Goal: Information Seeking & Learning: Compare options

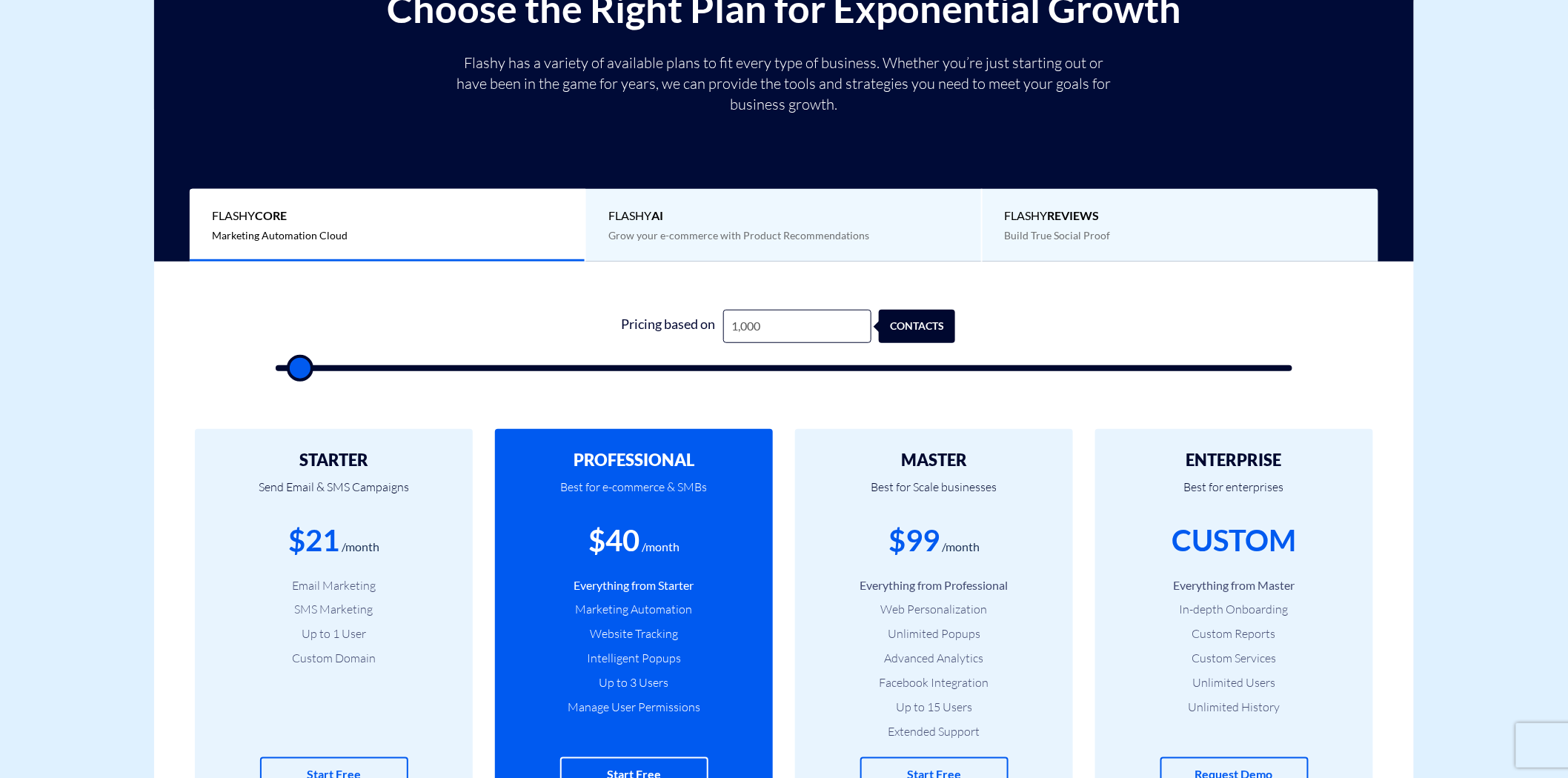
scroll to position [278, 0]
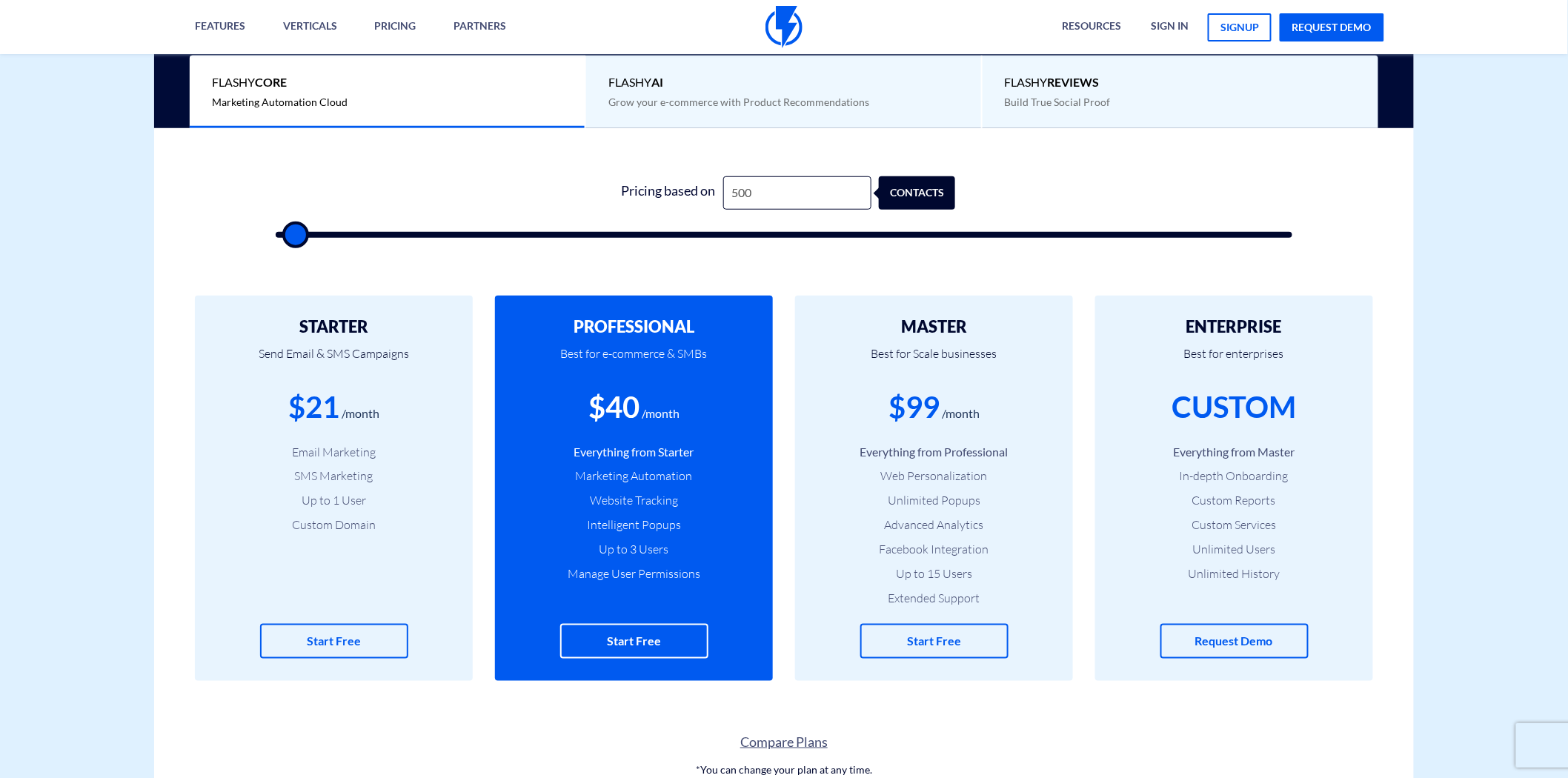
click at [908, 549] on li "Facebook Integration" at bounding box center [934, 550] width 233 height 17
click at [914, 505] on li "Unlimited Popups" at bounding box center [934, 501] width 233 height 17
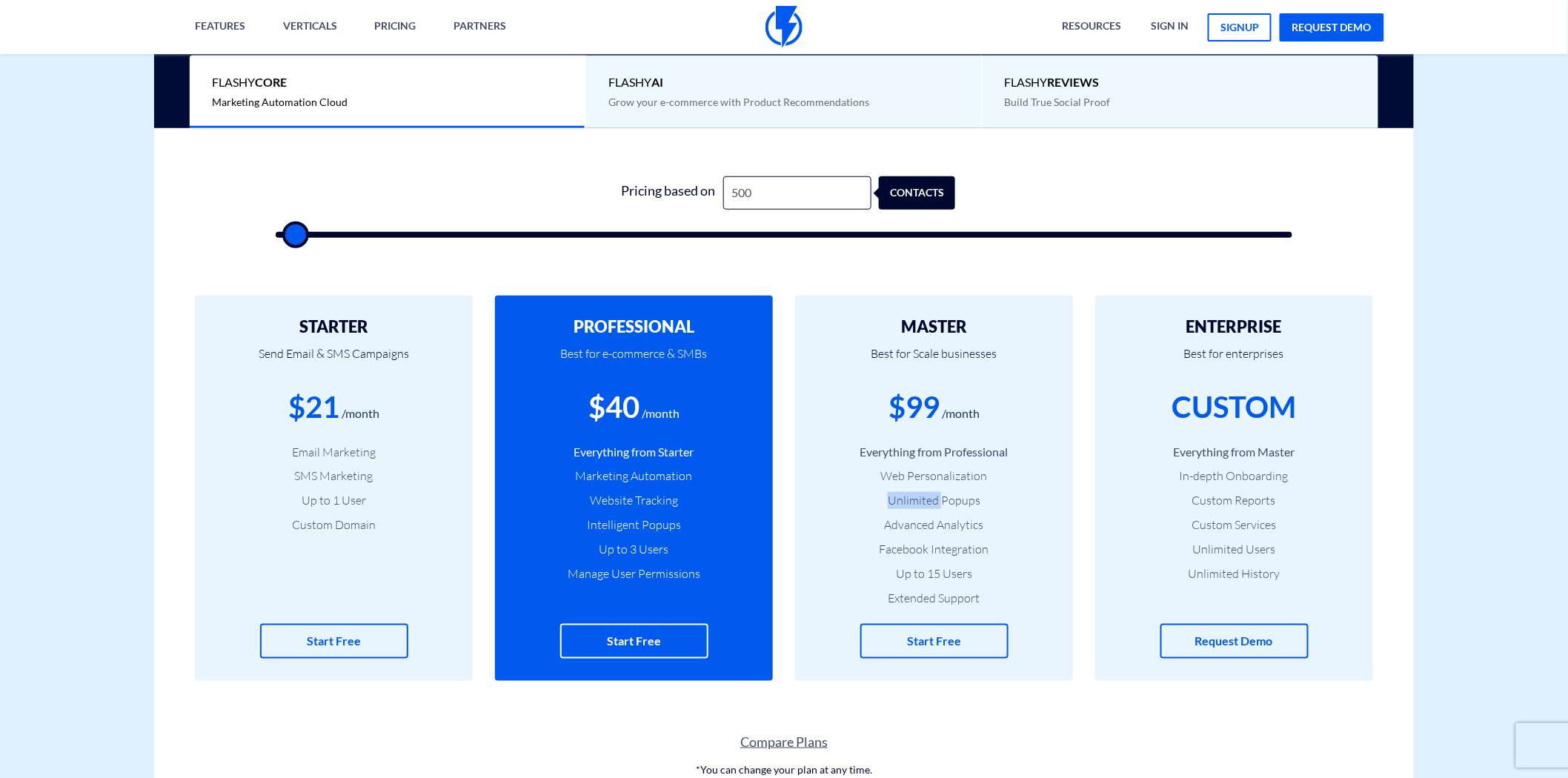
click at [914, 505] on li "Unlimited Popups" at bounding box center [934, 501] width 233 height 17
click at [917, 573] on li "Up to 15 Users" at bounding box center [934, 574] width 233 height 17
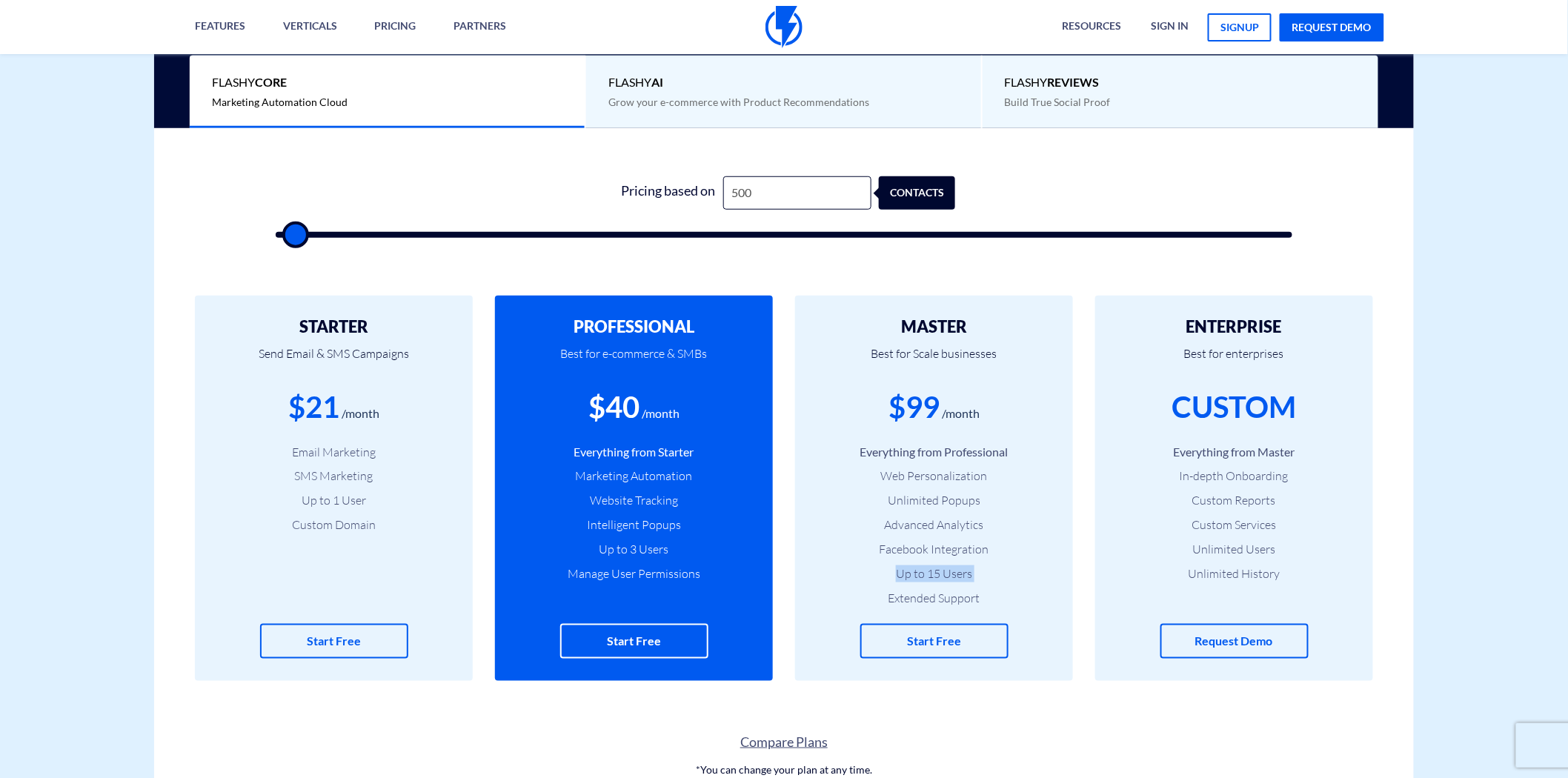
click at [917, 573] on li "Up to 15 Users" at bounding box center [934, 574] width 233 height 17
click at [916, 478] on li "Web Personalization" at bounding box center [934, 476] width 233 height 17
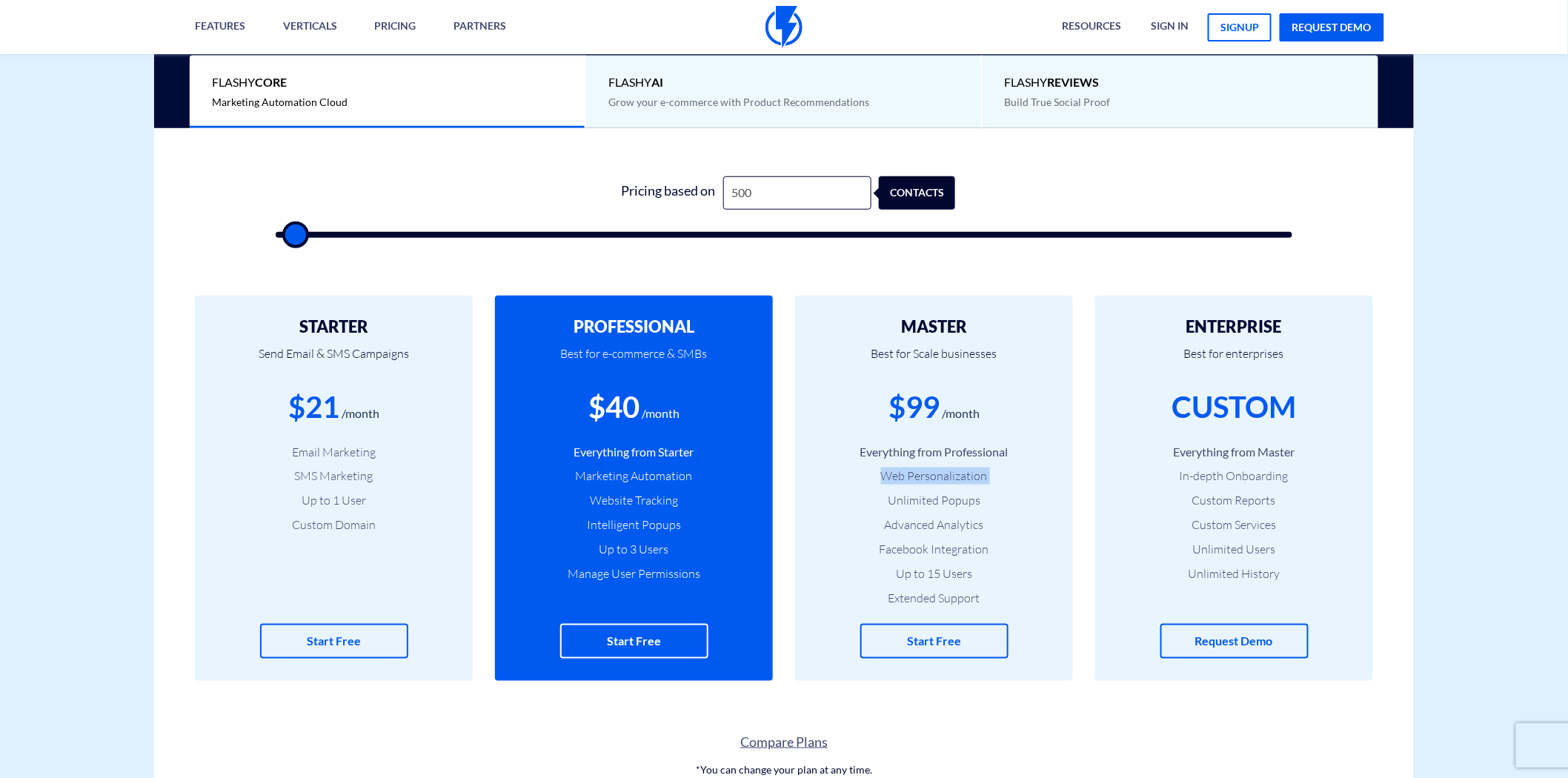
click at [916, 478] on li "Web Personalization" at bounding box center [934, 476] width 233 height 17
click at [754, 193] on input "500" at bounding box center [797, 193] width 149 height 33
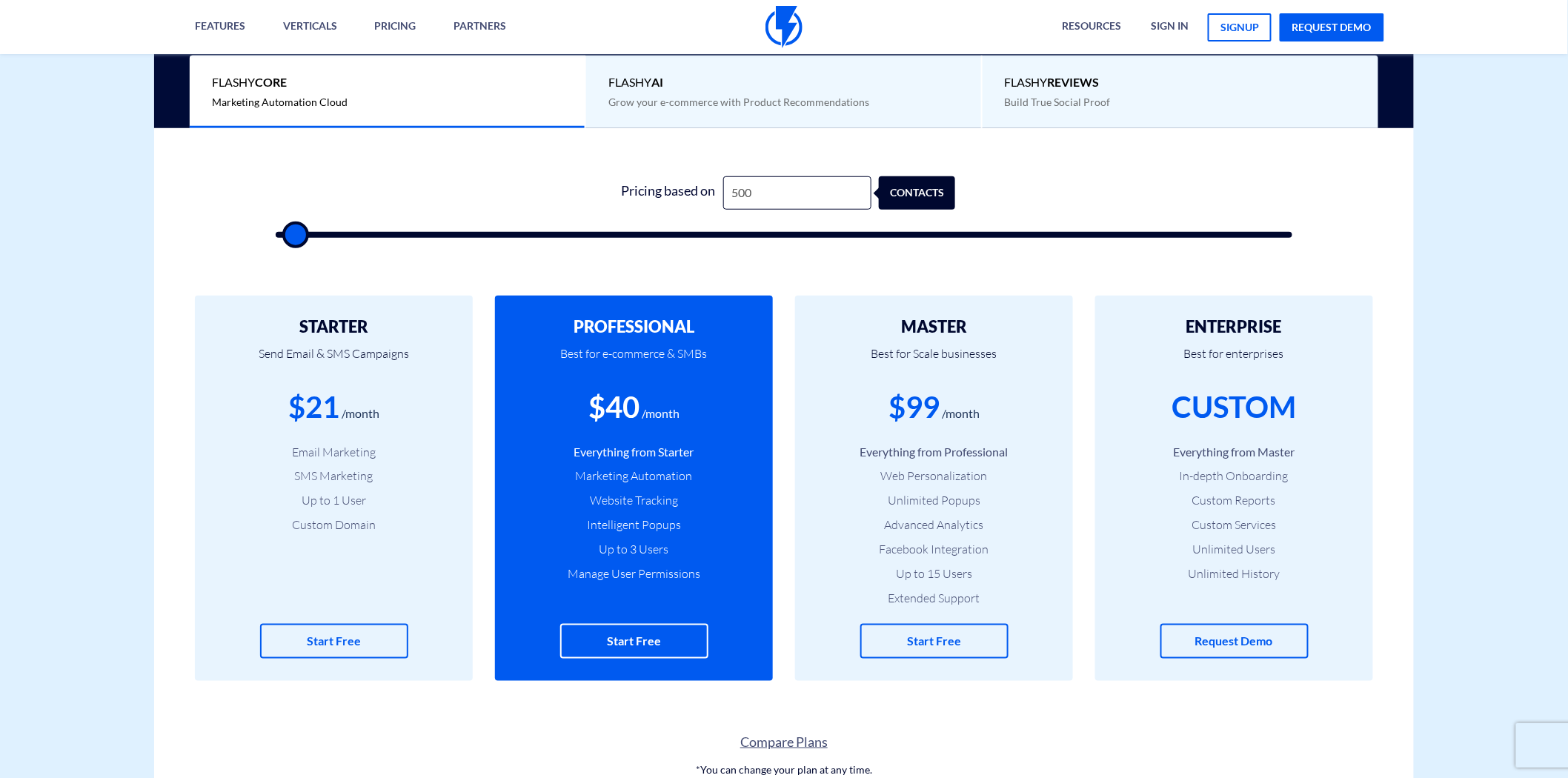
click at [640, 329] on h2 "PROFESSIONAL" at bounding box center [634, 326] width 233 height 17
click at [617, 408] on div "$40" at bounding box center [614, 407] width 51 height 42
click at [775, 192] on input "500" at bounding box center [797, 193] width 149 height 33
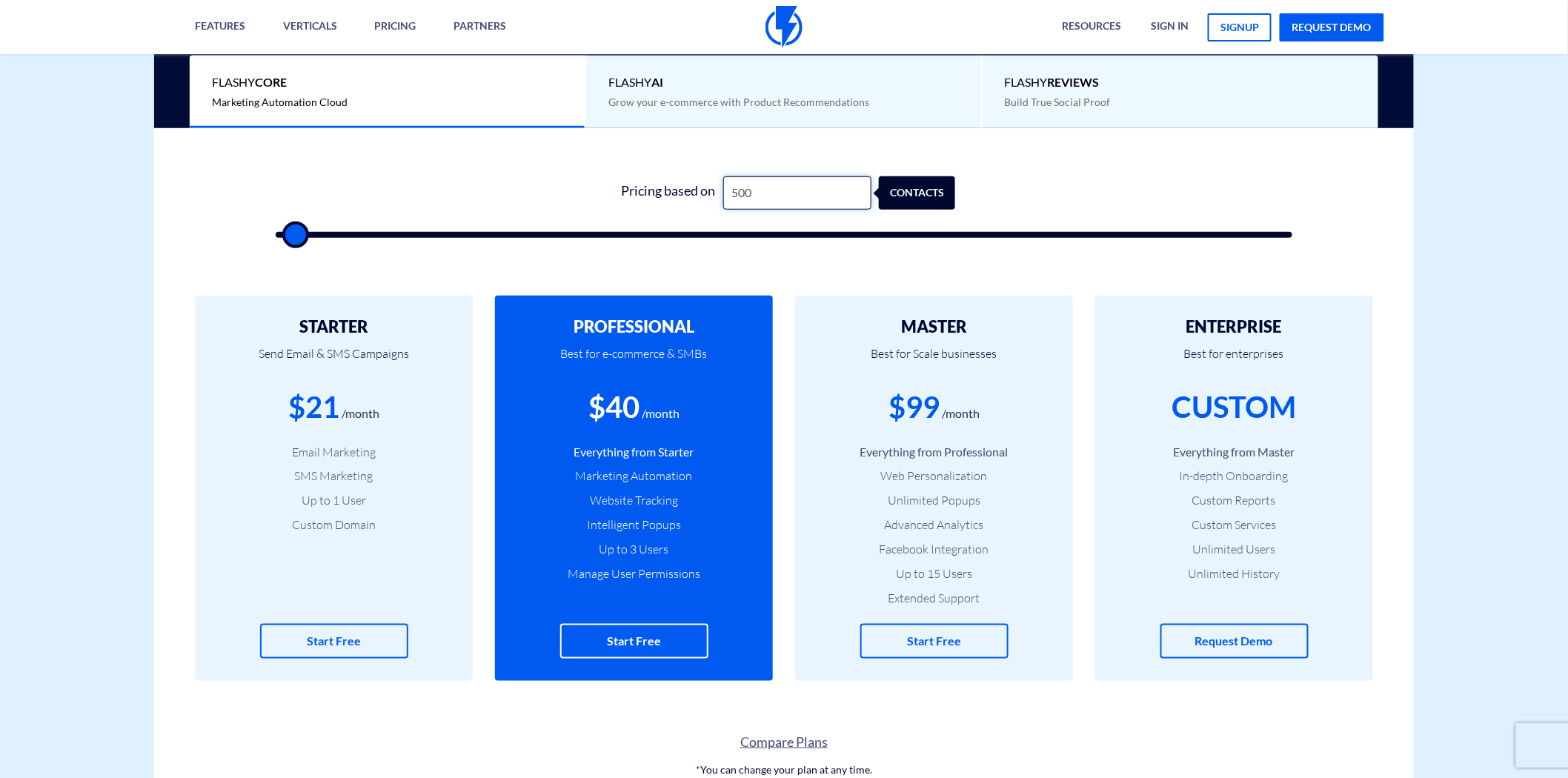
type input "1"
type input "500"
type input "12"
type input "500"
type input "125"
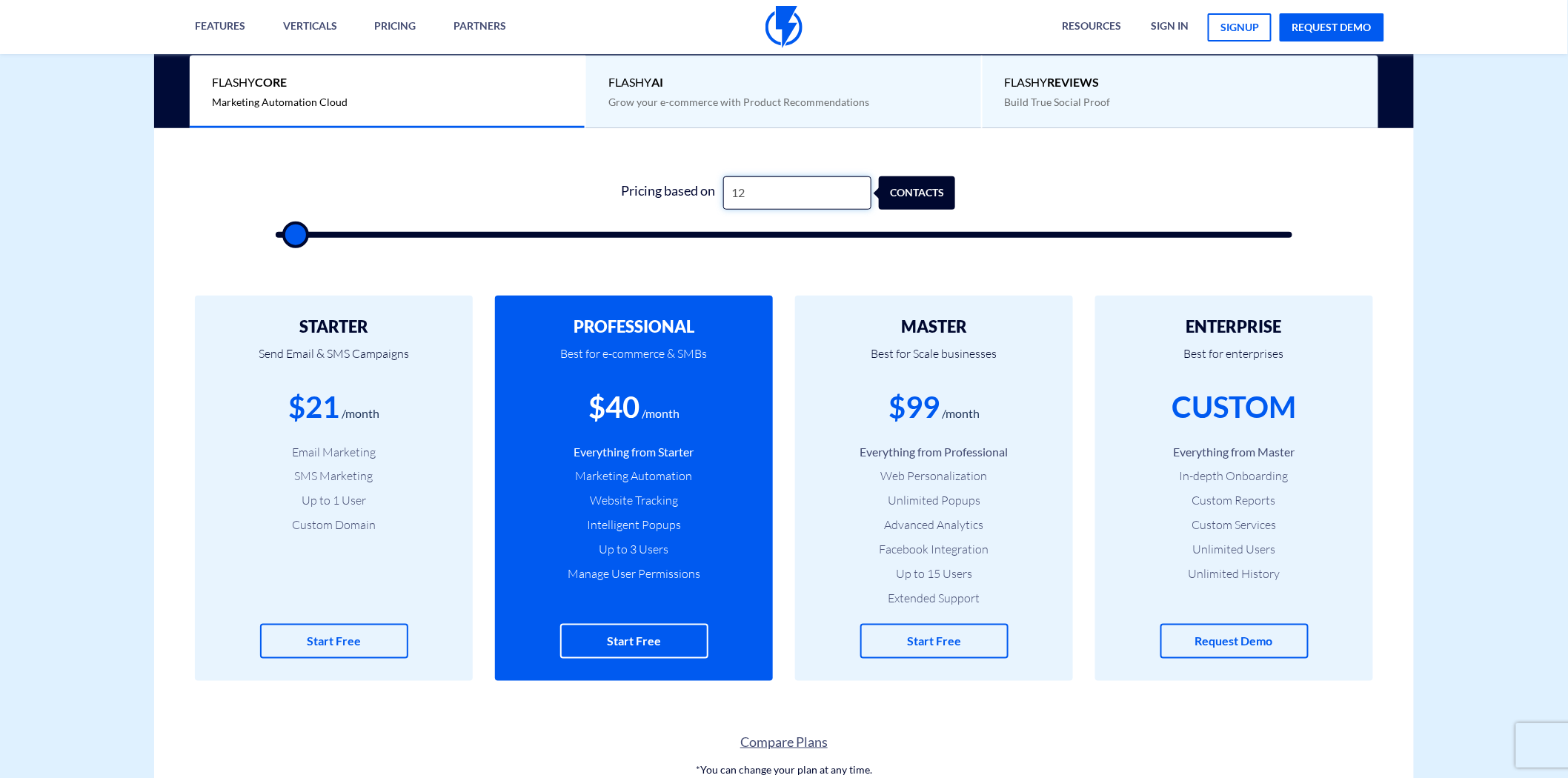
type input "500"
type input "1,250"
type input "1500"
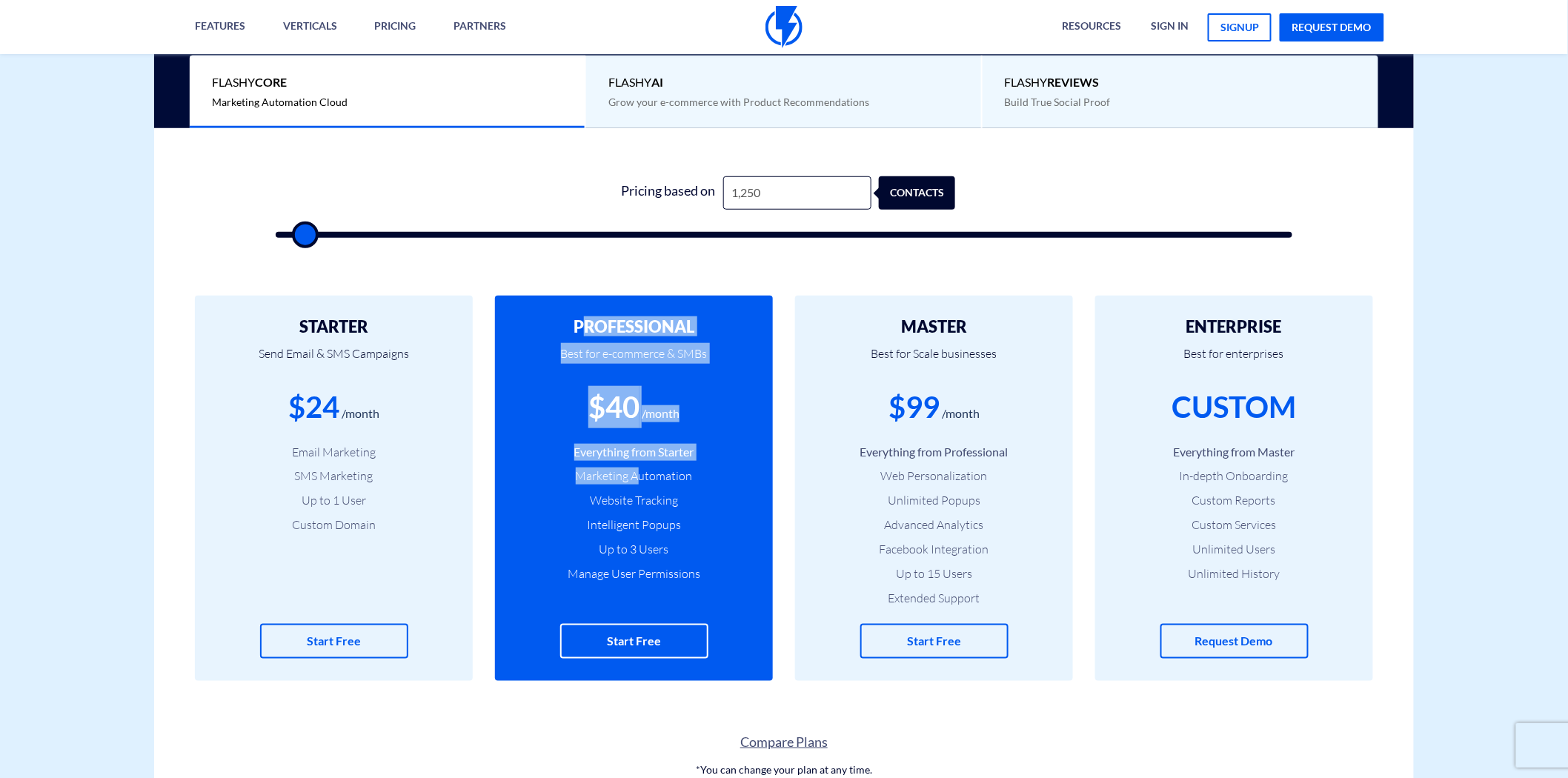
drag, startPoint x: 668, startPoint y: 361, endPoint x: 647, endPoint y: 428, distance: 70.2
click at [641, 463] on div "PROFESSIONAL Best for e-commerce & SMBs $40 /month Everything from Starter Mark…" at bounding box center [634, 488] width 278 height 386
click at [620, 411] on div "$40" at bounding box center [614, 407] width 51 height 42
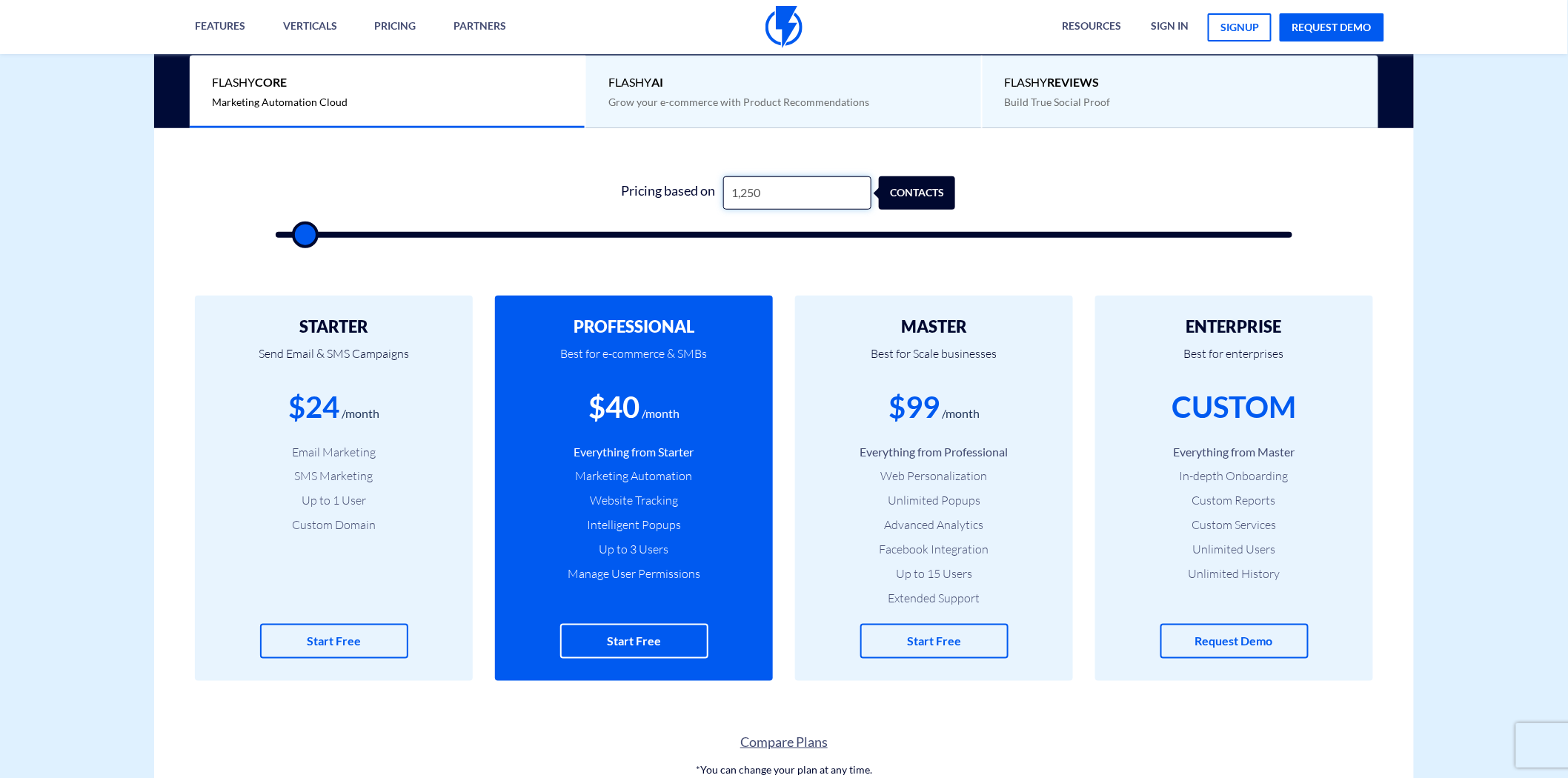
click at [759, 195] on input "1,250" at bounding box center [797, 193] width 149 height 33
type input "1,251"
type input "1500"
drag, startPoint x: 631, startPoint y: 405, endPoint x: 640, endPoint y: 404, distance: 9.1
click at [640, 404] on div "$41" at bounding box center [614, 407] width 51 height 42
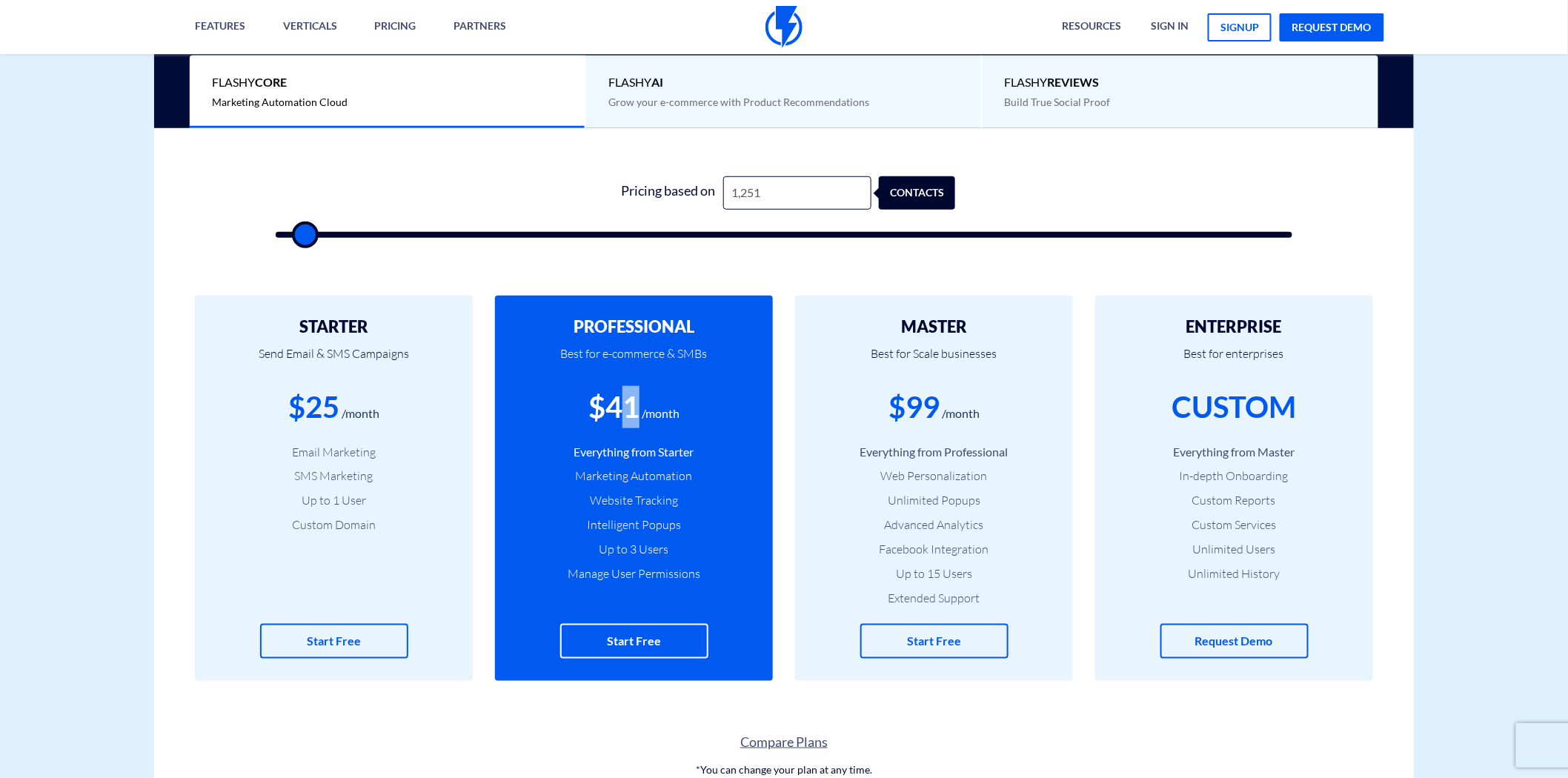
click at [630, 404] on div "$41" at bounding box center [614, 407] width 51 height 42
click at [624, 408] on div "$41" at bounding box center [614, 407] width 51 height 42
click at [625, 408] on div "$41" at bounding box center [614, 407] width 51 height 42
click at [741, 194] on input "1,251" at bounding box center [797, 193] width 149 height 33
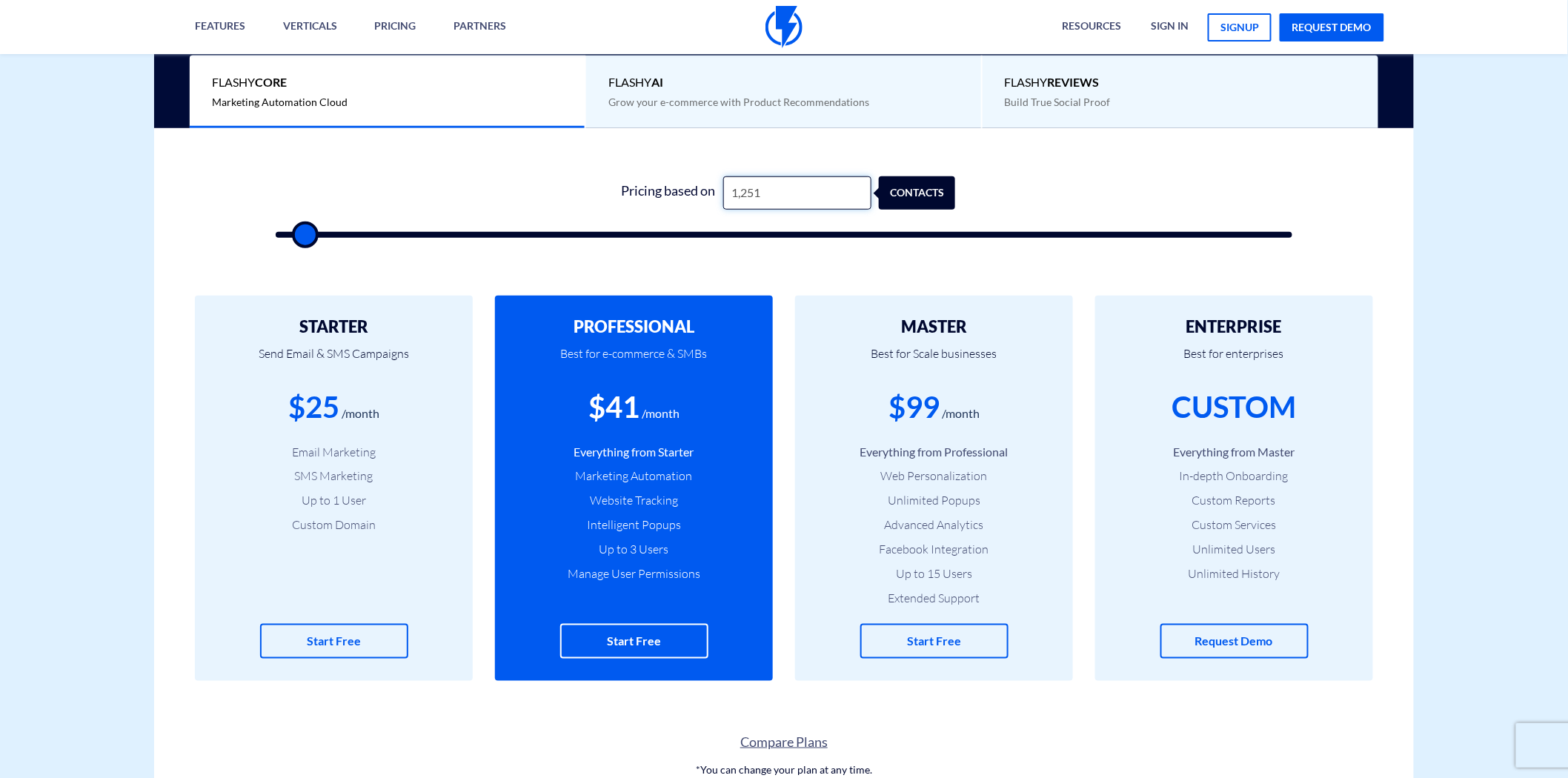
click at [741, 194] on input "1,251" at bounding box center [797, 193] width 149 height 33
type input "2"
type input "500"
type input "20"
type input "500"
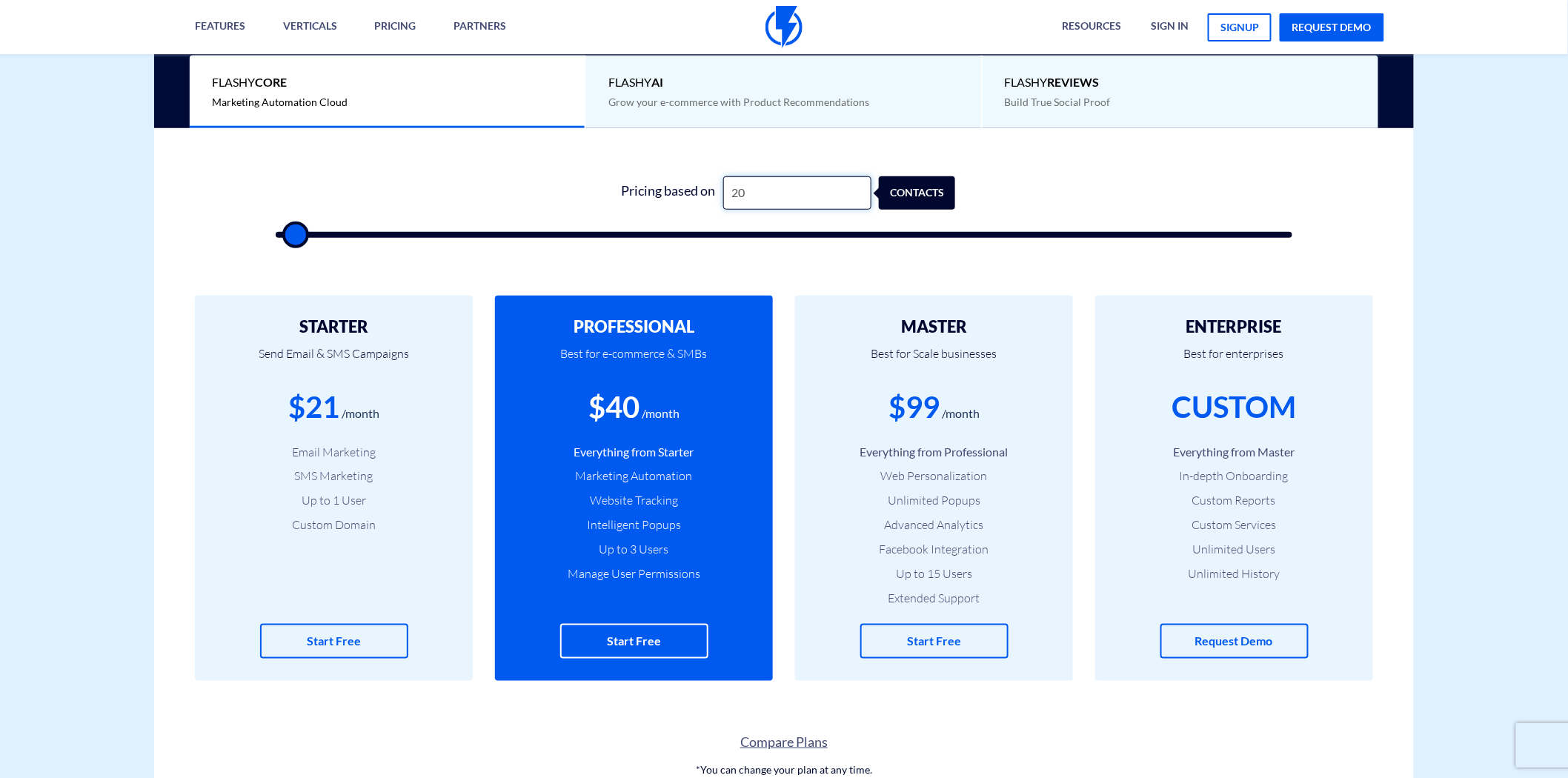
type input "200"
type input "500"
type input "2,000"
type input "2000"
drag, startPoint x: 896, startPoint y: 416, endPoint x: 783, endPoint y: 195, distance: 248.2
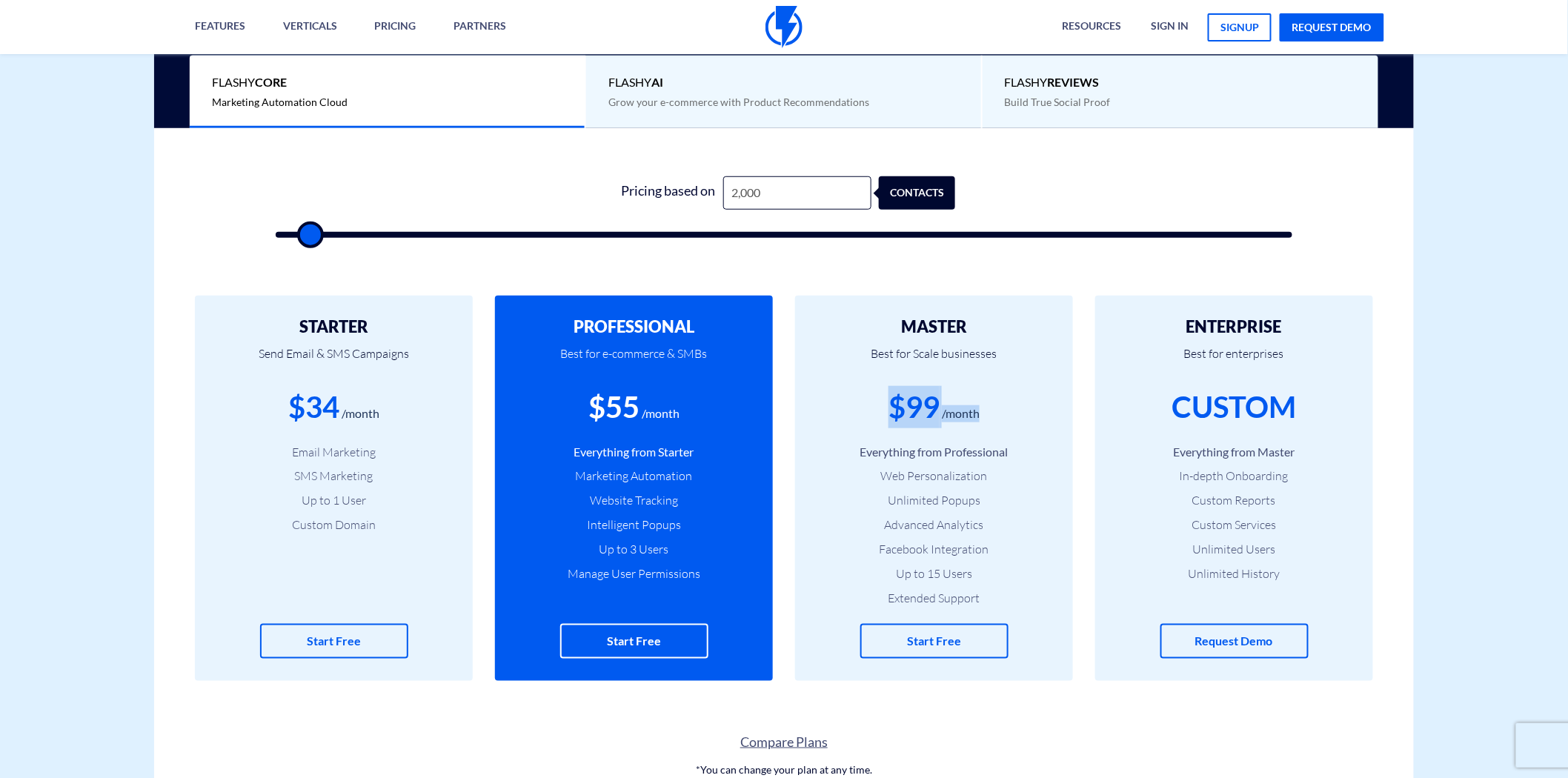
click at [996, 401] on div "$99 /month" at bounding box center [934, 407] width 233 height 42
click at [754, 193] on input "2,000" at bounding box center [797, 193] width 149 height 33
type input "2,001"
type input "2000"
type input "2,500"
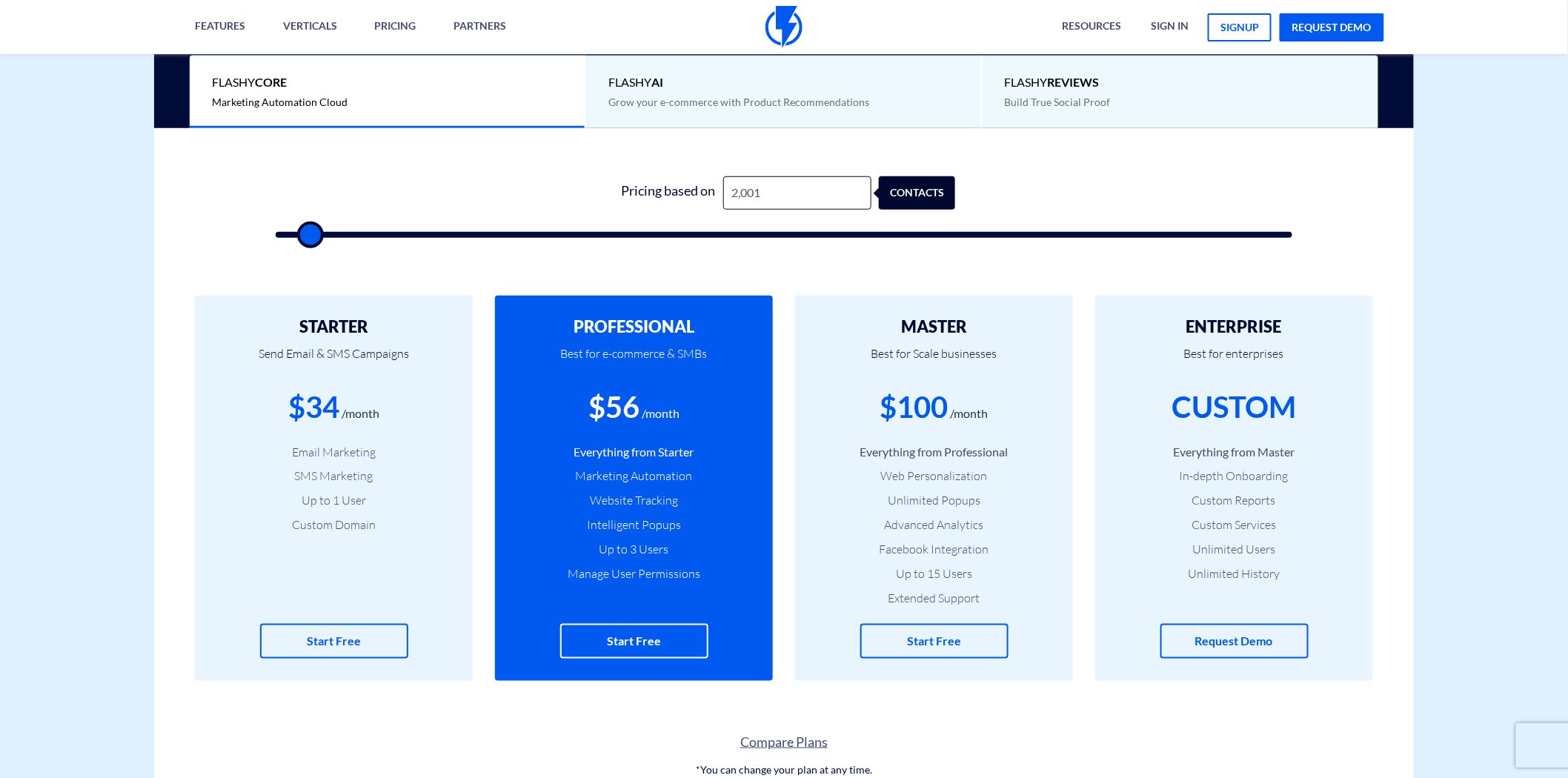
type input "2500"
type input "3,000"
type input "3000"
type input "3,500"
type input "3500"
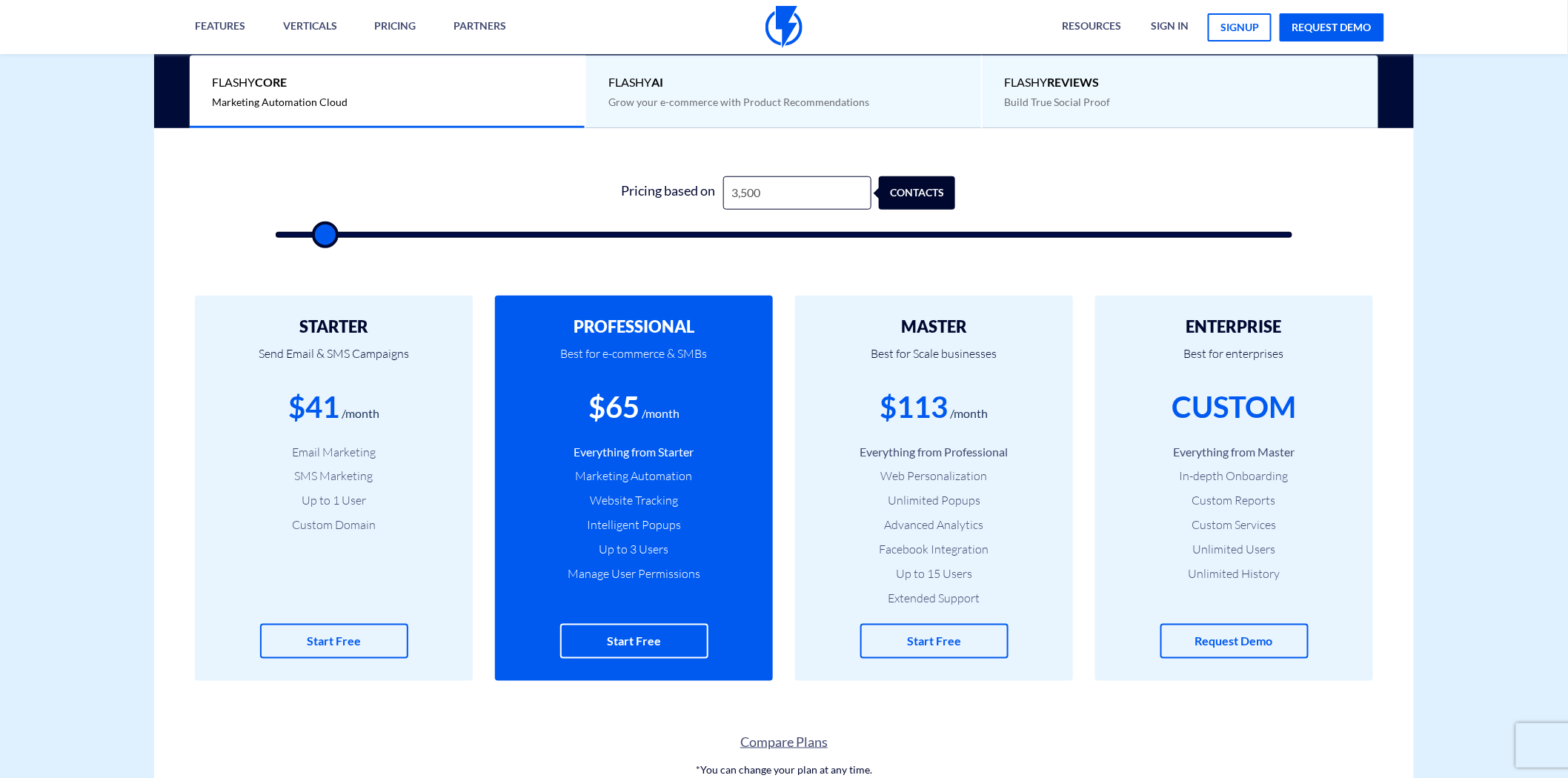
type input "4,000"
type input "4000"
type input "4,500"
type input "4500"
type input "8,500"
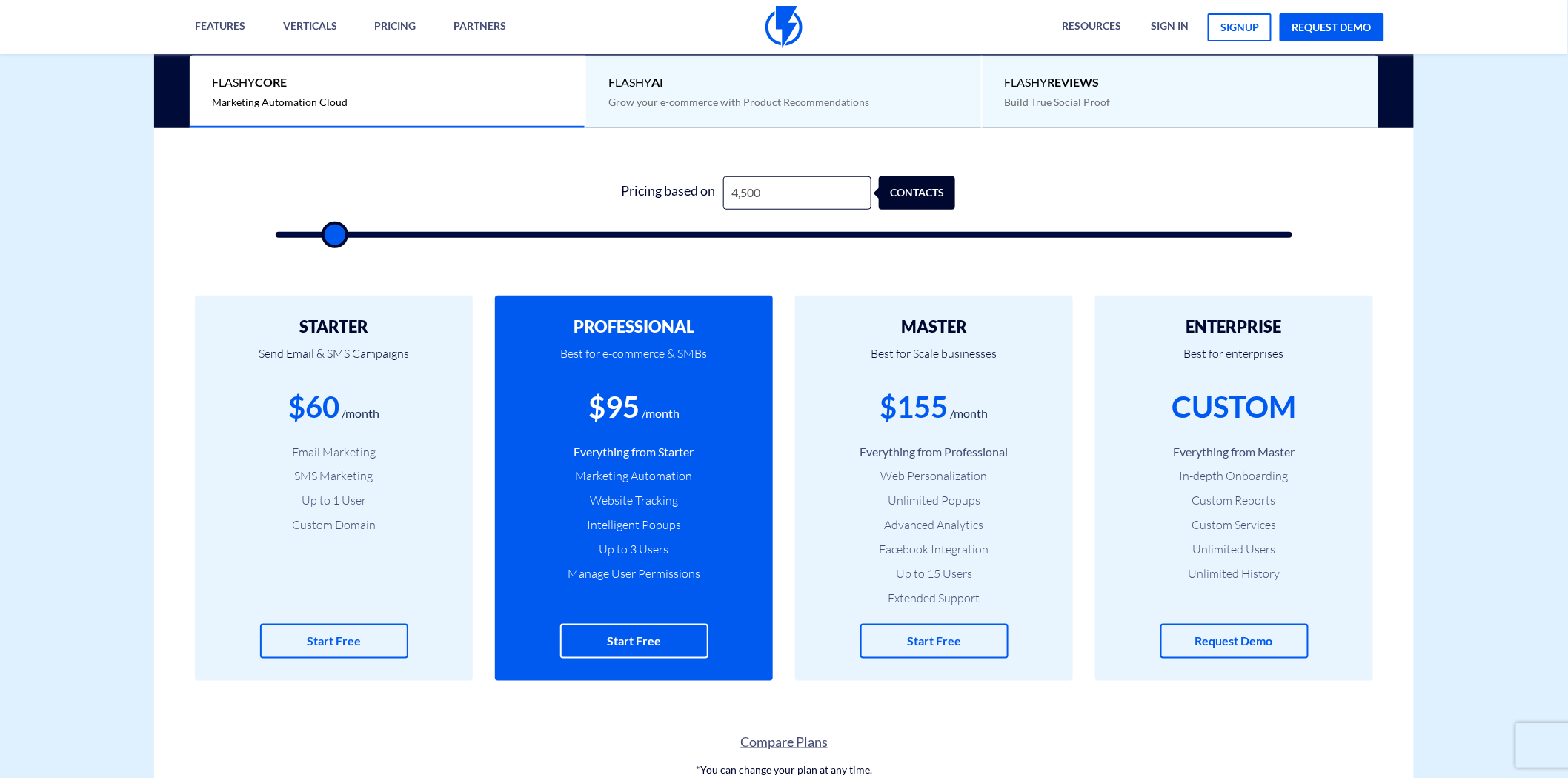
type input "8500"
type input "9,500"
type input "9500"
type input "10,000"
type input "10000"
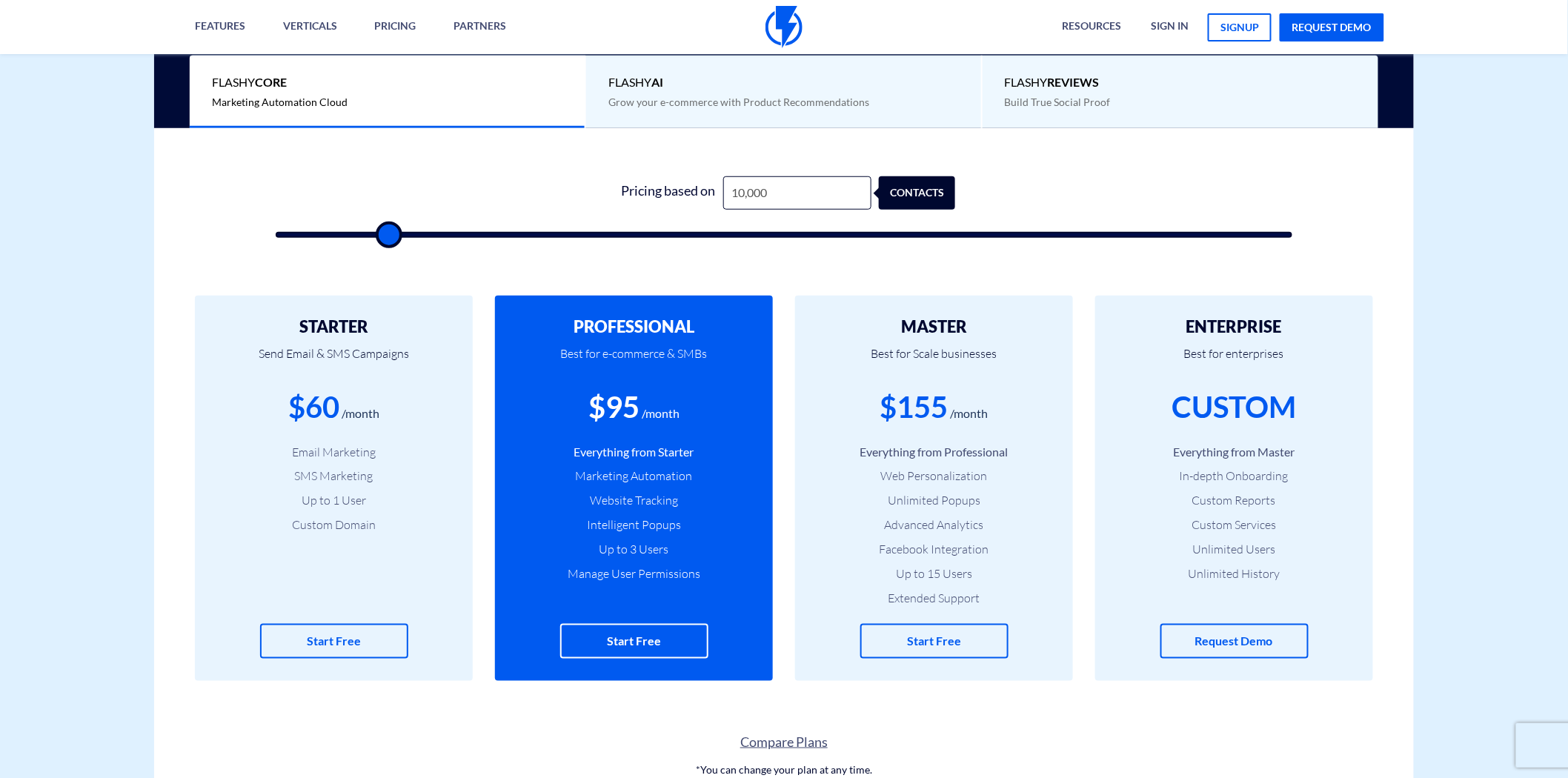
type input "11,500"
type input "11500"
type input "12,500"
type input "12500"
type input "14,000"
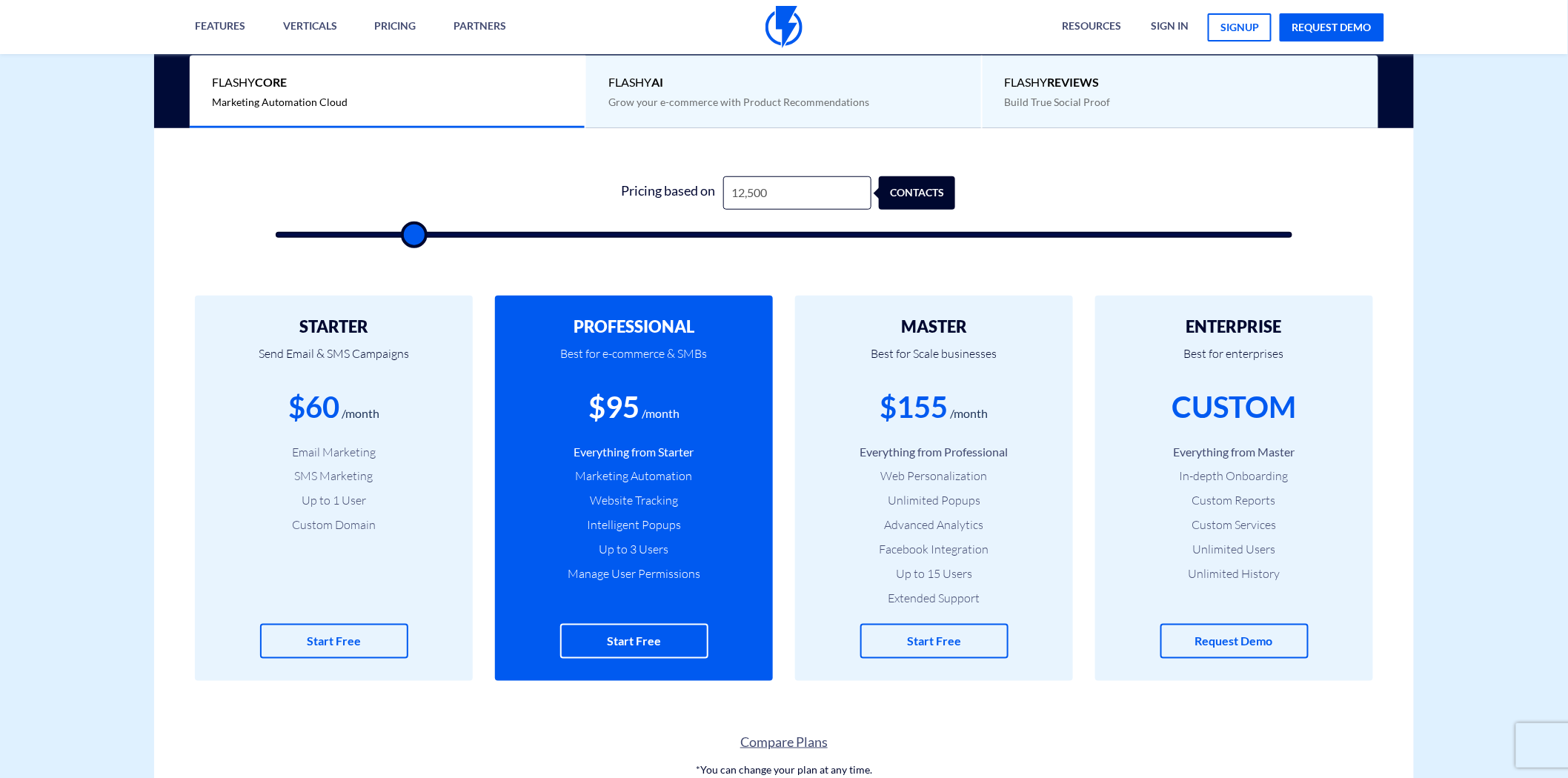
type input "14000"
type input "14,500"
type input "14500"
type input "16,000"
type input "16000"
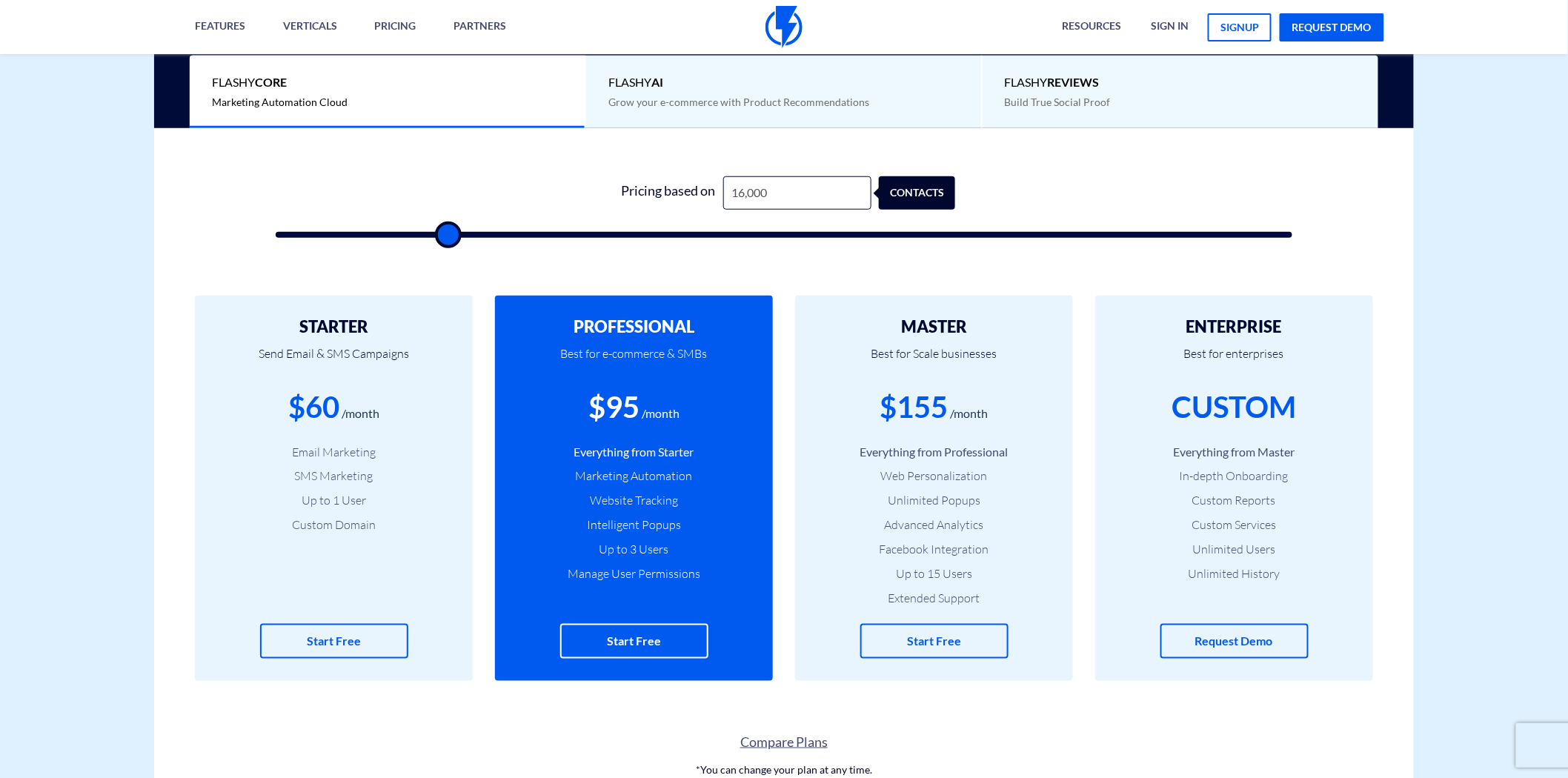
type input "16,500"
type input "16500"
type input "17,000"
type input "17000"
type input "17,500"
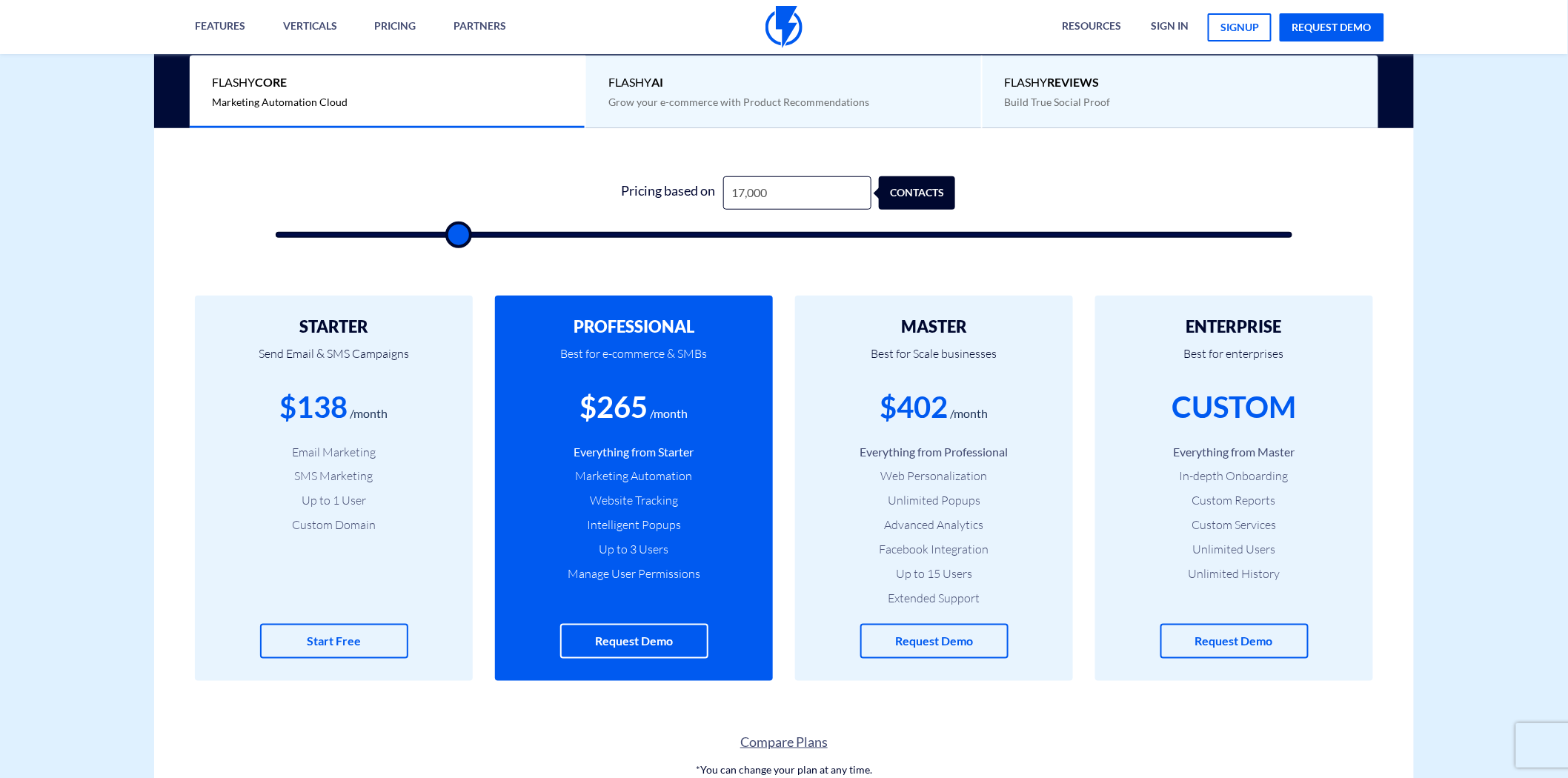
type input "17500"
type input "18,000"
type input "18000"
type input "19,500"
type input "19500"
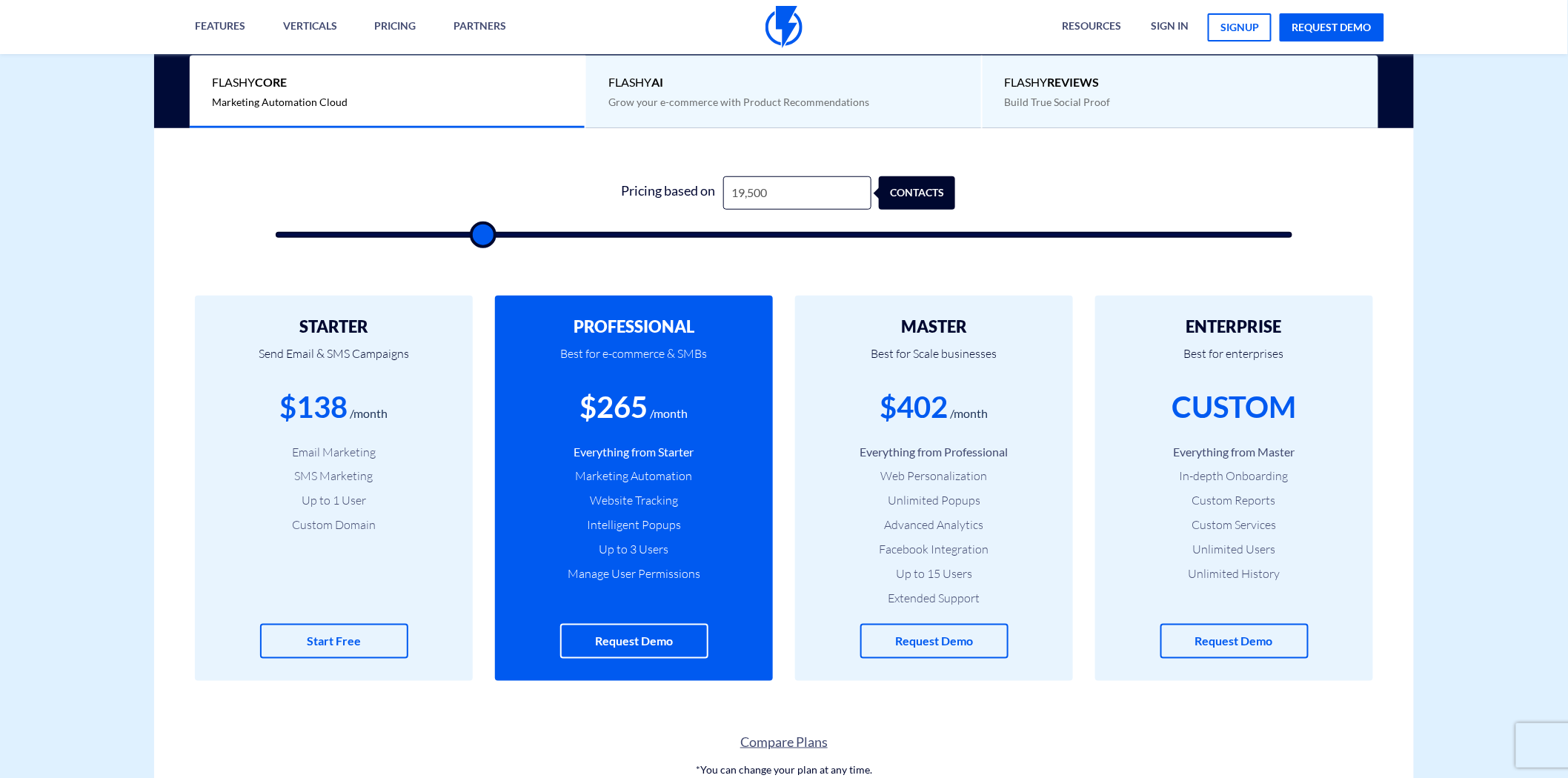
type input "20,500"
type input "20500"
type input "21,000"
type input "21000"
type input "21,500"
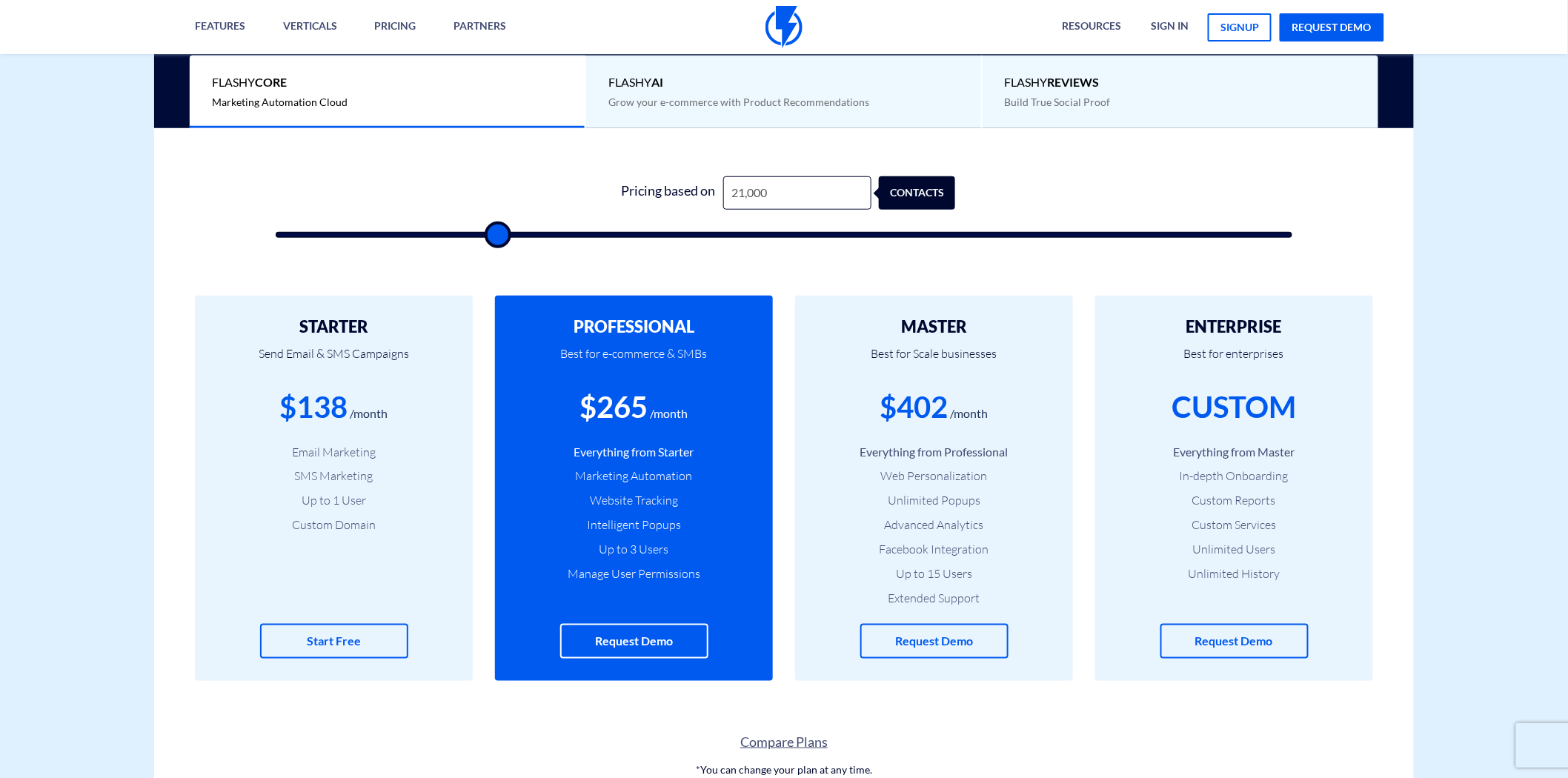
type input "21500"
type input "22,000"
type input "22000"
type input "22,500"
type input "22500"
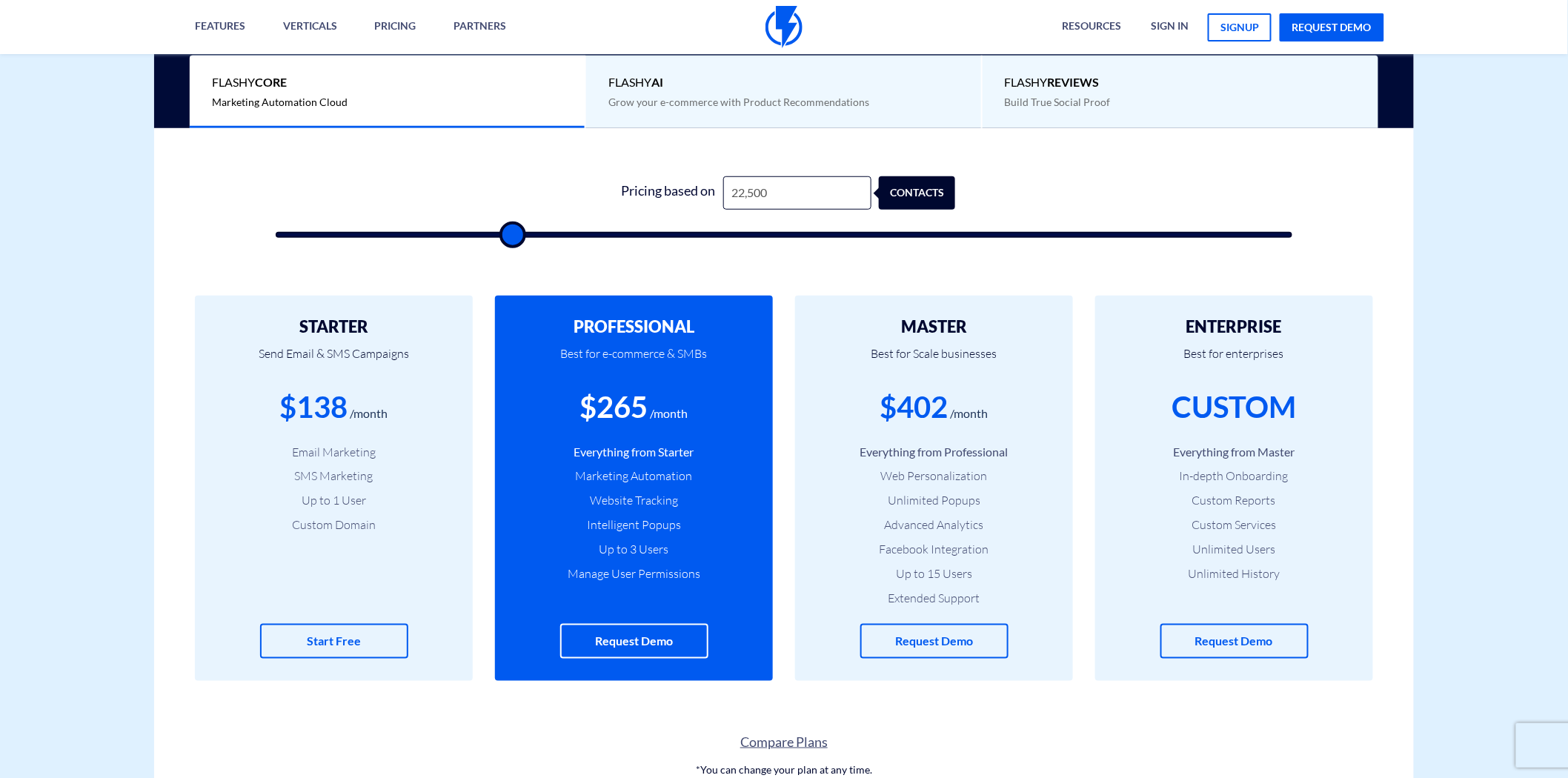
type input "23,000"
type input "23000"
type input "24,500"
type input "24500"
type input "25,000"
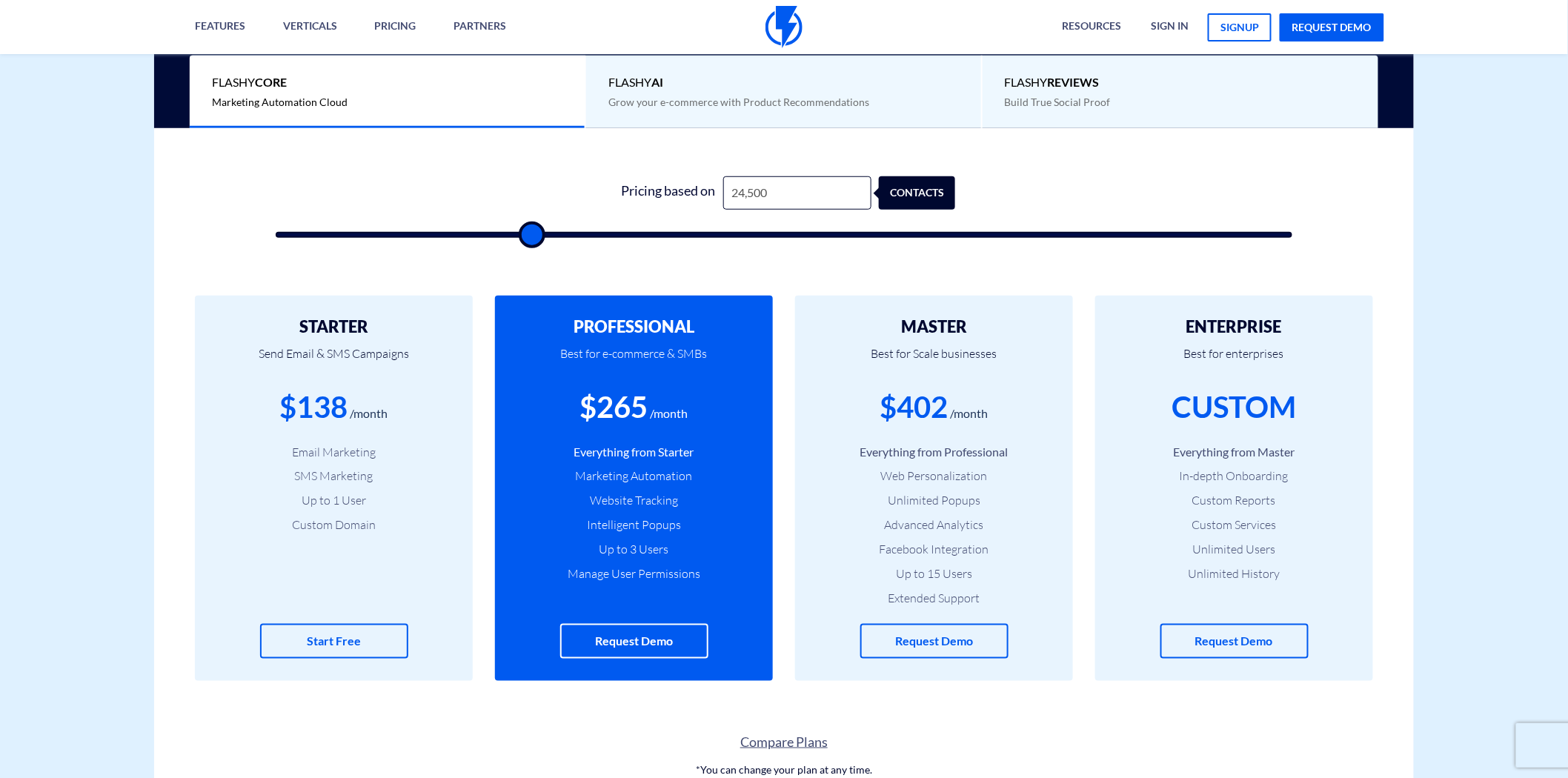
type input "25000"
type input "25,500"
type input "25500"
type input "26,500"
type input "26500"
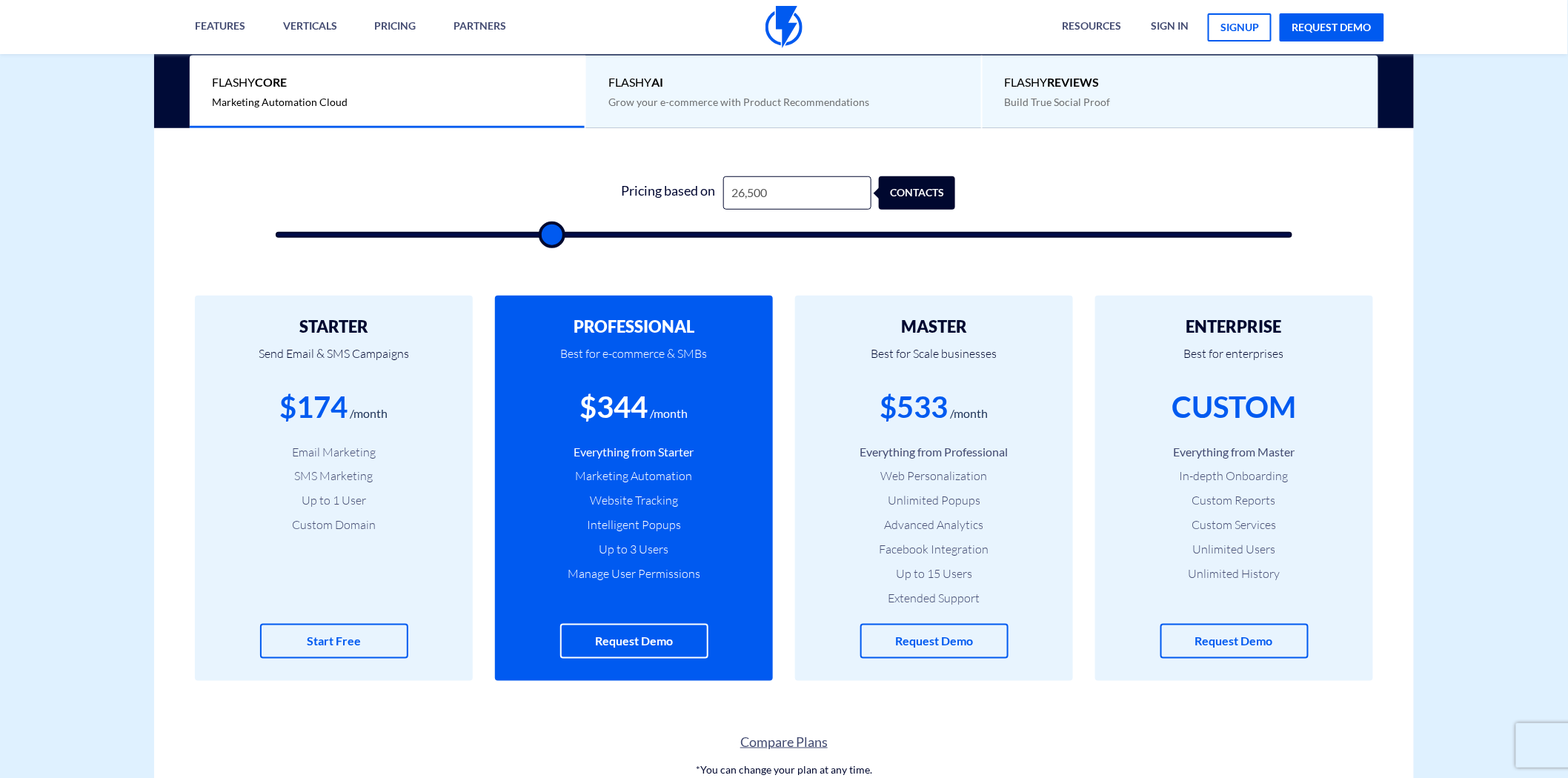
type input "27,000"
type input "27000"
type input "27,500"
type input "27500"
type input "28,000"
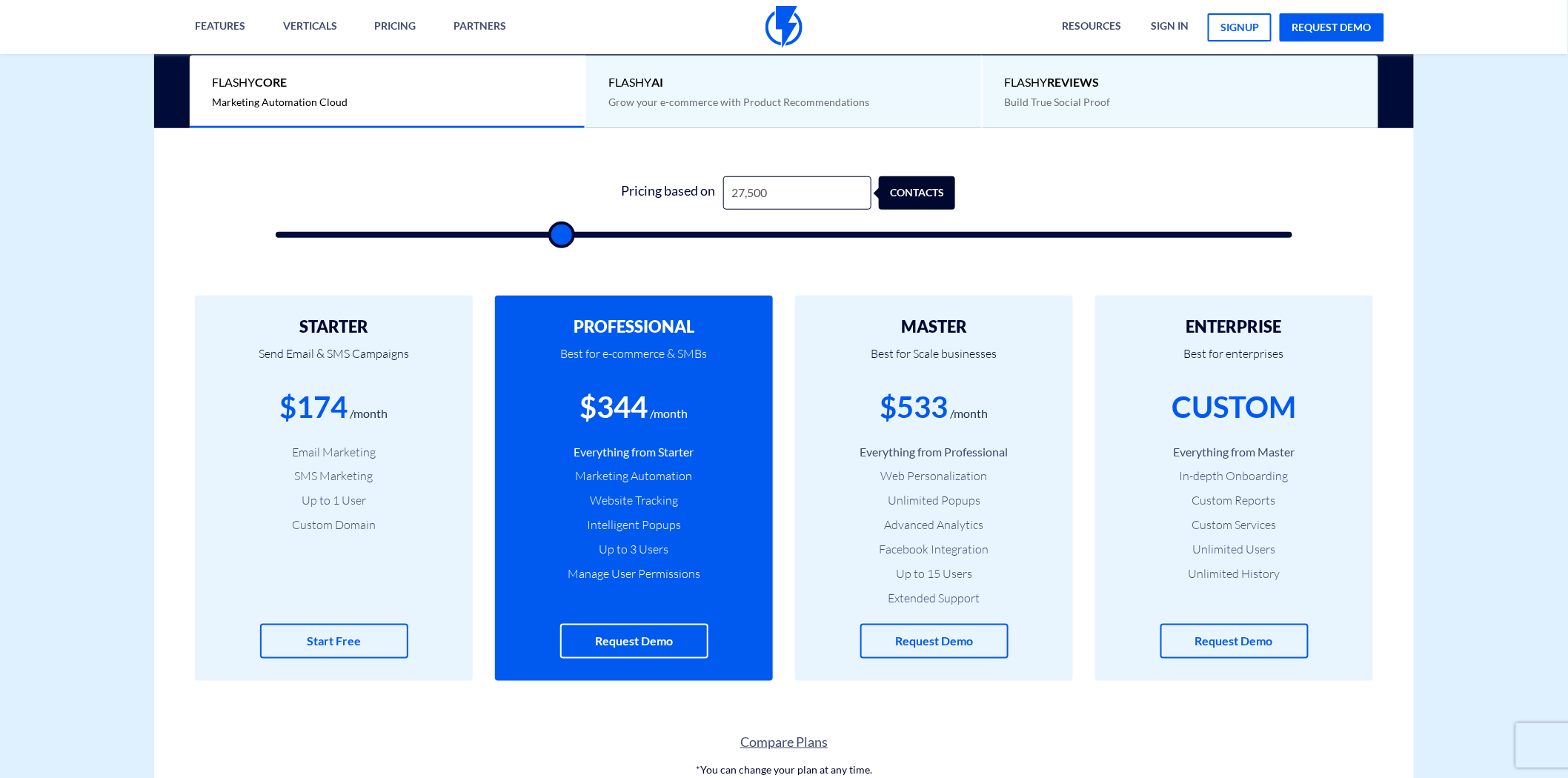
type input "28000"
type input "29,500"
type input "29500"
type input "30,000"
type input "30000"
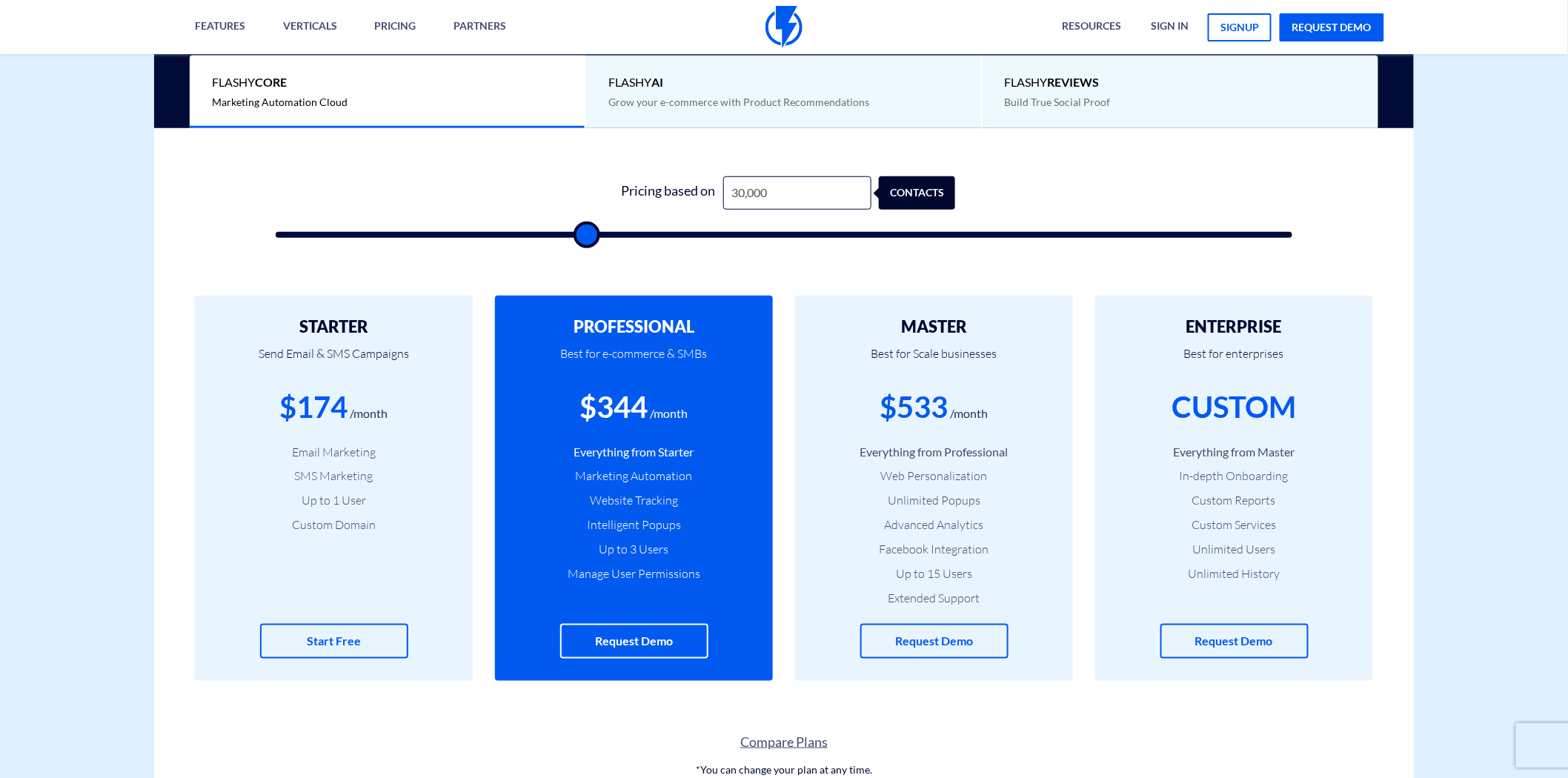
type input "31,000"
type input "31000"
type input "32,500"
type input "32500"
type input "36,000"
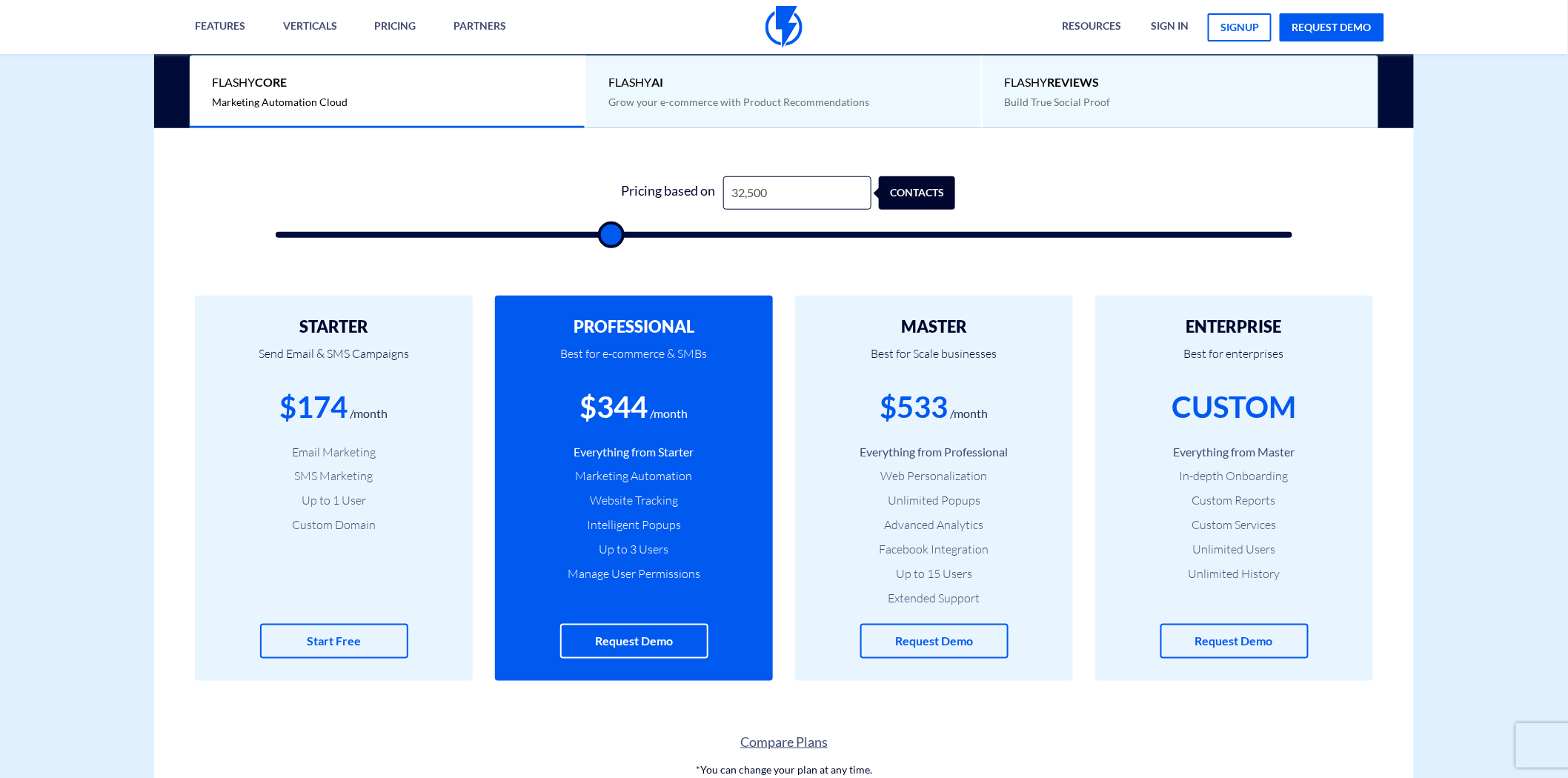
type input "36000"
type input "37,000"
type input "37000"
type input "38,000"
type input "38000"
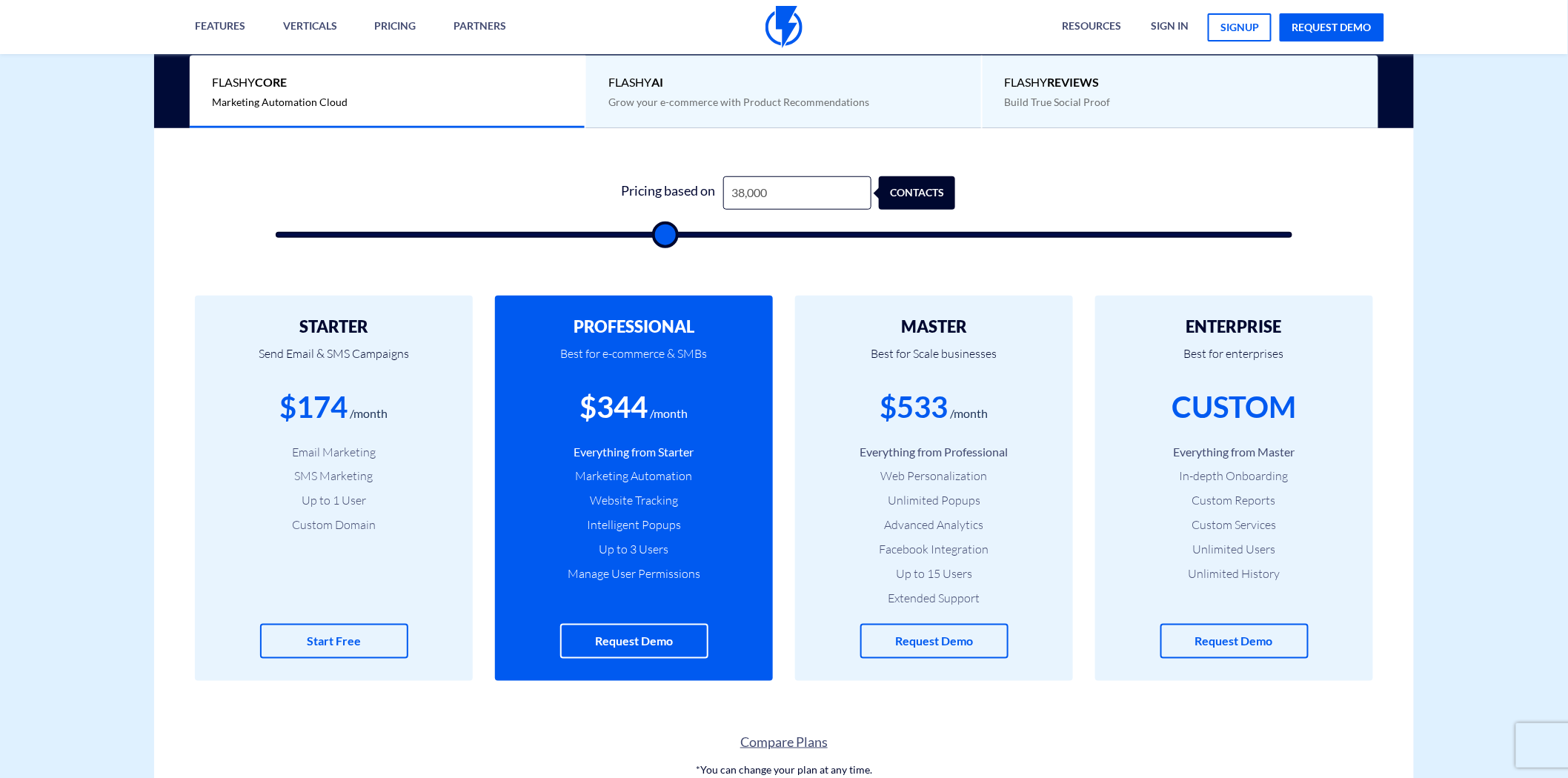
type input "38,500"
type input "38500"
type input "40,000"
type input "40000"
type input "41,000"
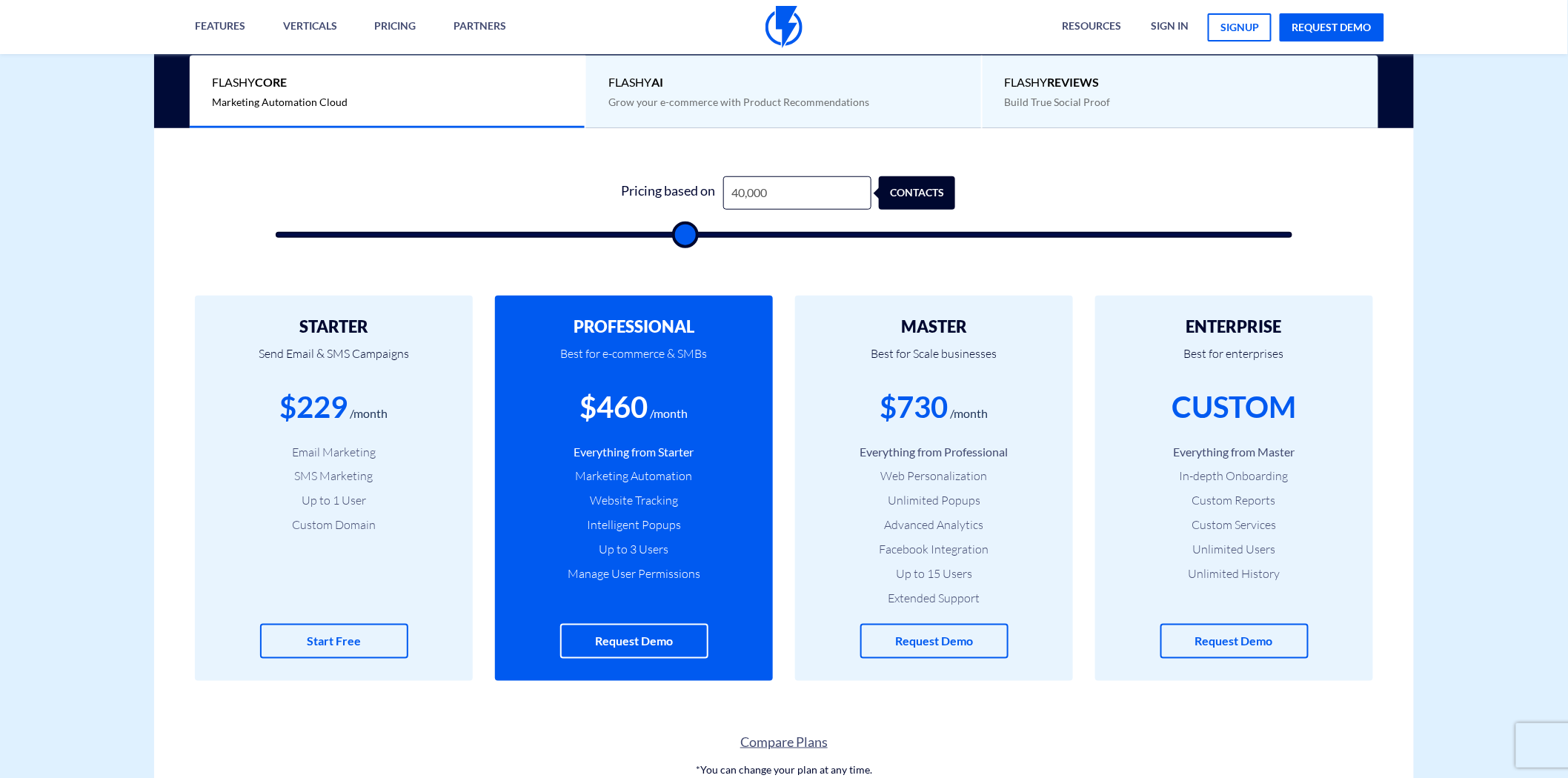
type input "41000"
type input "42,000"
type input "42000"
type input "43,000"
type input "43000"
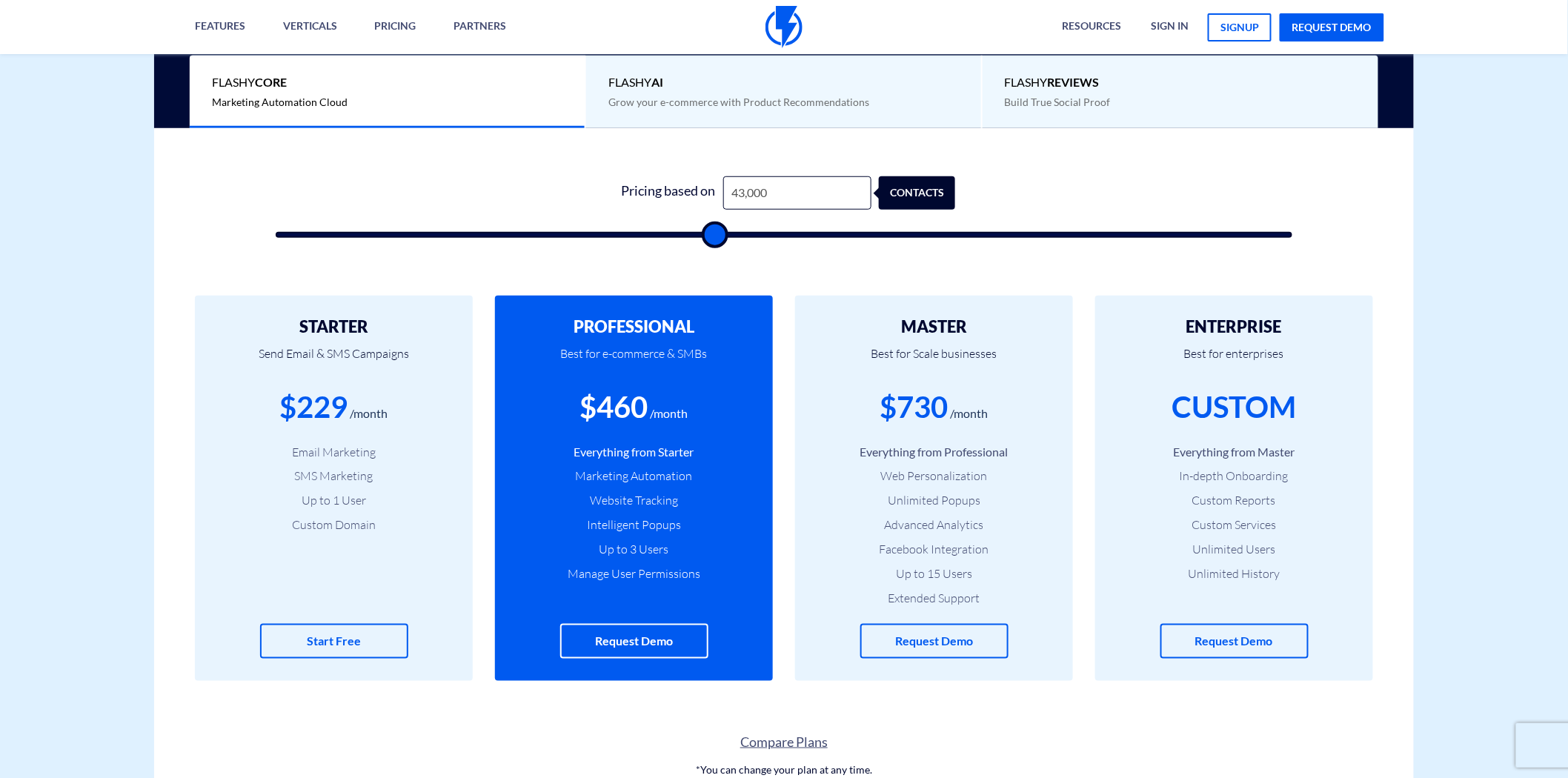
type input "44,000"
type input "44000"
type input "45,000"
type input "45000"
type input "45,500"
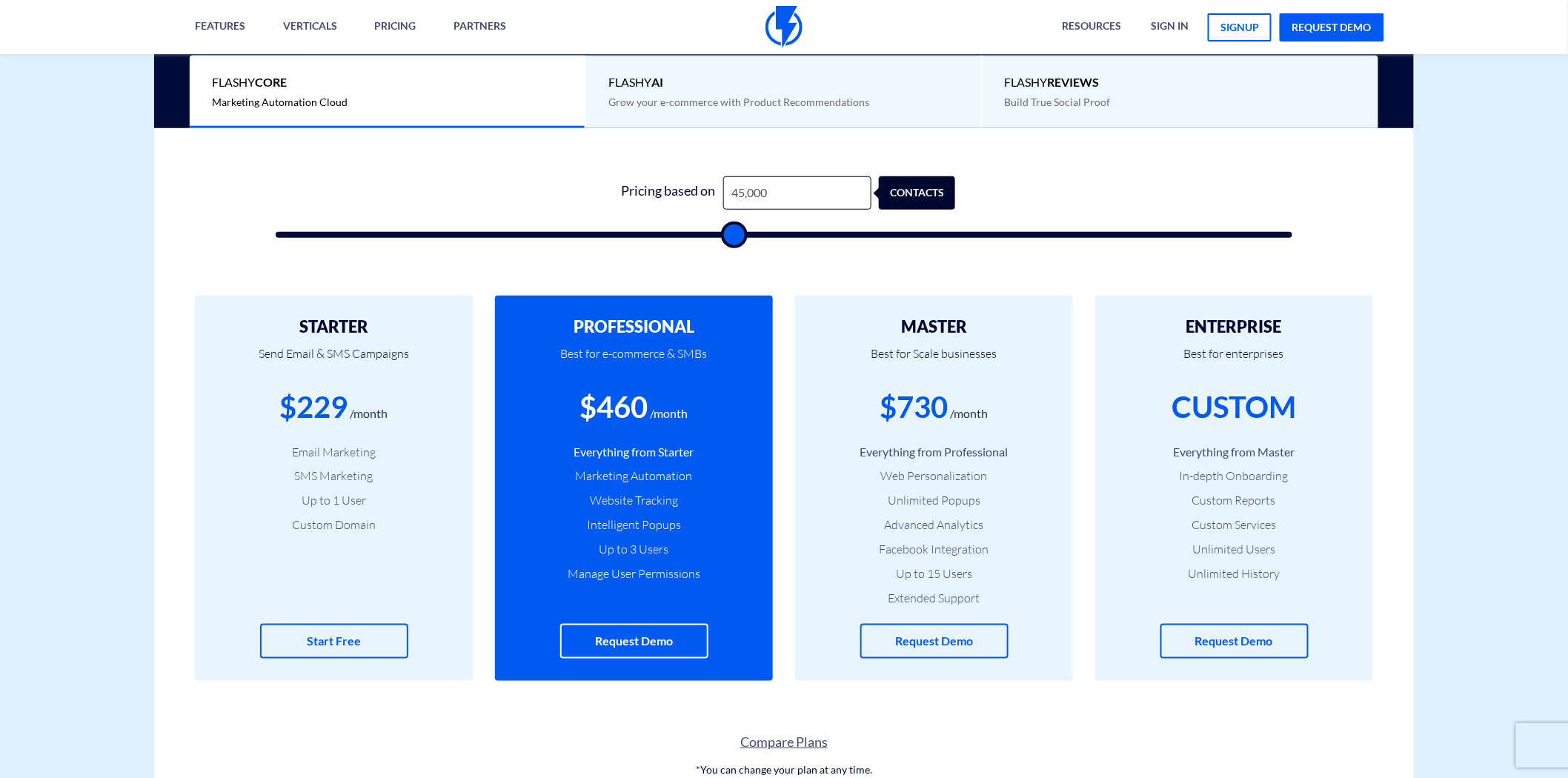
type input "45500"
type input "46,500"
type input "46500"
type input "47,000"
type input "47000"
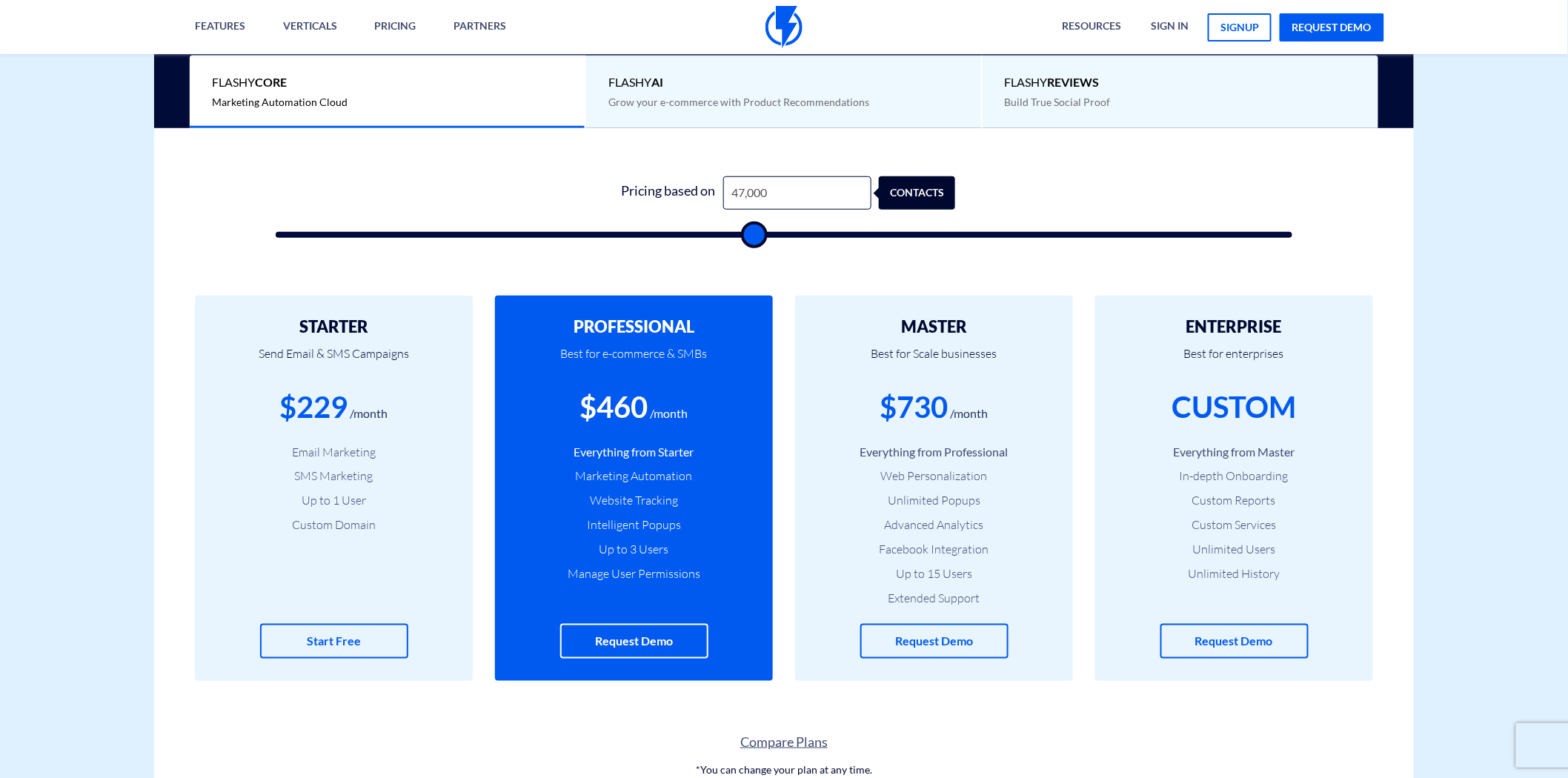
type input "47,500"
type input "47500"
type input "48,000"
type input "48000"
type input "47,500"
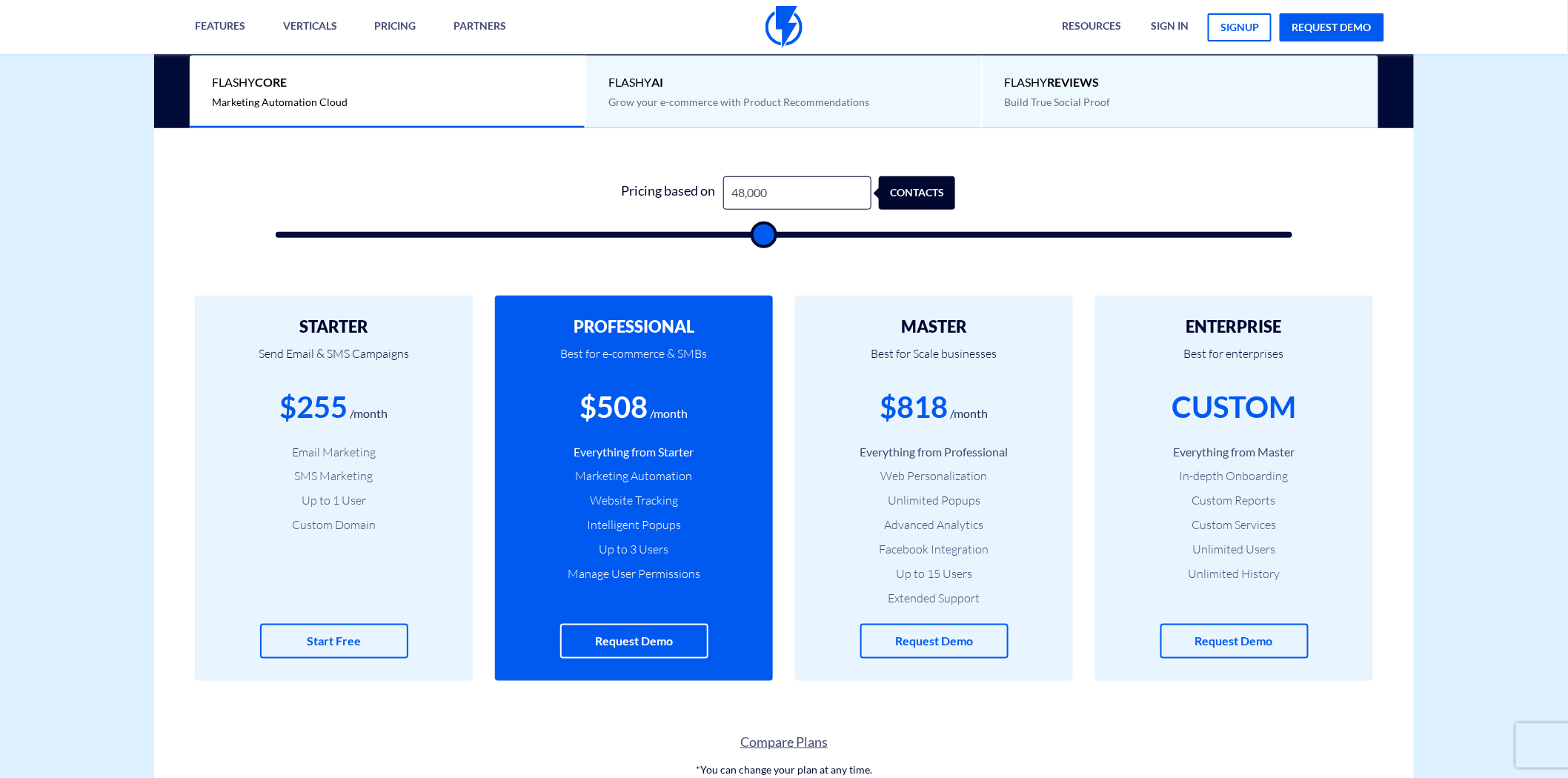
type input "47500"
type input "46,500"
type input "46500"
type input "46,000"
type input "46000"
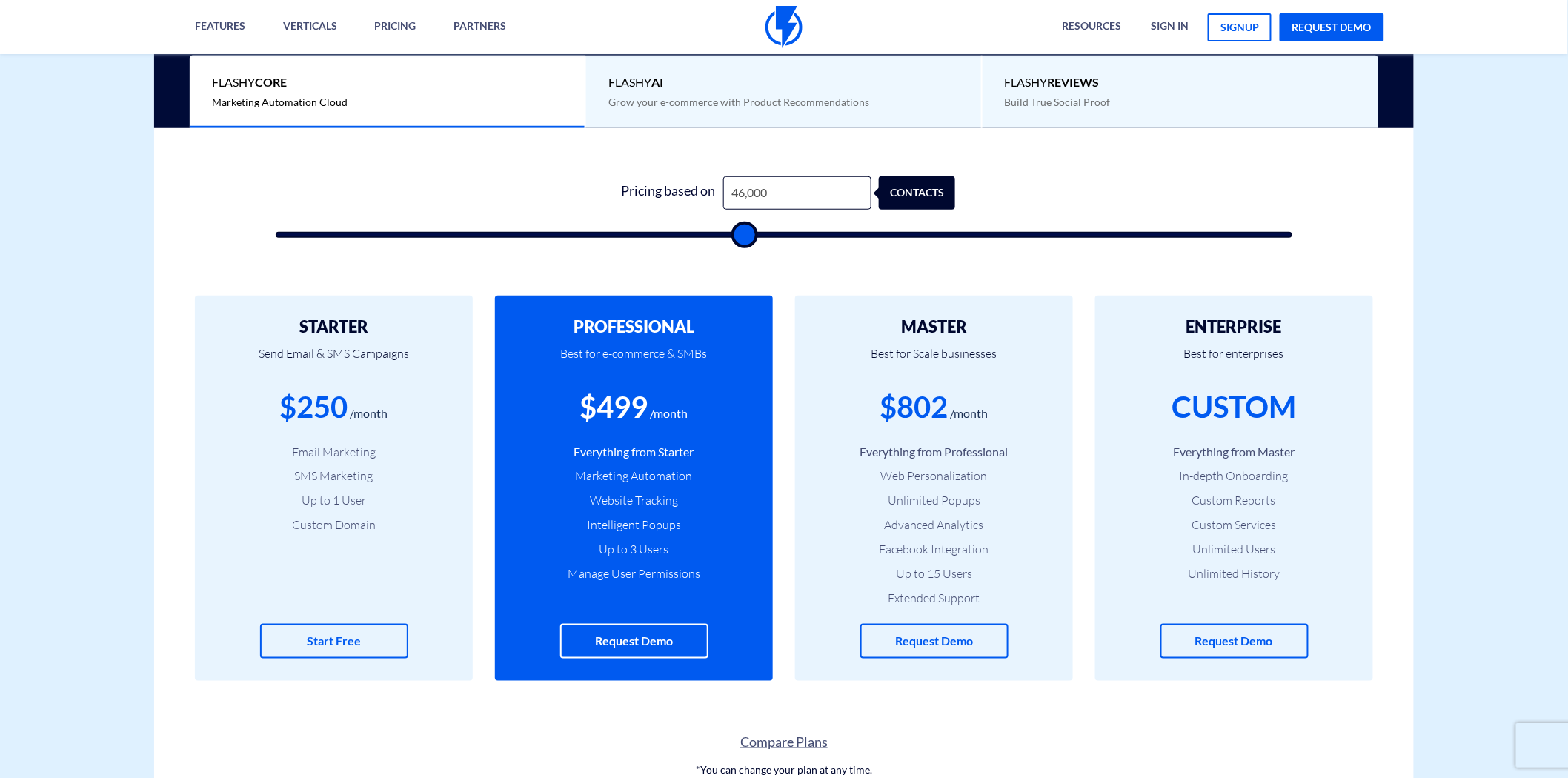
type input "45,500"
type input "45500"
type input "45,000"
type input "45000"
type input "44,500"
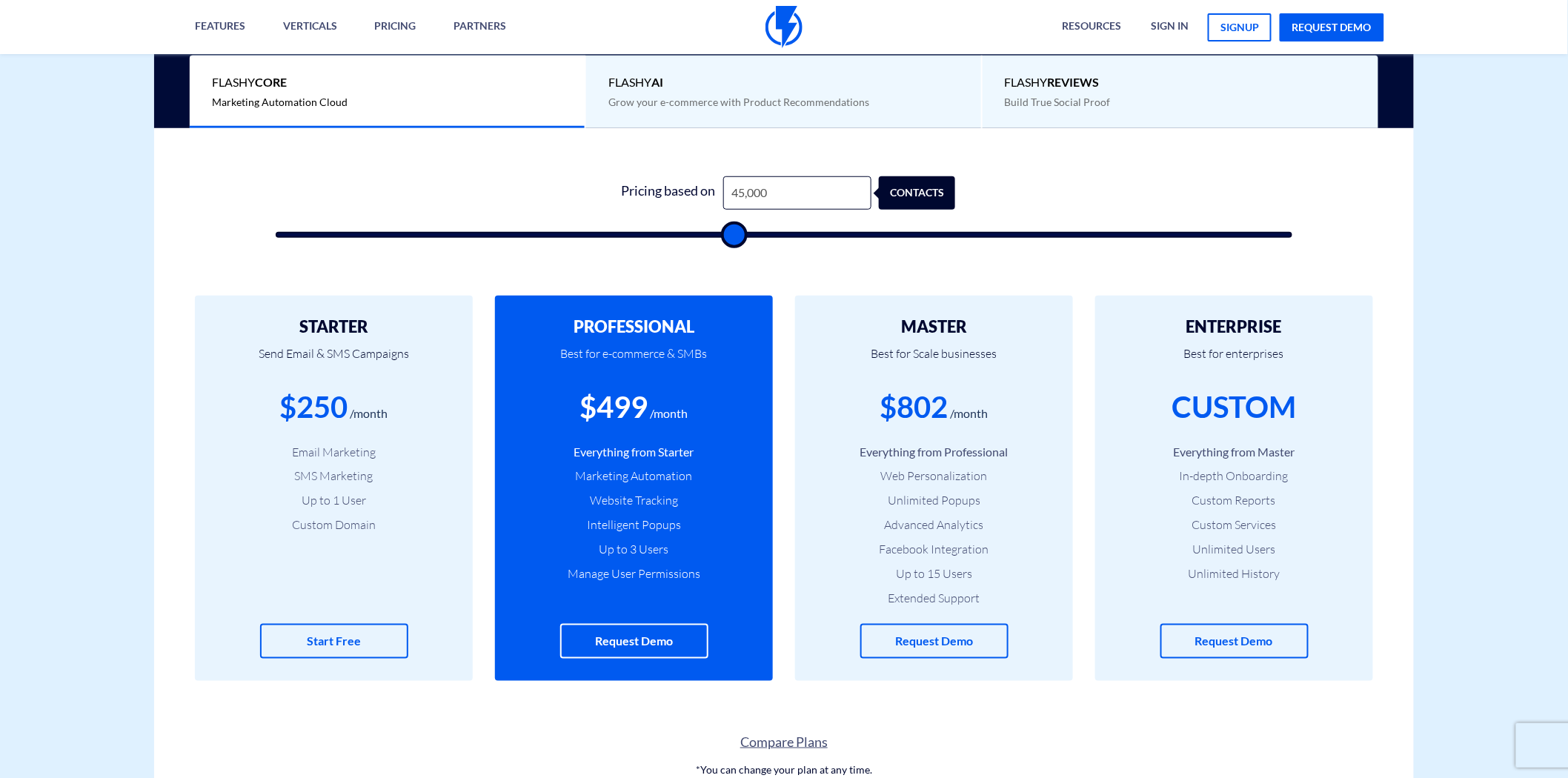
type input "44500"
type input "44,000"
type input "44000"
type input "43,500"
type input "43500"
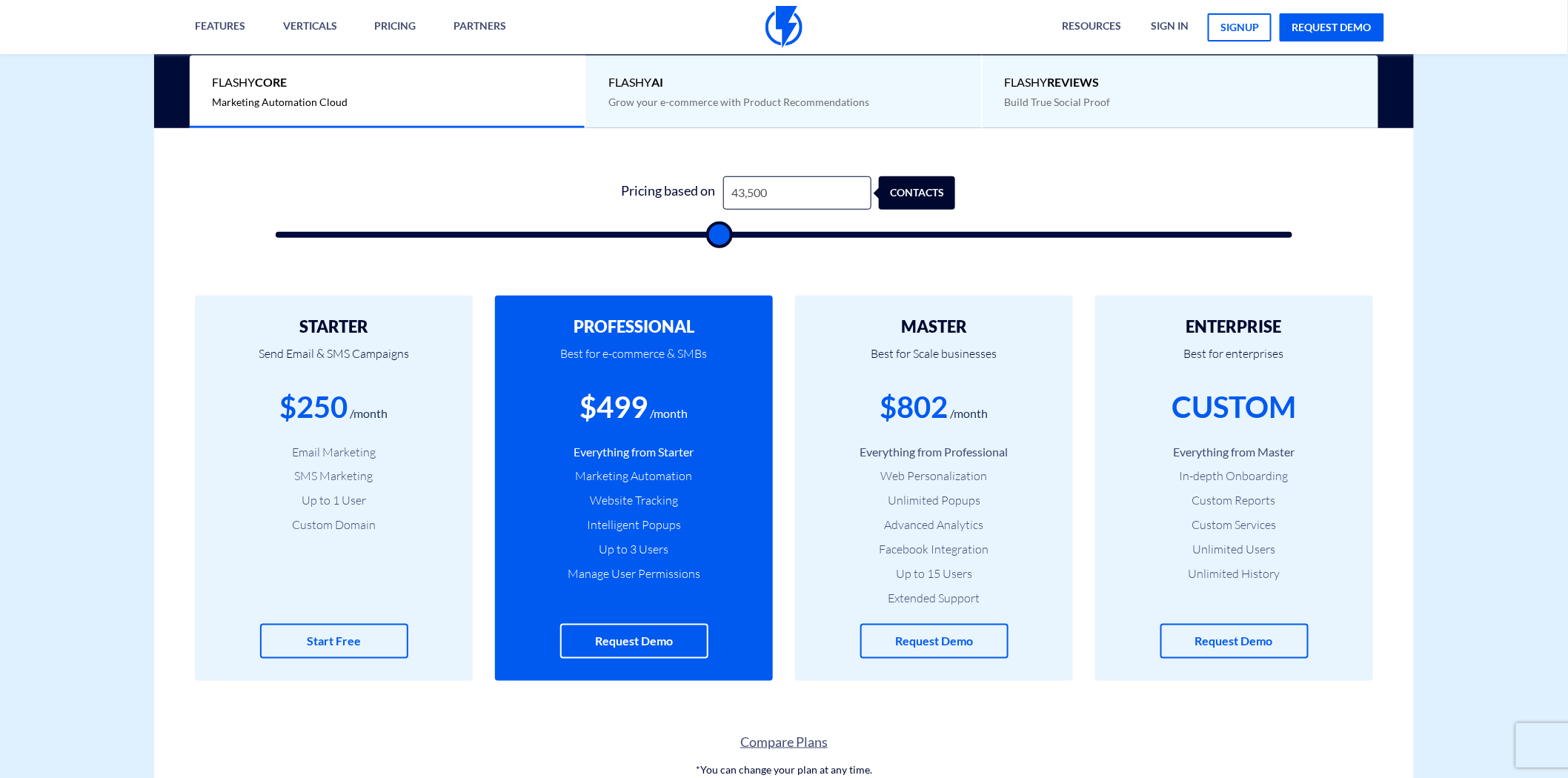
type input "42,000"
type input "42000"
type input "41,500"
type input "41500"
type input "40,500"
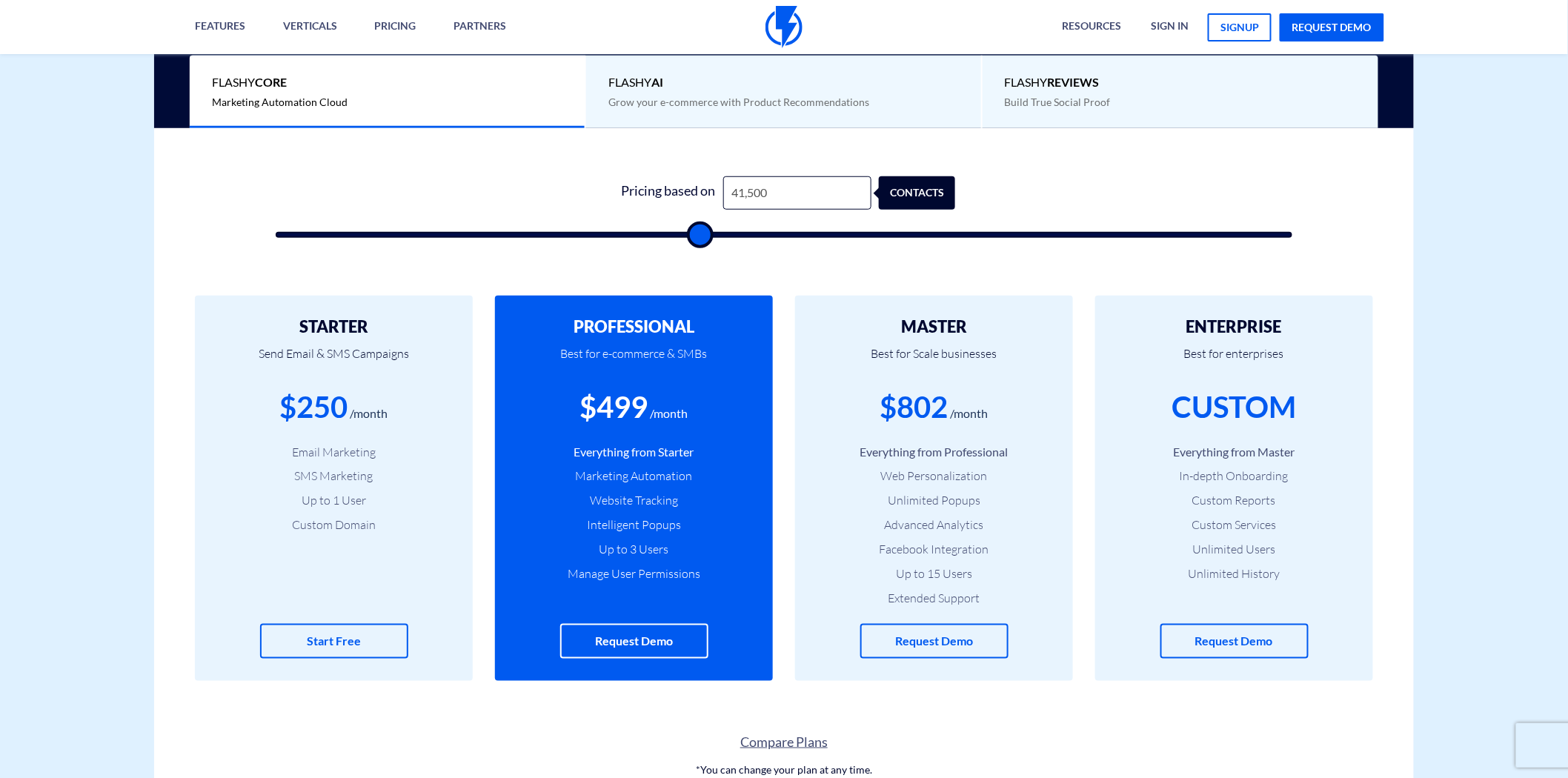
type input "40500"
type input "39,000"
type input "39000"
type input "38,500"
type input "38500"
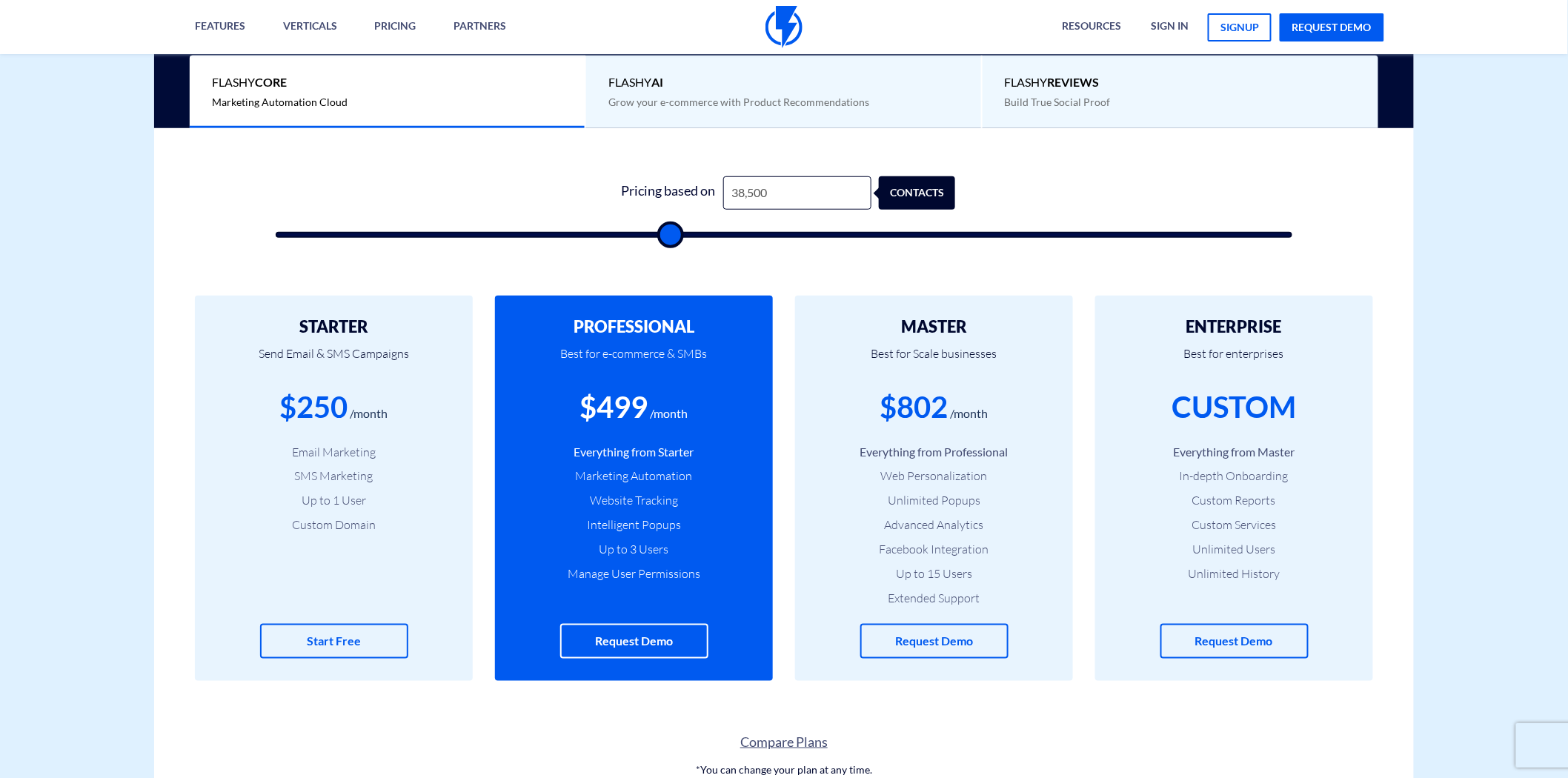
type input "37,000"
type input "37000"
type input "36,000"
type input "36000"
type input "34,500"
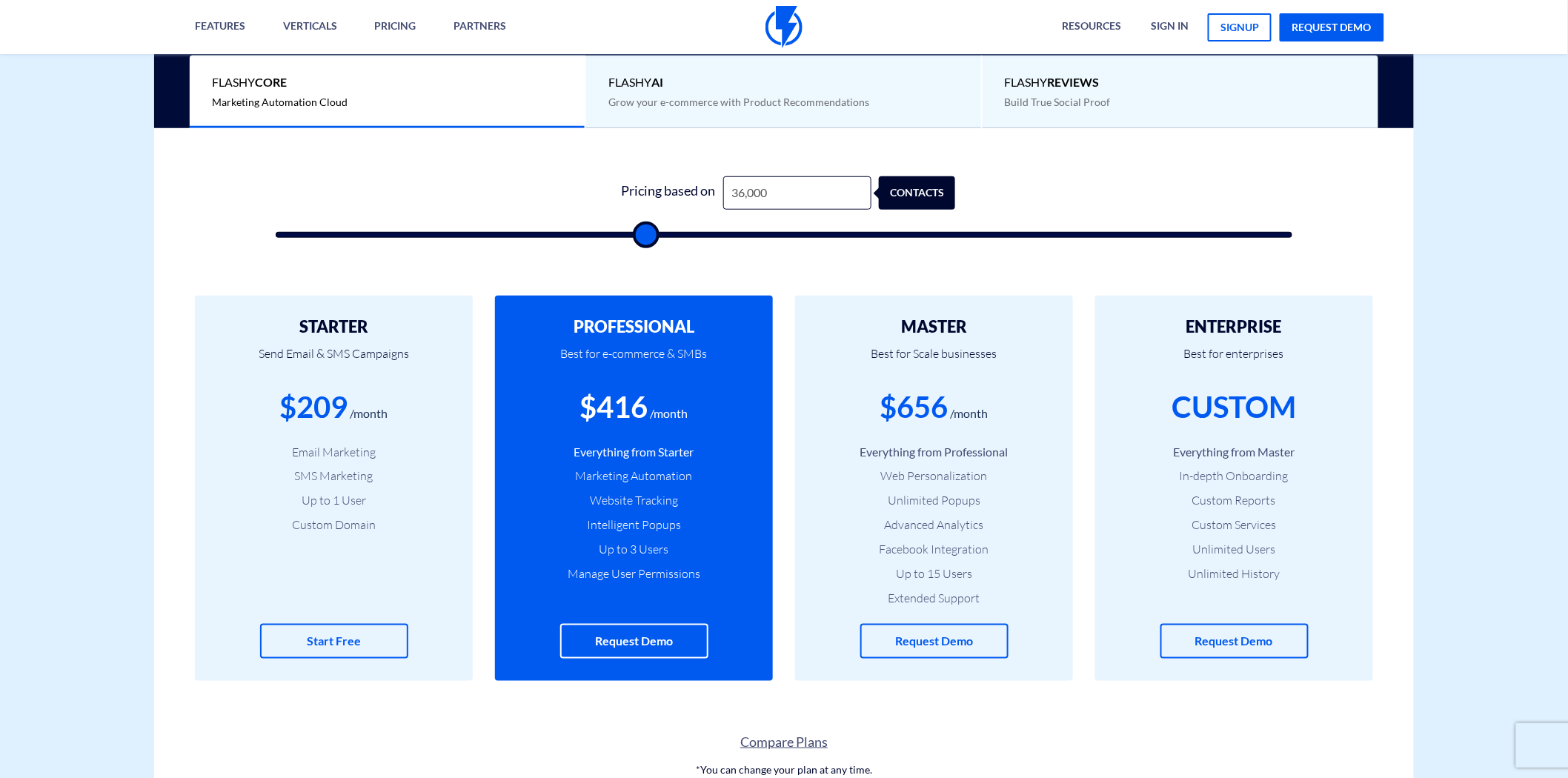
type input "34500"
type input "33,000"
type input "33000"
type input "32,000"
type input "32000"
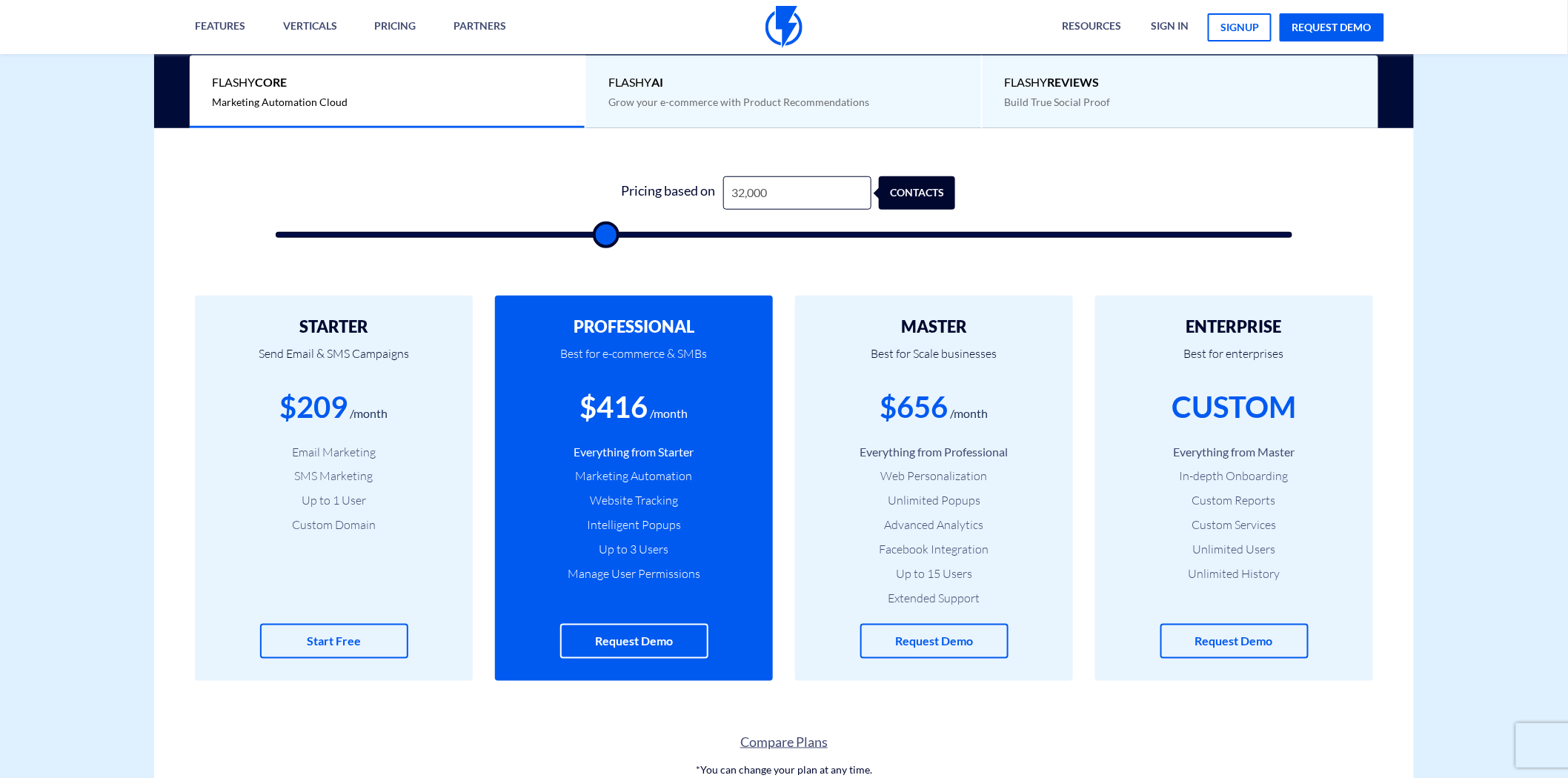
type input "31,000"
type input "31000"
type input "30,000"
type input "30000"
type input "25,500"
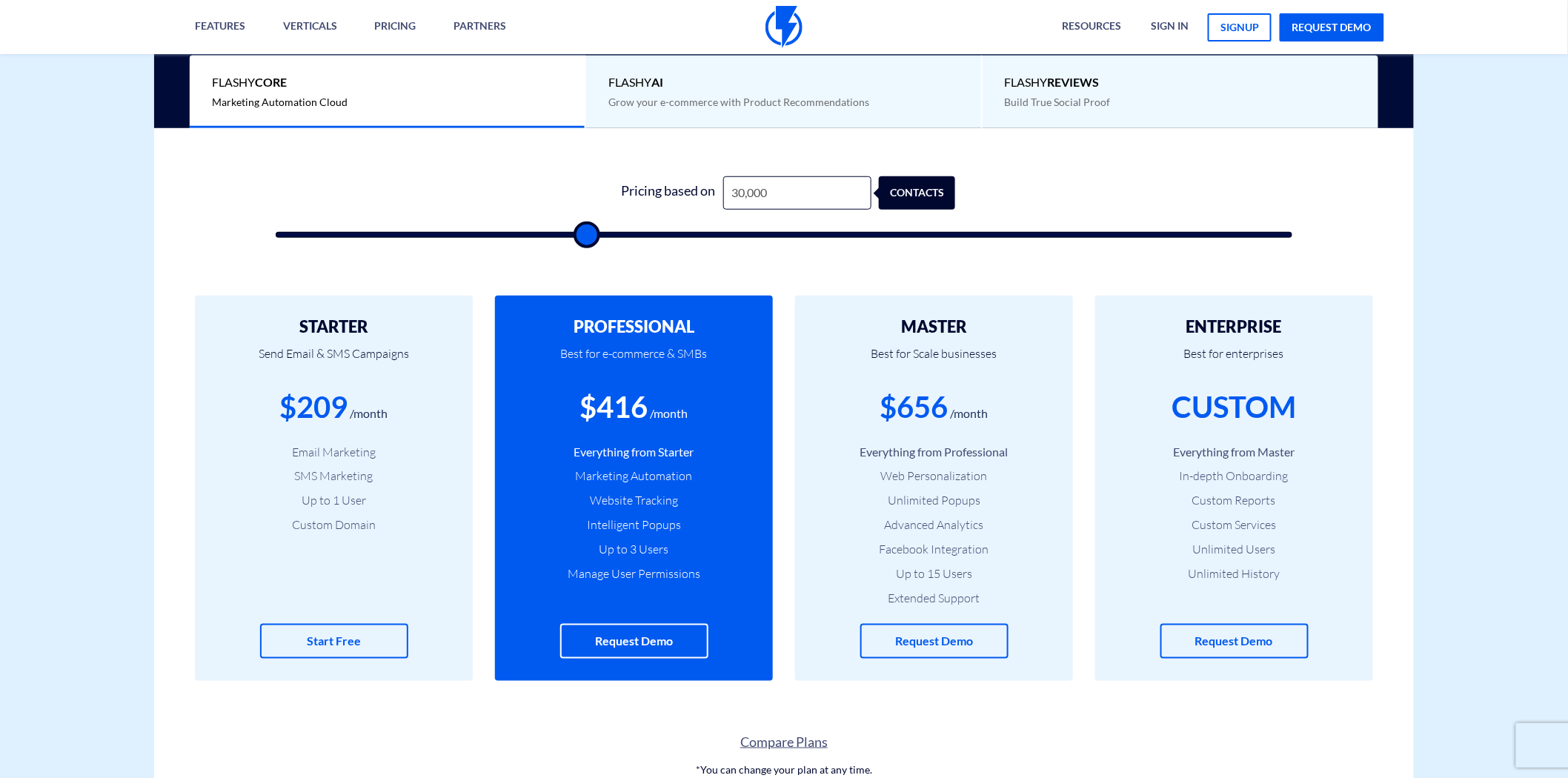
type input "25500"
type input "25,000"
type input "25000"
type input "24,000"
type input "24000"
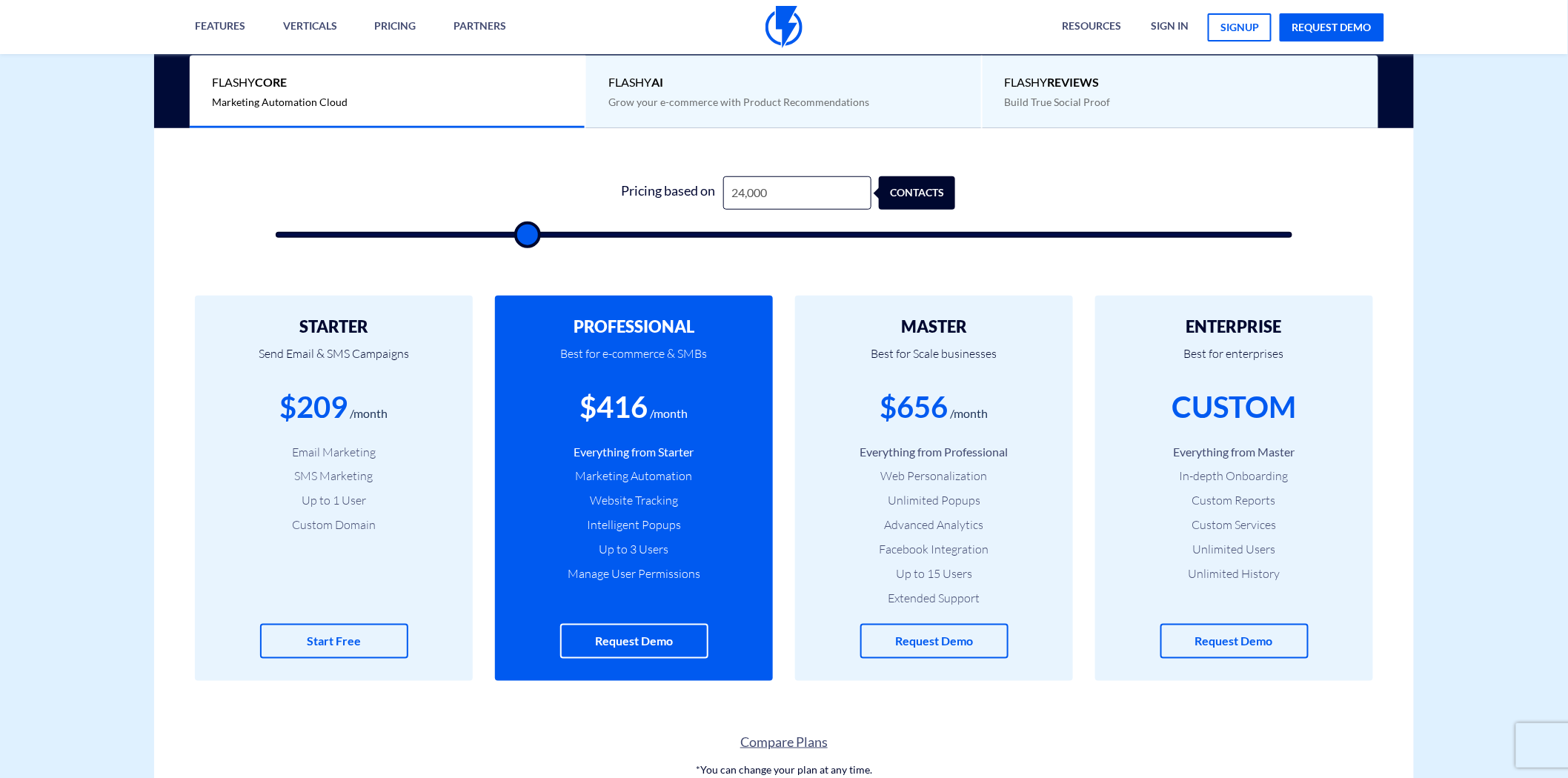
type input "23,000"
type input "23000"
type input "22,000"
type input "22000"
type input "21,000"
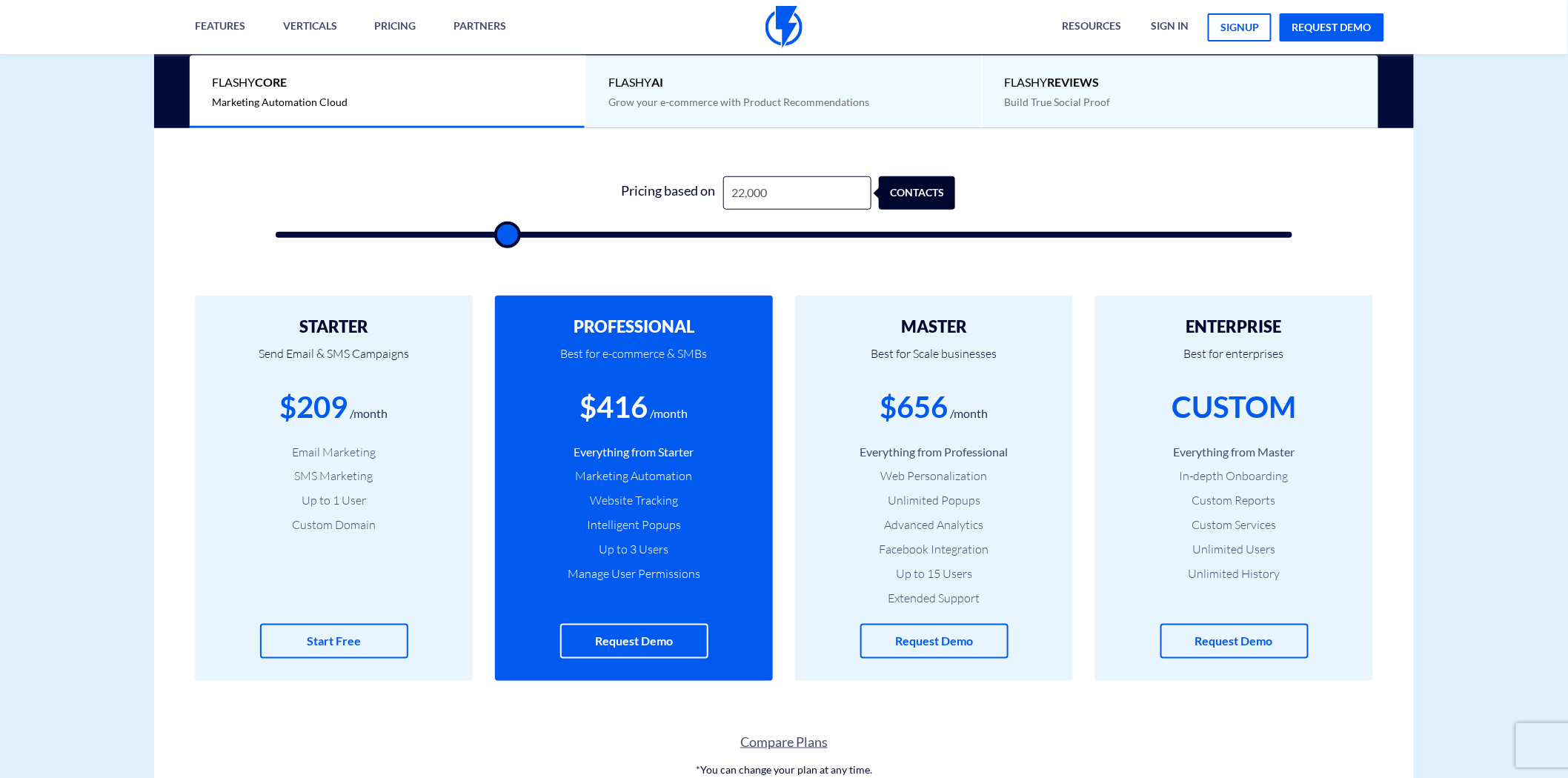
type input "21000"
type input "20,000"
type input "20000"
type input "19,500"
type input "19500"
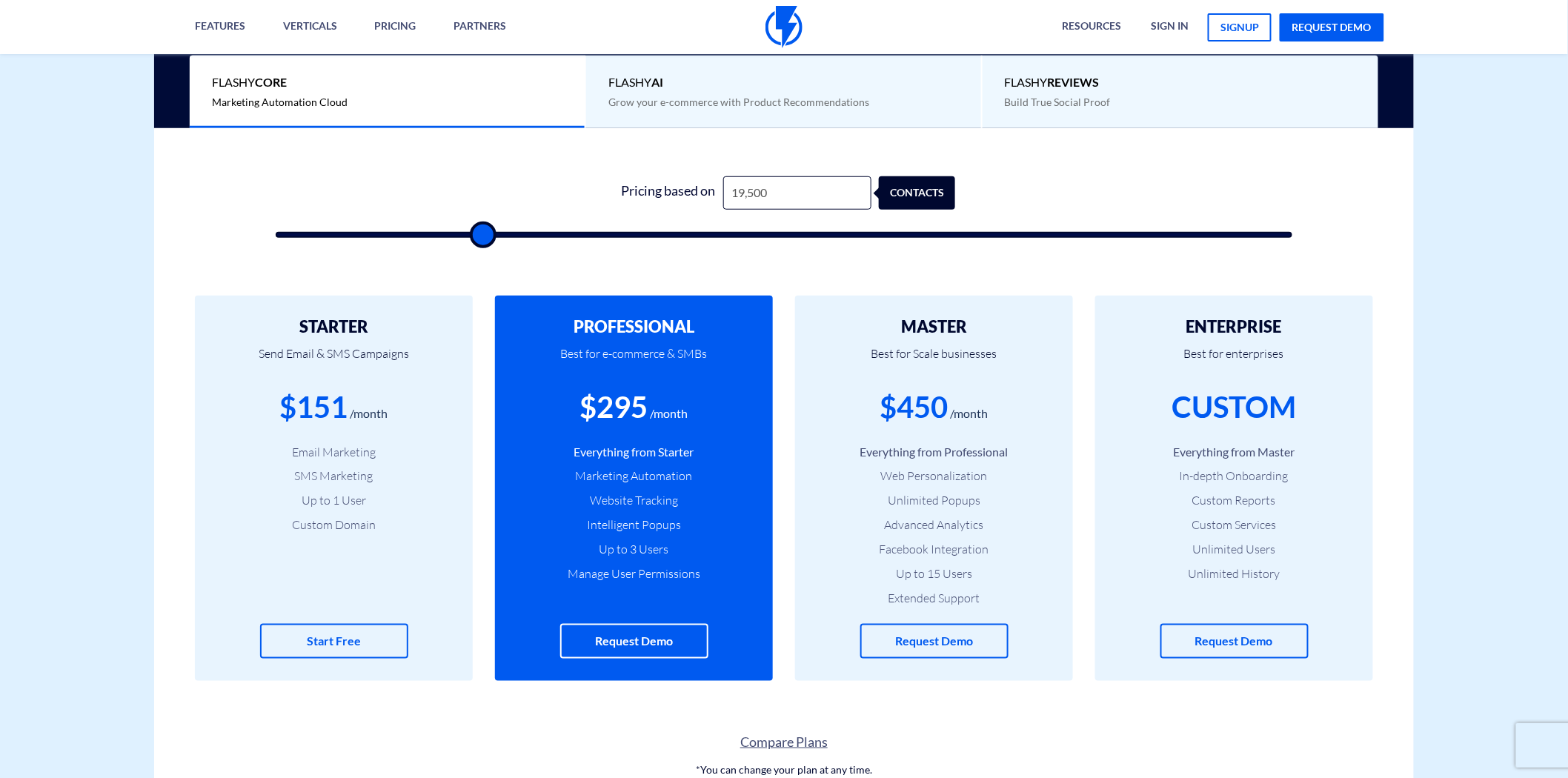
type input "19,000"
type input "19000"
type input "18,000"
type input "18000"
type input "17,500"
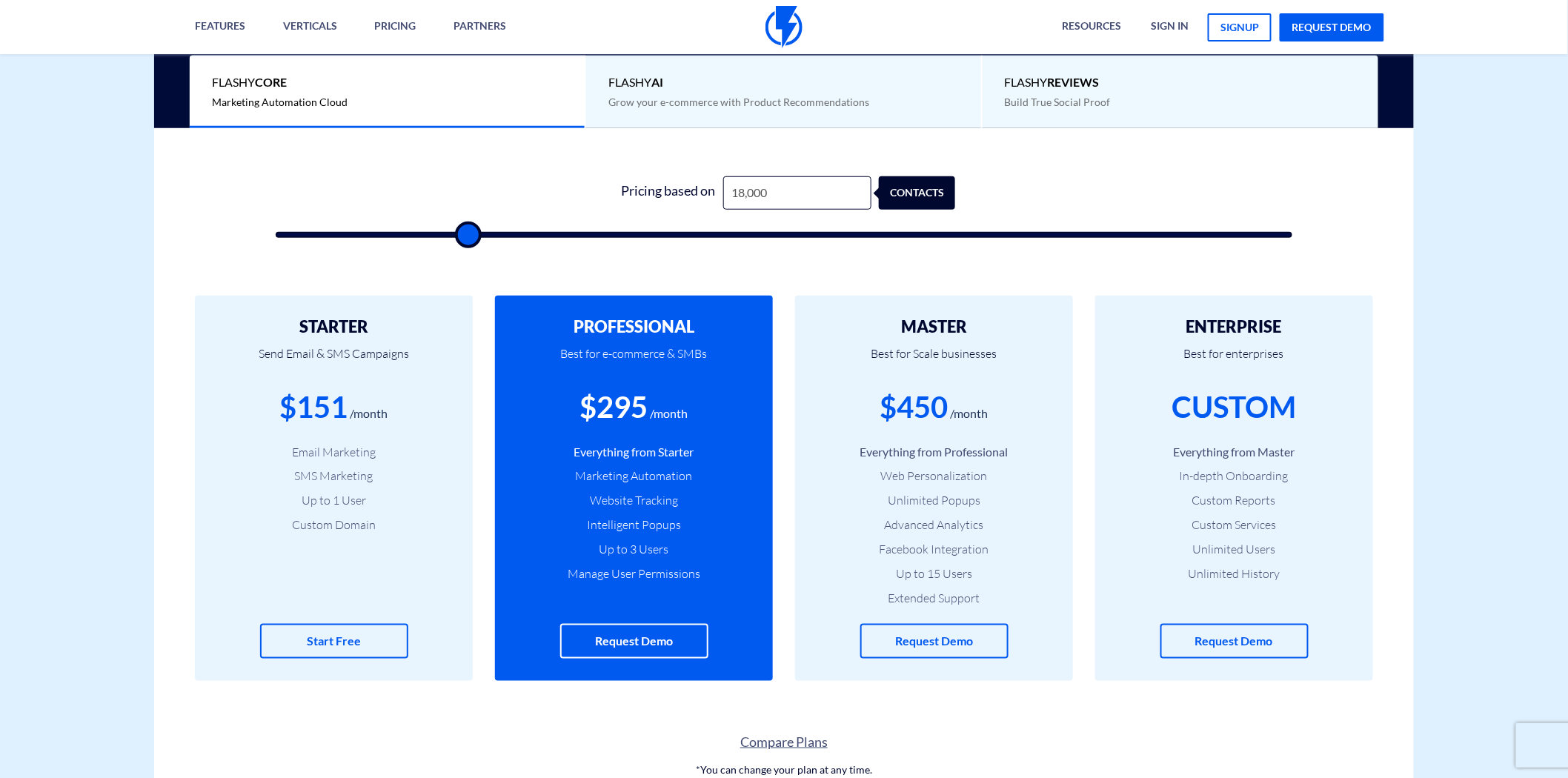
type input "17500"
type input "16,500"
type input "16500"
type input "15,500"
type input "15500"
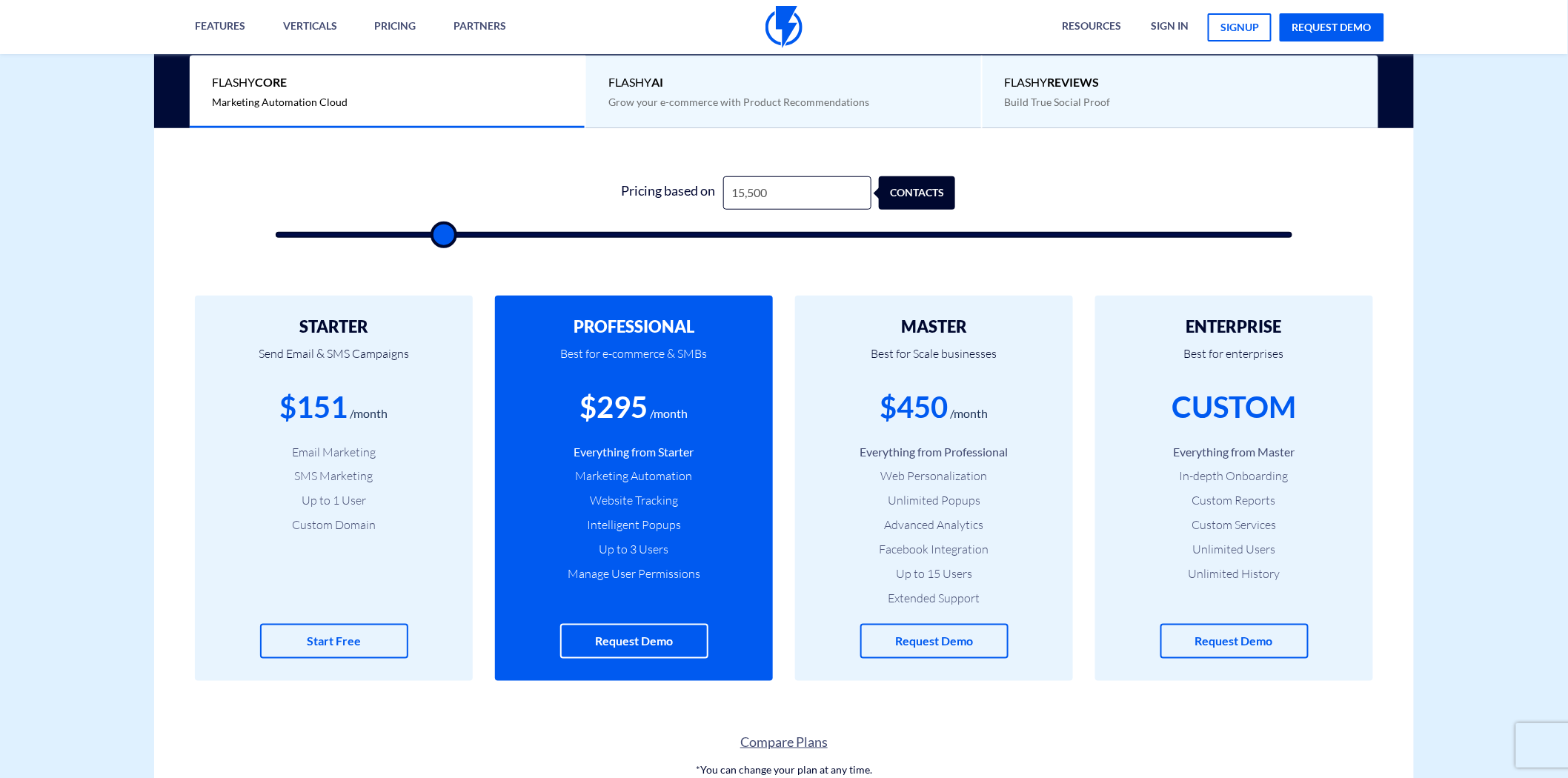
type input "14,000"
type input "14000"
type input "13,000"
type input "13000"
type input "12,000"
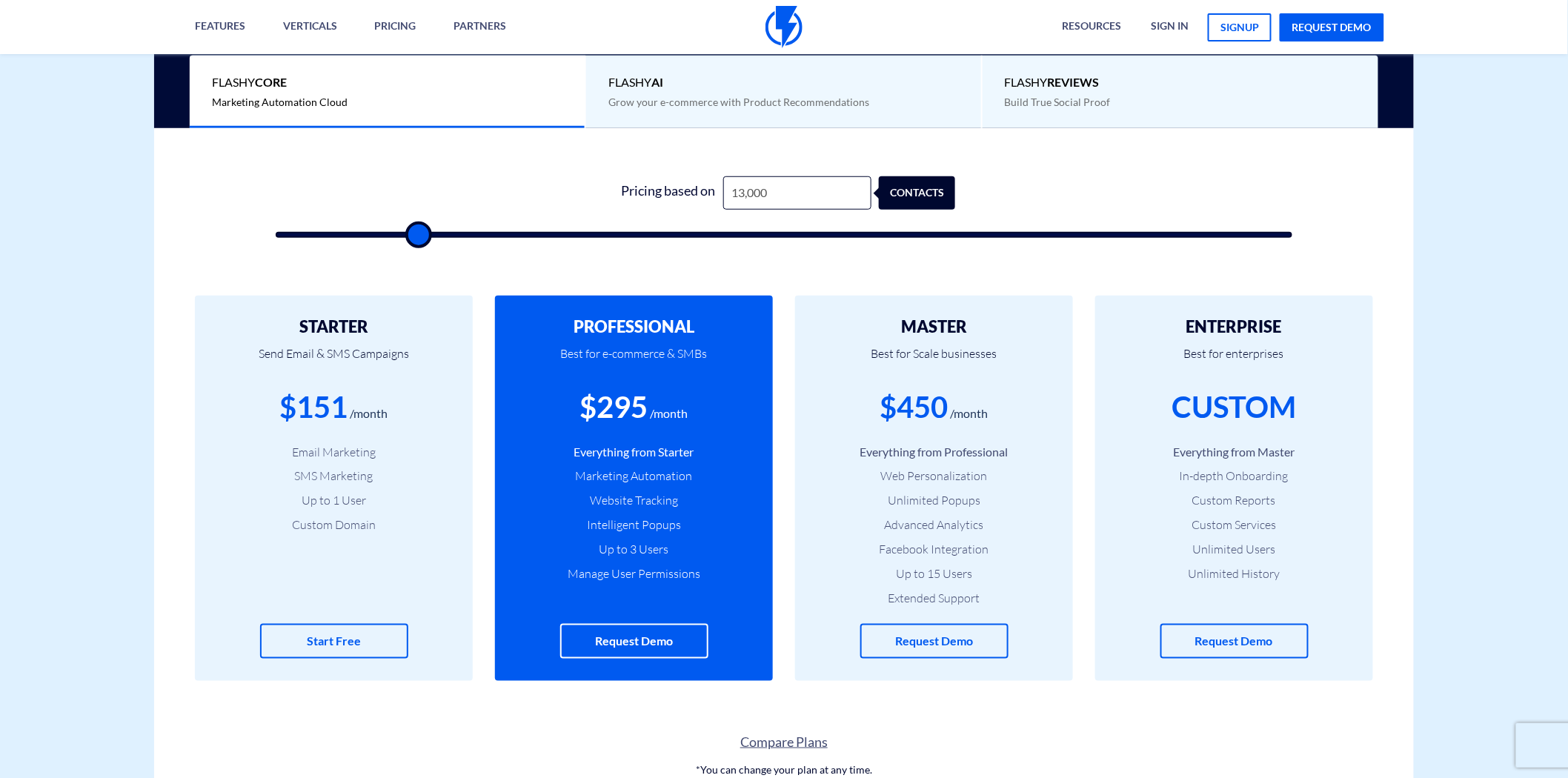
type input "12000"
type input "11,500"
type input "11500"
type input "11,000"
type input "11000"
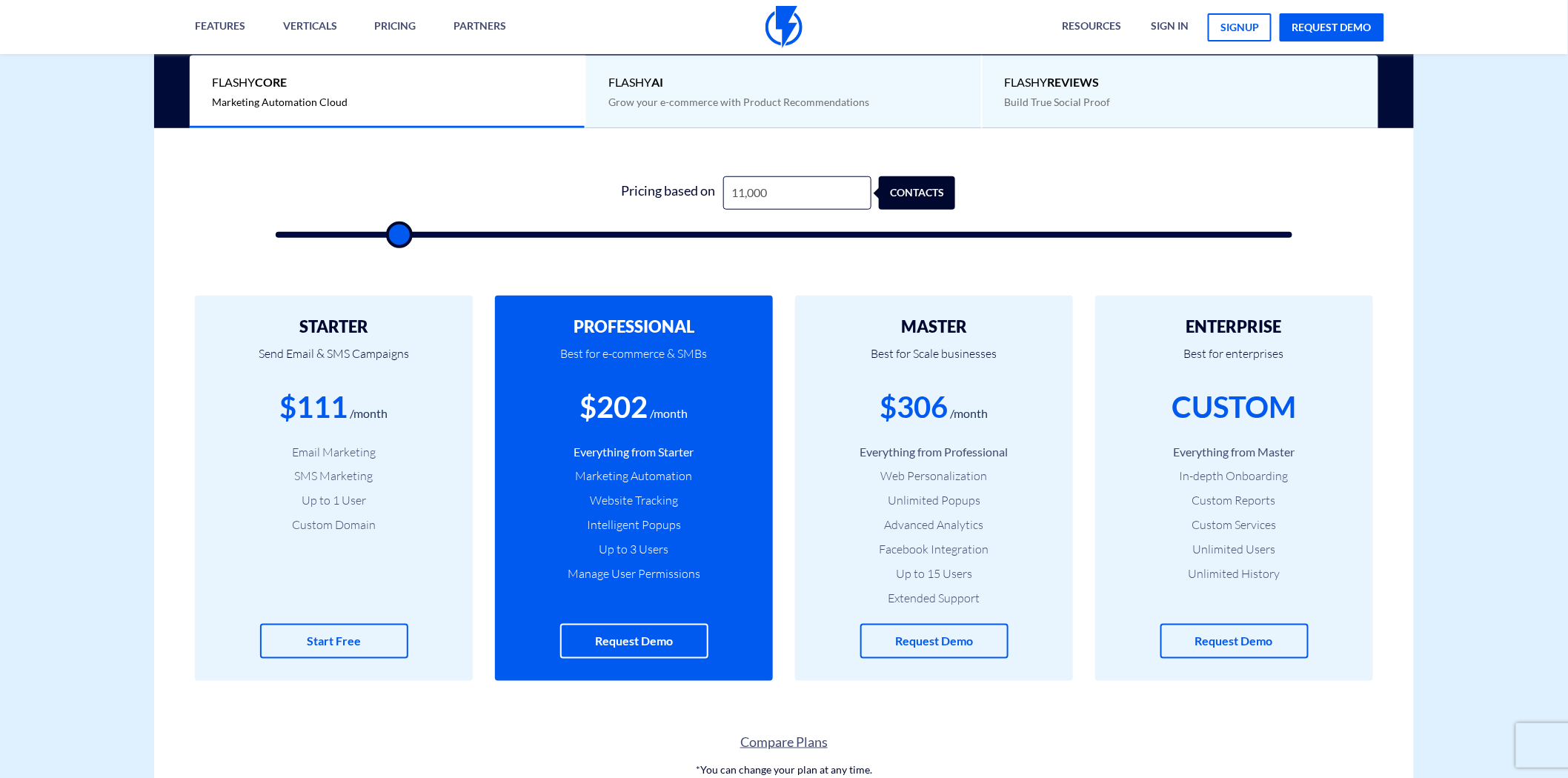
type input "11,500"
type input "11500"
type input "12,000"
type input "12000"
drag, startPoint x: 308, startPoint y: 236, endPoint x: 367, endPoint y: 241, distance: 59.2
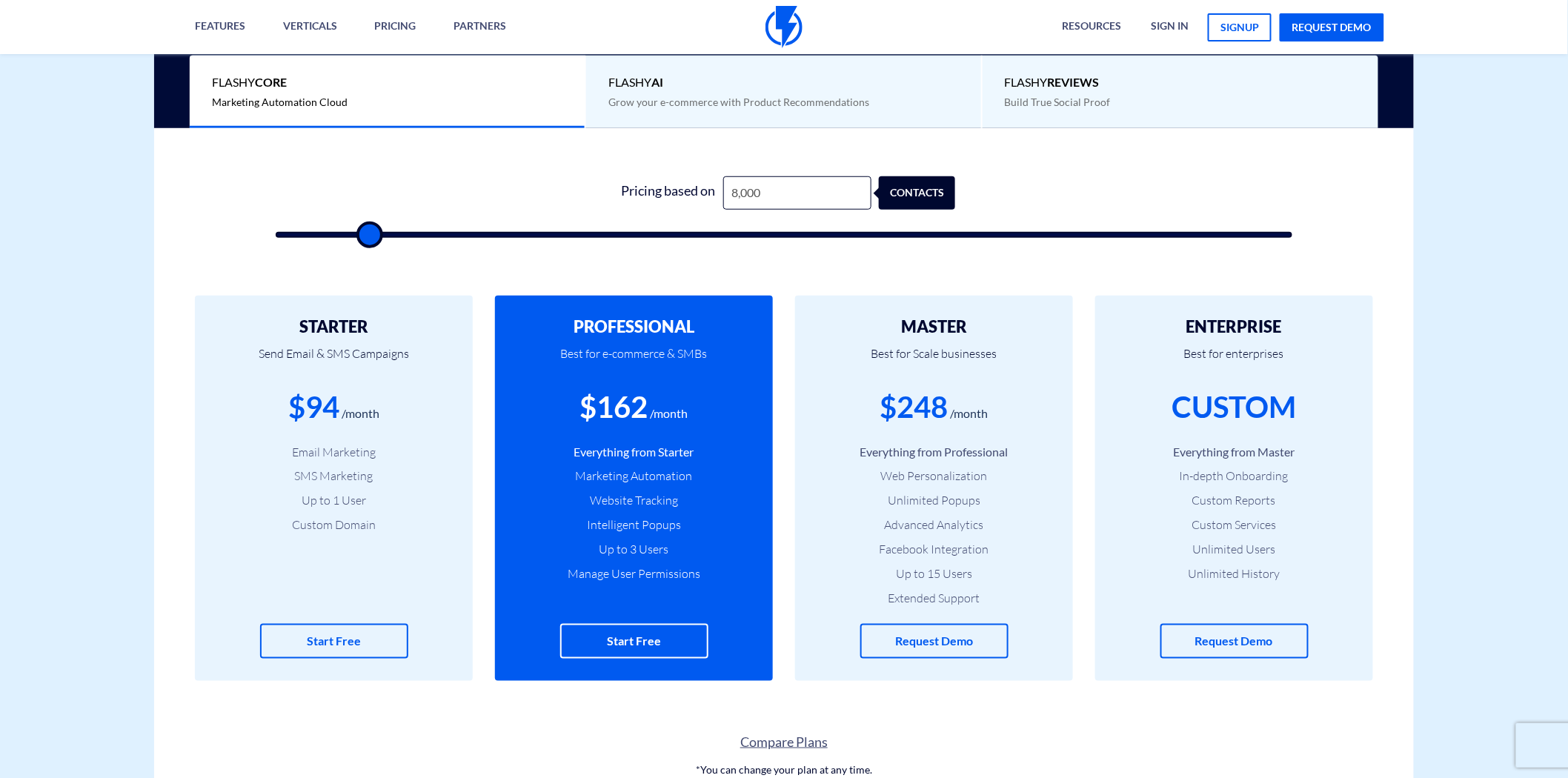
click at [367, 238] on input "range" at bounding box center [784, 235] width 1017 height 6
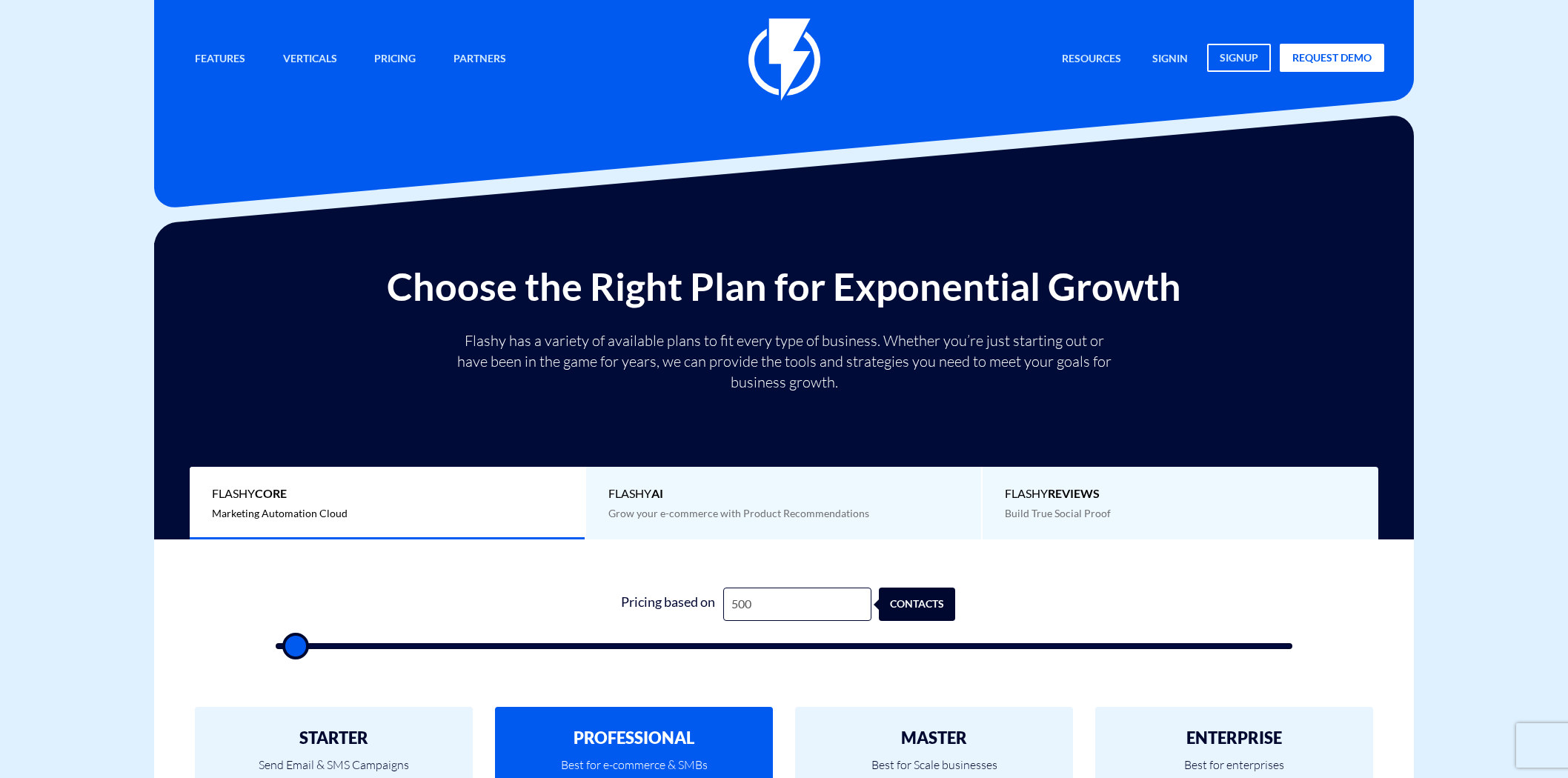
type input "42,500"
type input "42500"
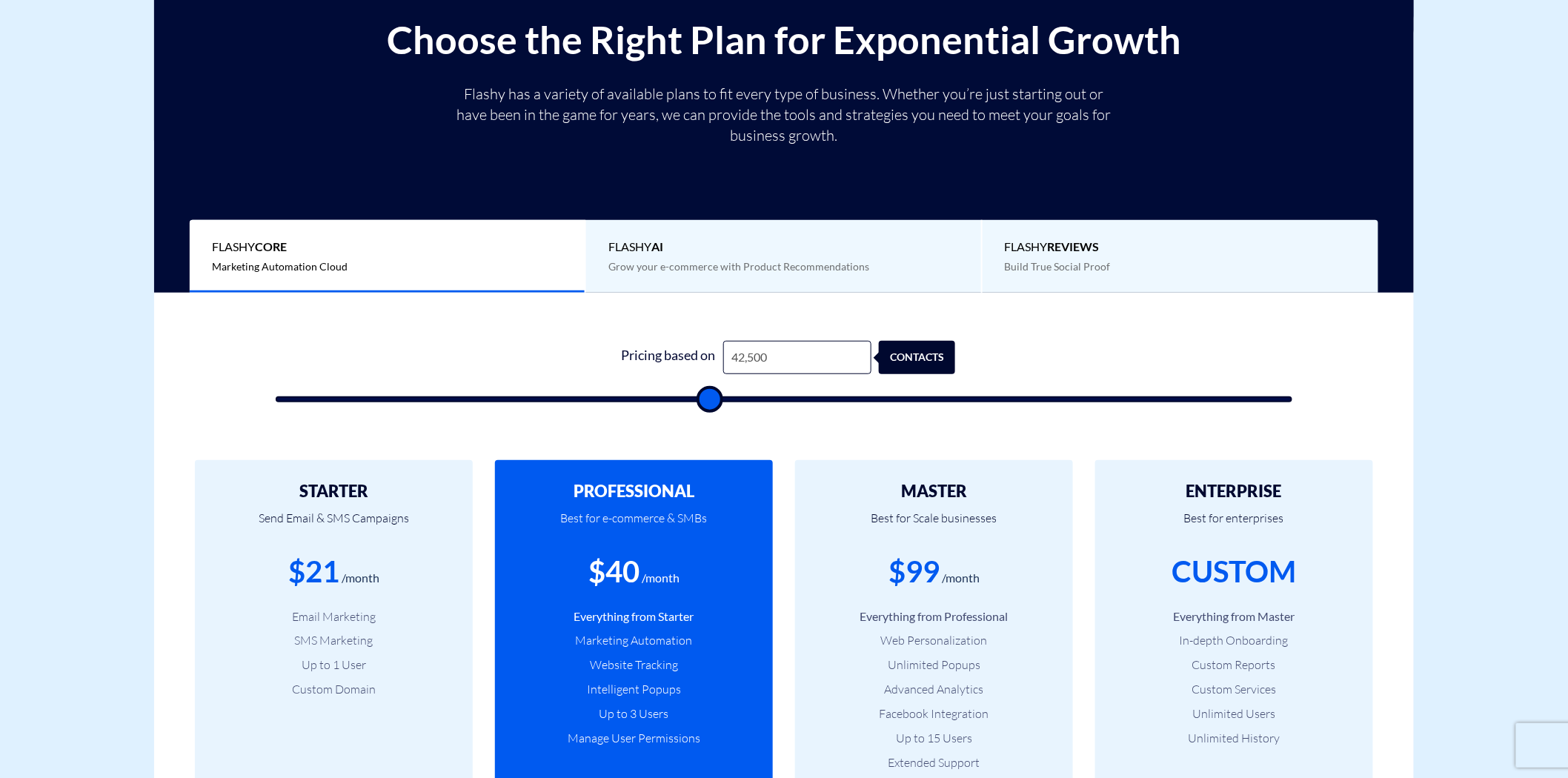
type input "23,000"
type input "23000"
type input "44,000"
type input "44000"
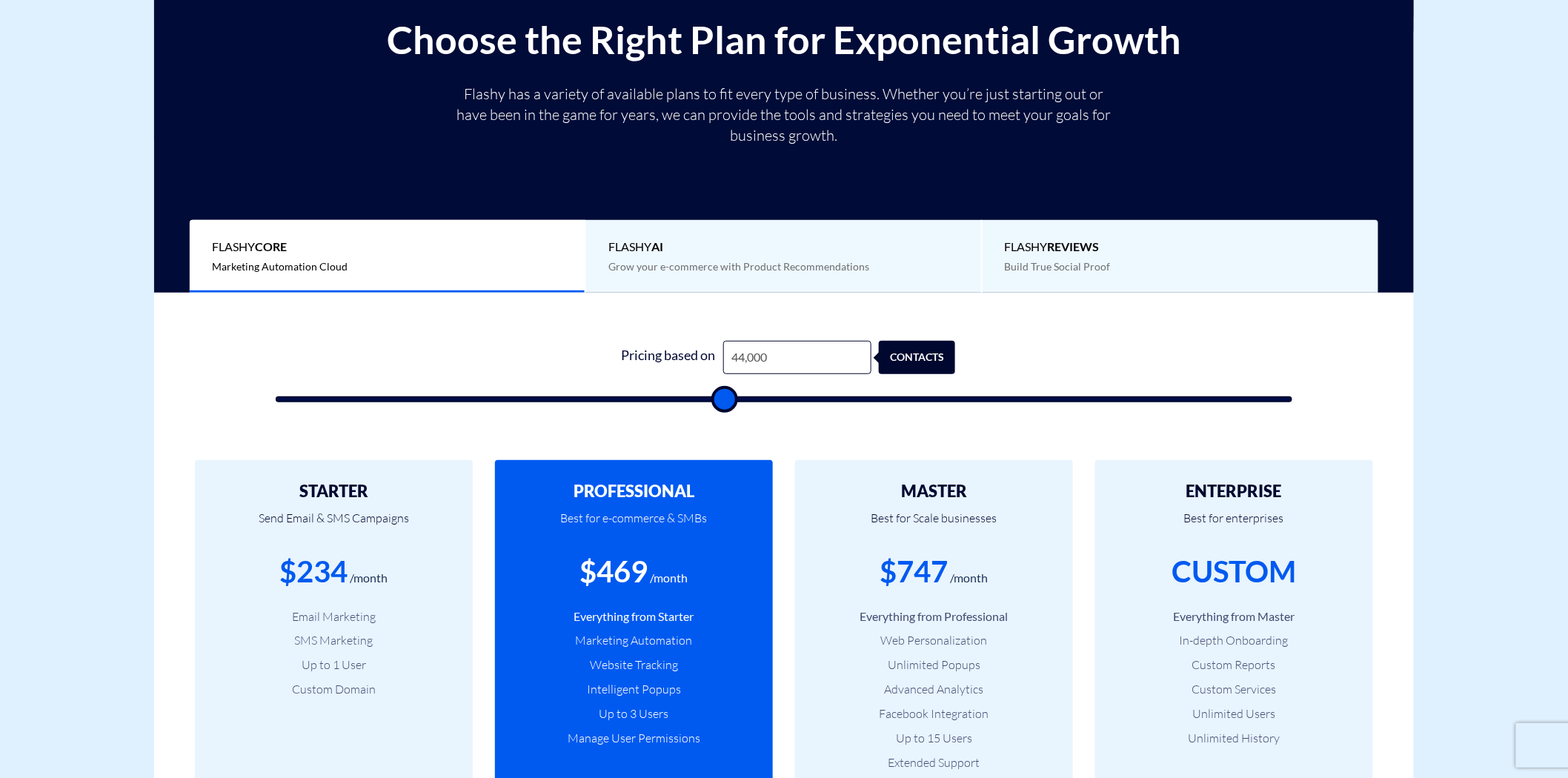
type input "57,500"
type input "57500"
type input "58,000"
type input "58000"
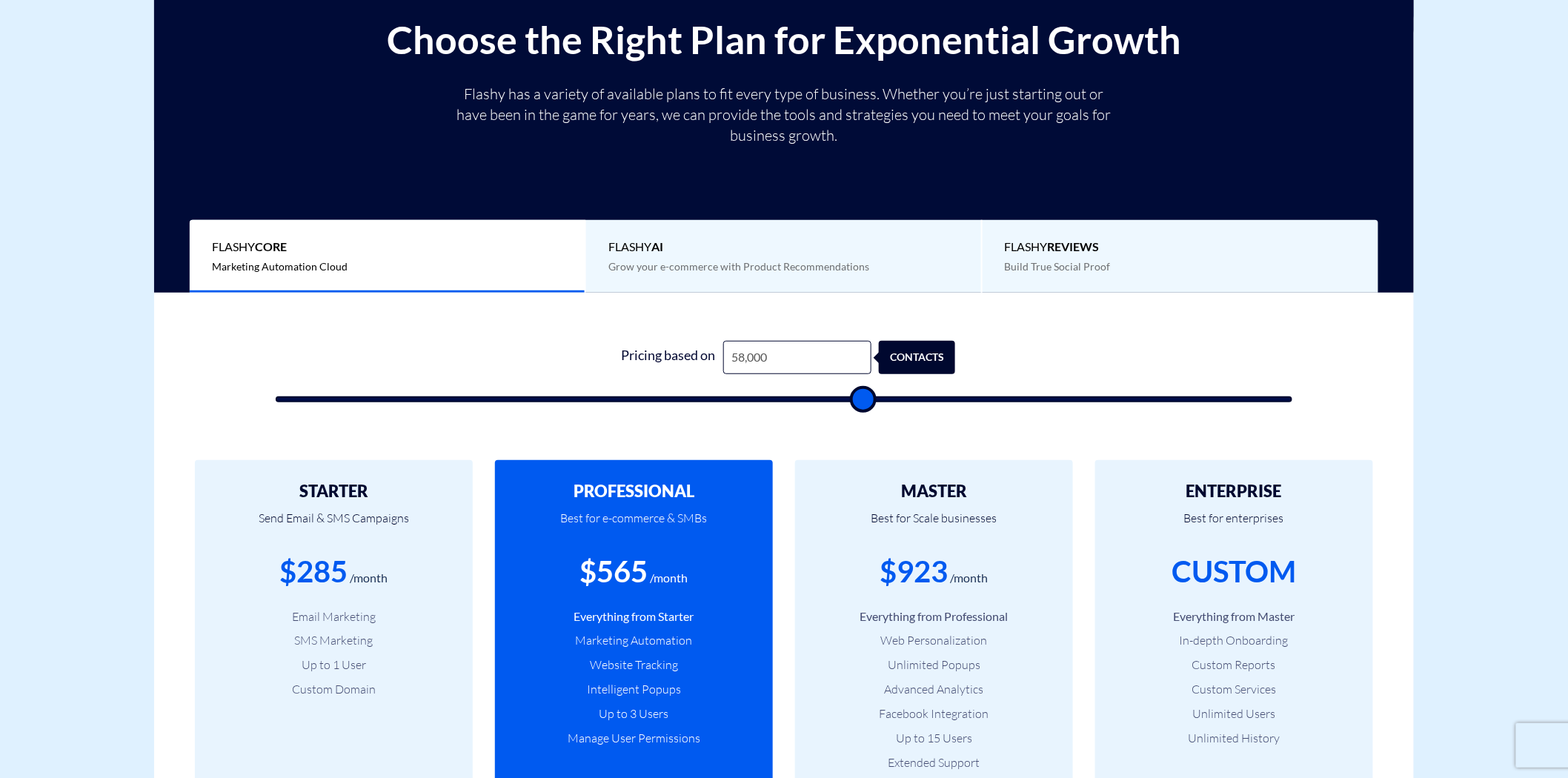
type input "57,500"
type input "57500"
type input "57,000"
type input "57000"
type input "50,500"
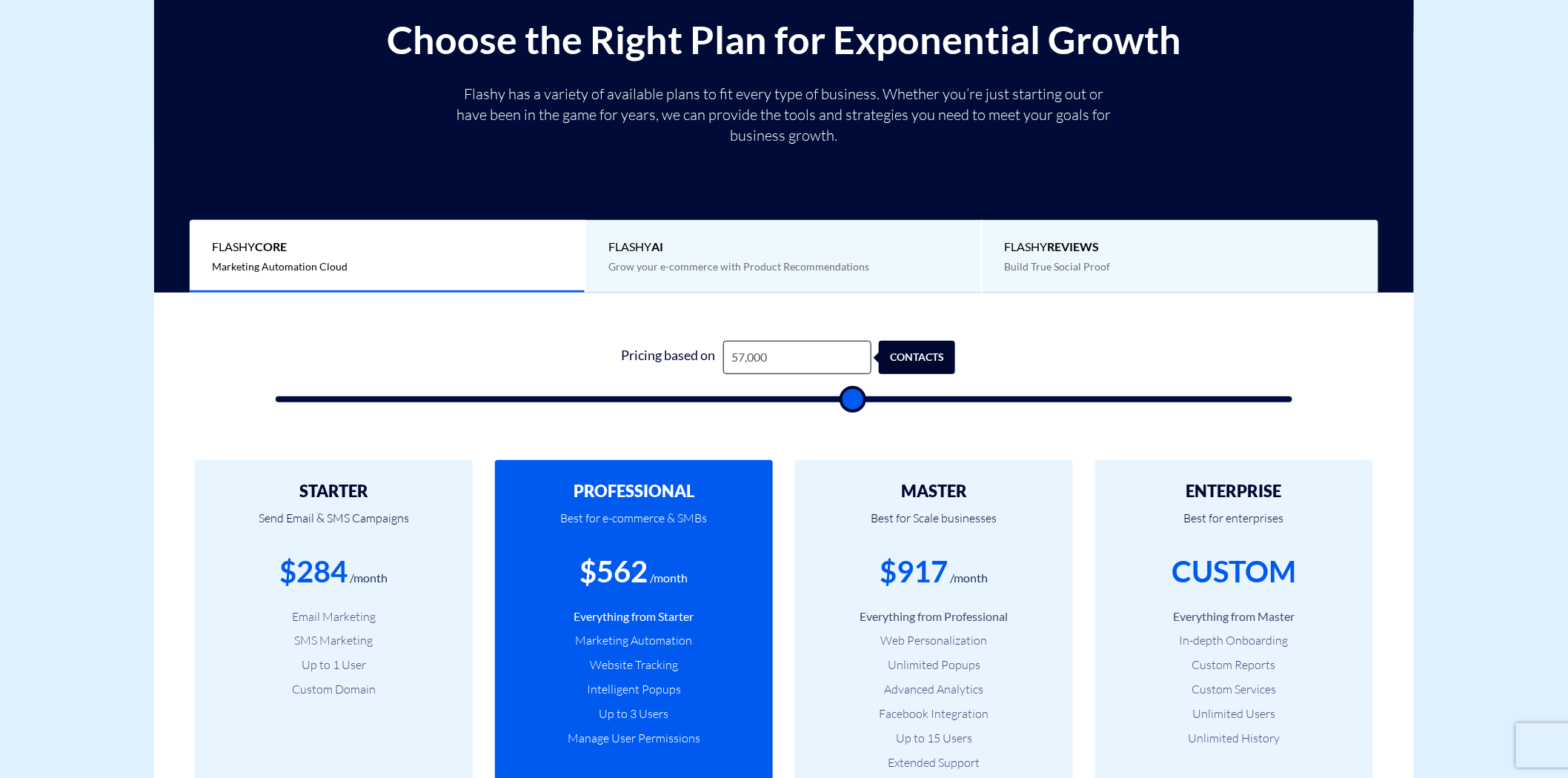
type input "50500"
type input "45,500"
type input "45500"
type input "42,500"
type input "42500"
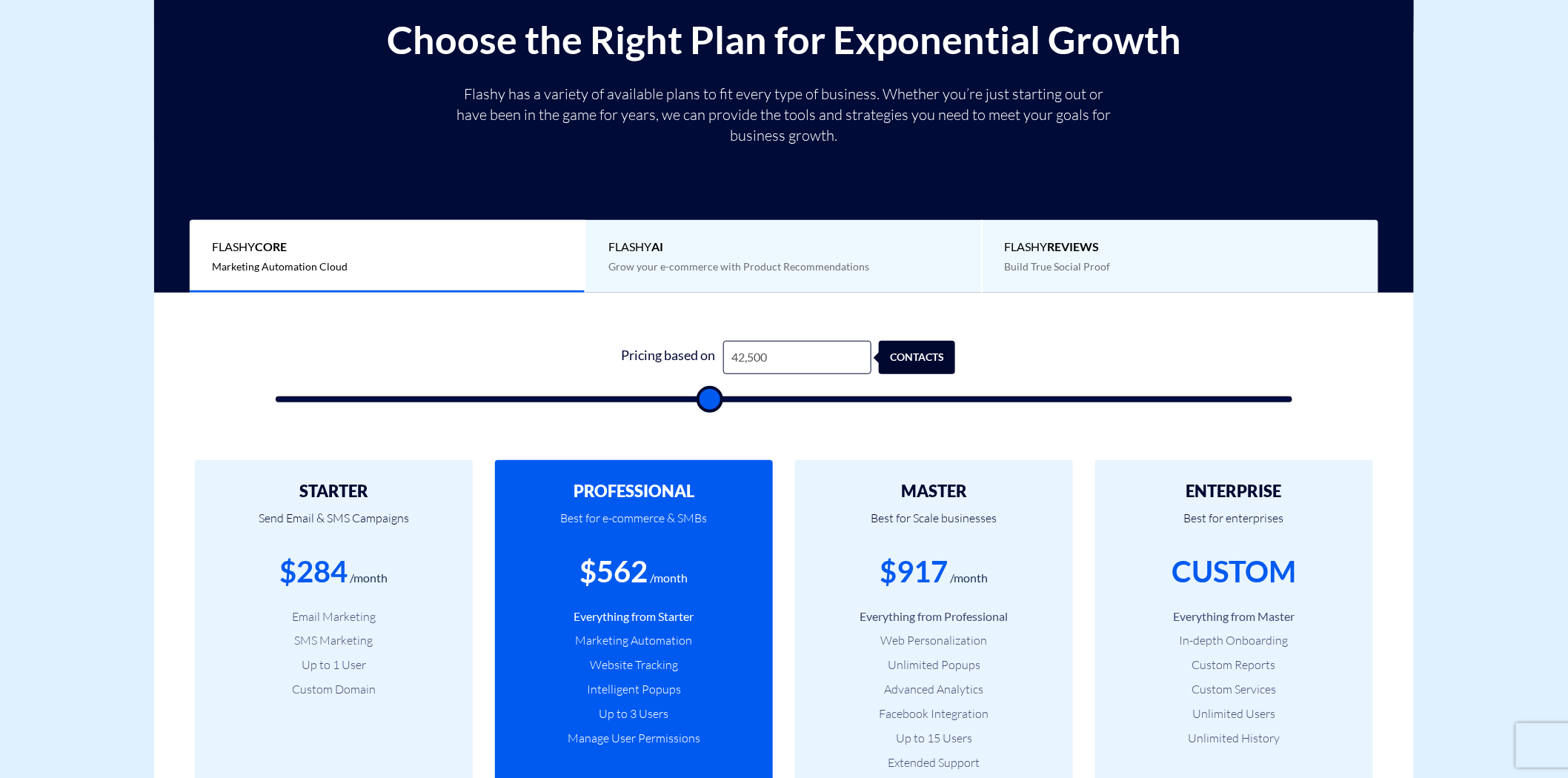
type input "39,500"
type input "39500"
type input "36,500"
type input "36500"
type input "36,000"
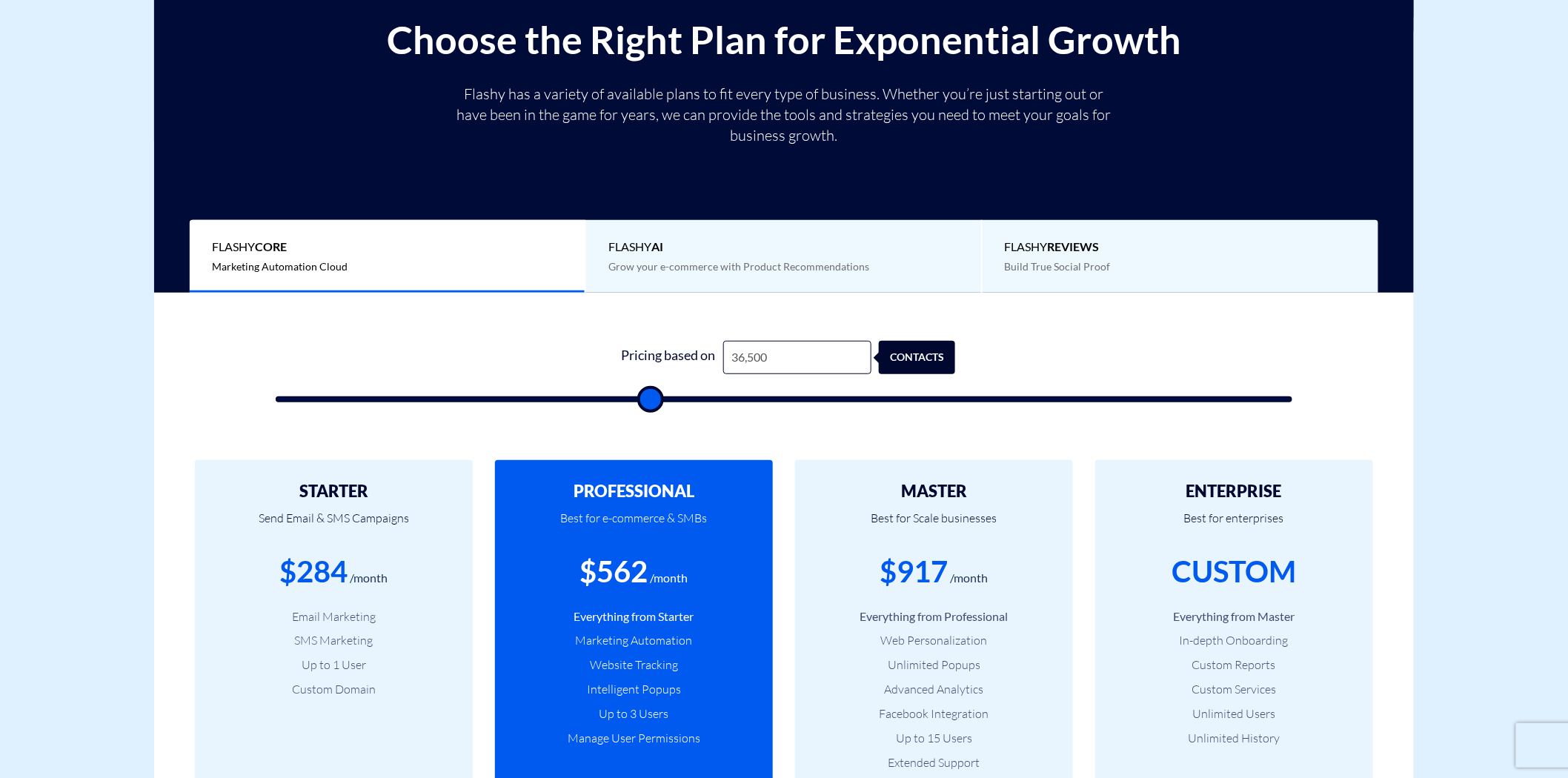
type input "36000"
type input "34,500"
type input "34500"
type input "33,500"
type input "33500"
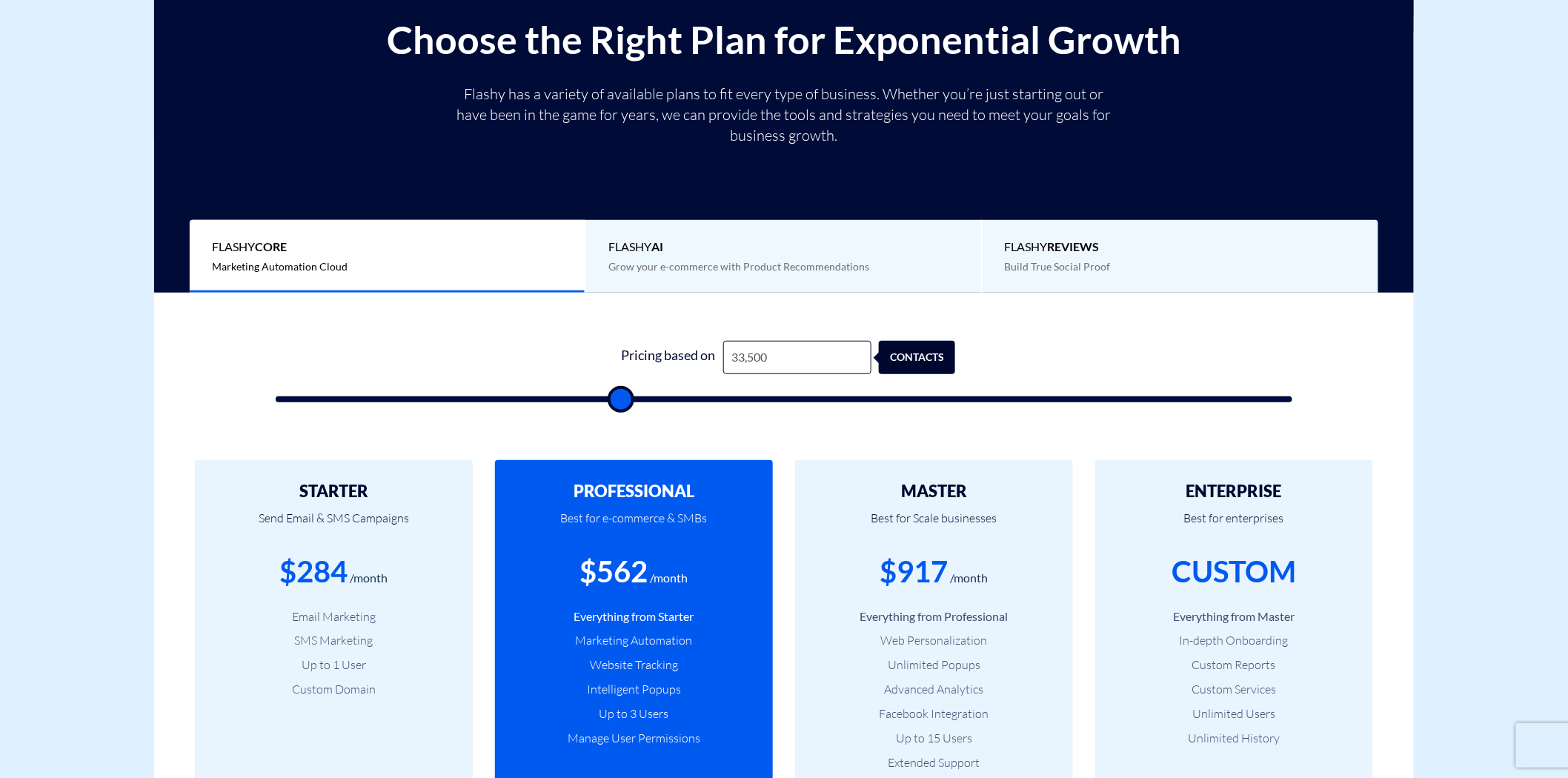
type input "32,500"
type input "32500"
type input "32,000"
type input "32000"
type input "31,500"
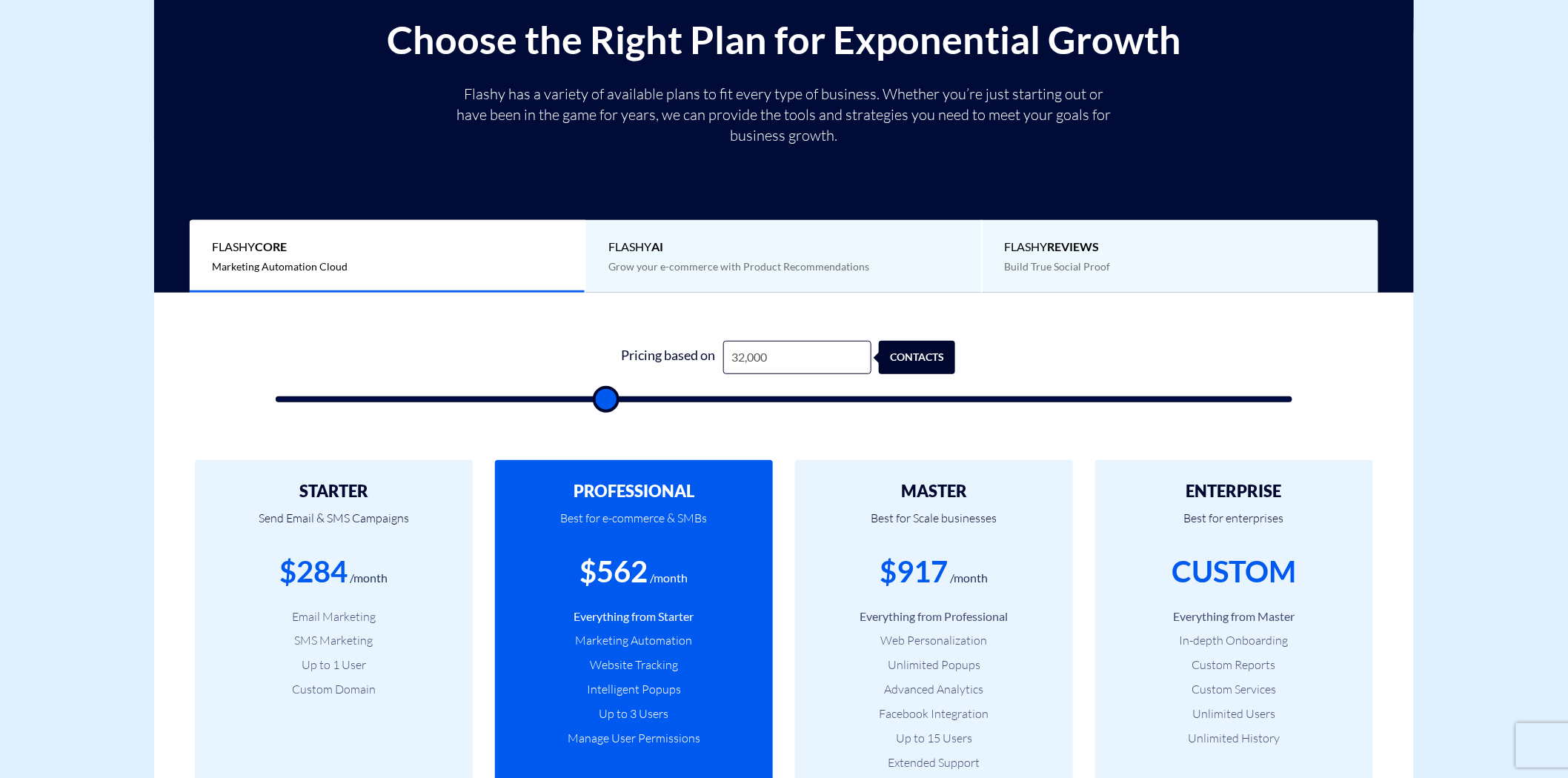
type input "31500"
type input "32,000"
type input "32000"
type input "33,000"
type input "33000"
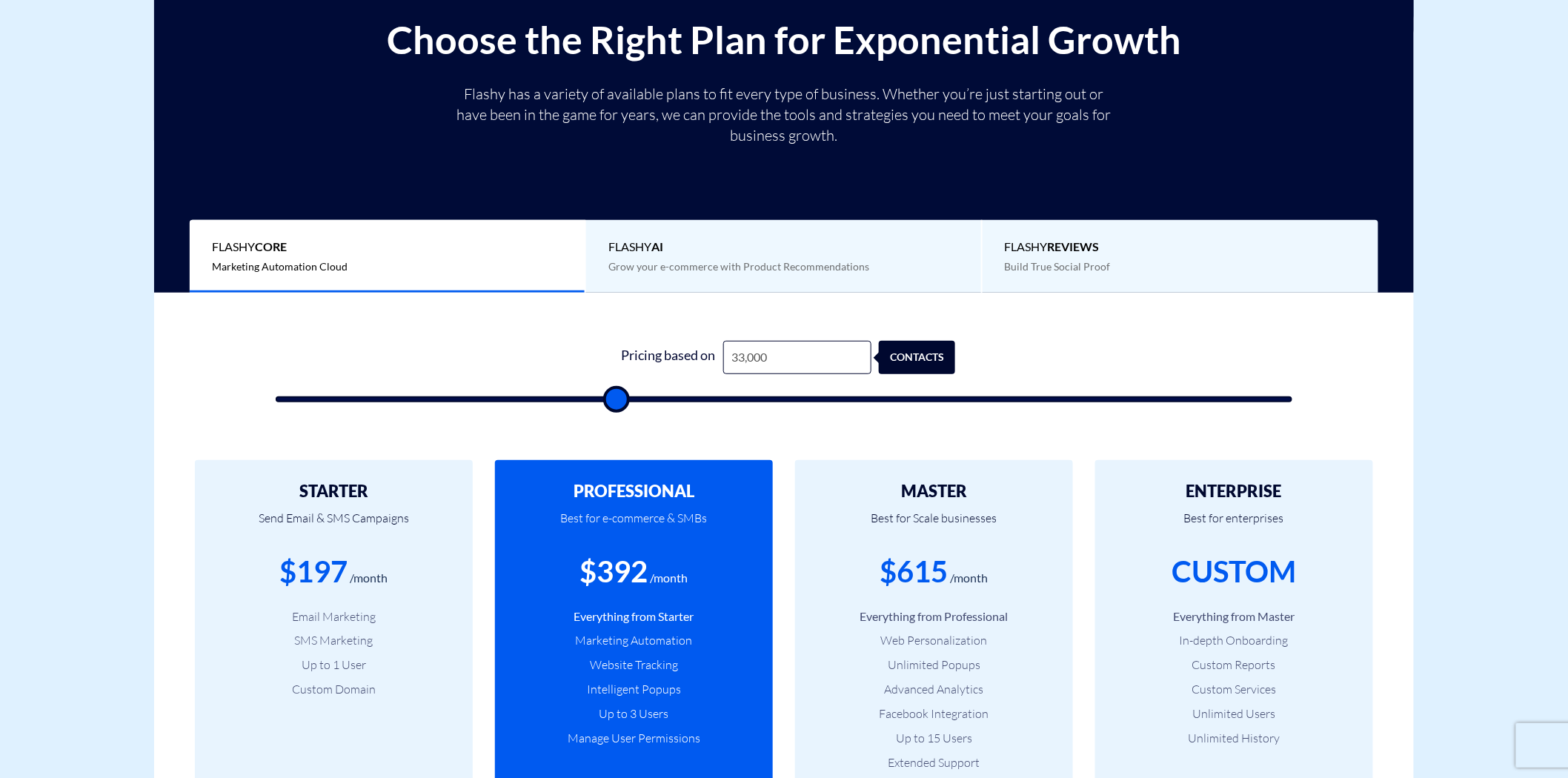
type input "33,500"
type input "33500"
type input "36,500"
type input "36500"
type input "39,000"
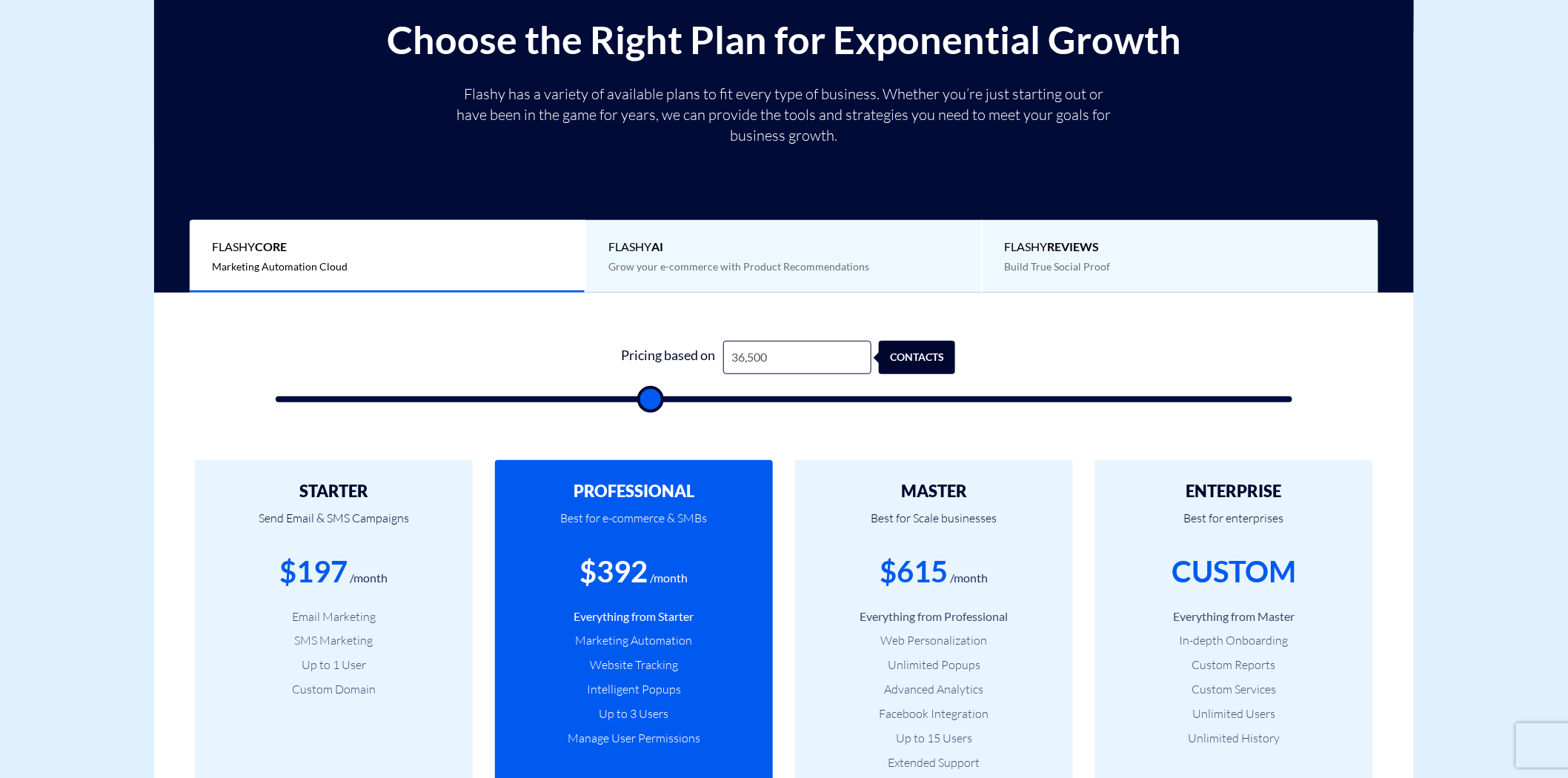
type input "39000"
type input "42,000"
type input "42000"
type input "44,000"
type input "44000"
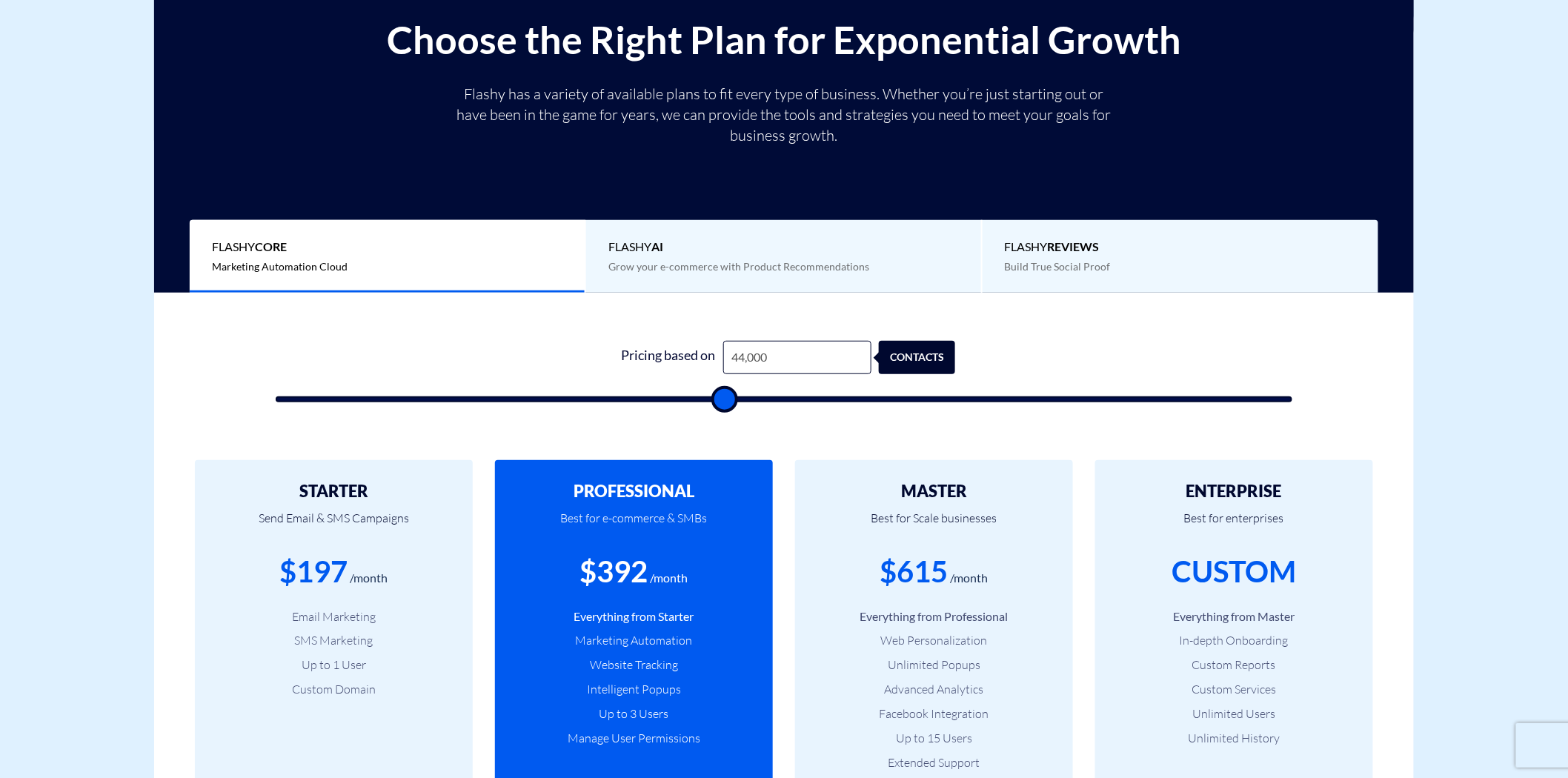
type input "46,000"
type input "46000"
type input "48,000"
type input "48000"
type input "49,500"
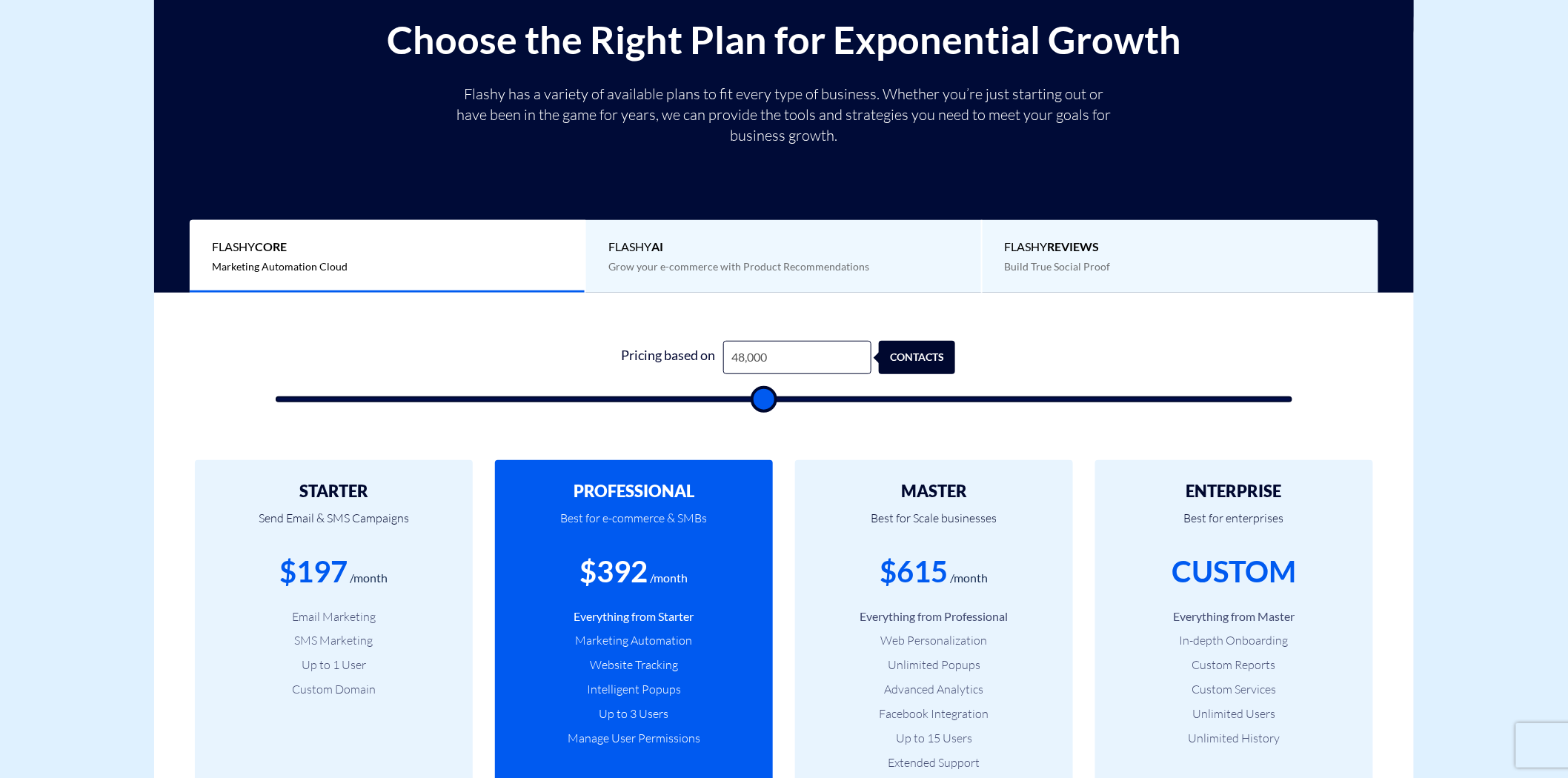
type input "49500"
type input "51,000"
type input "51000"
type input "52,000"
type input "52000"
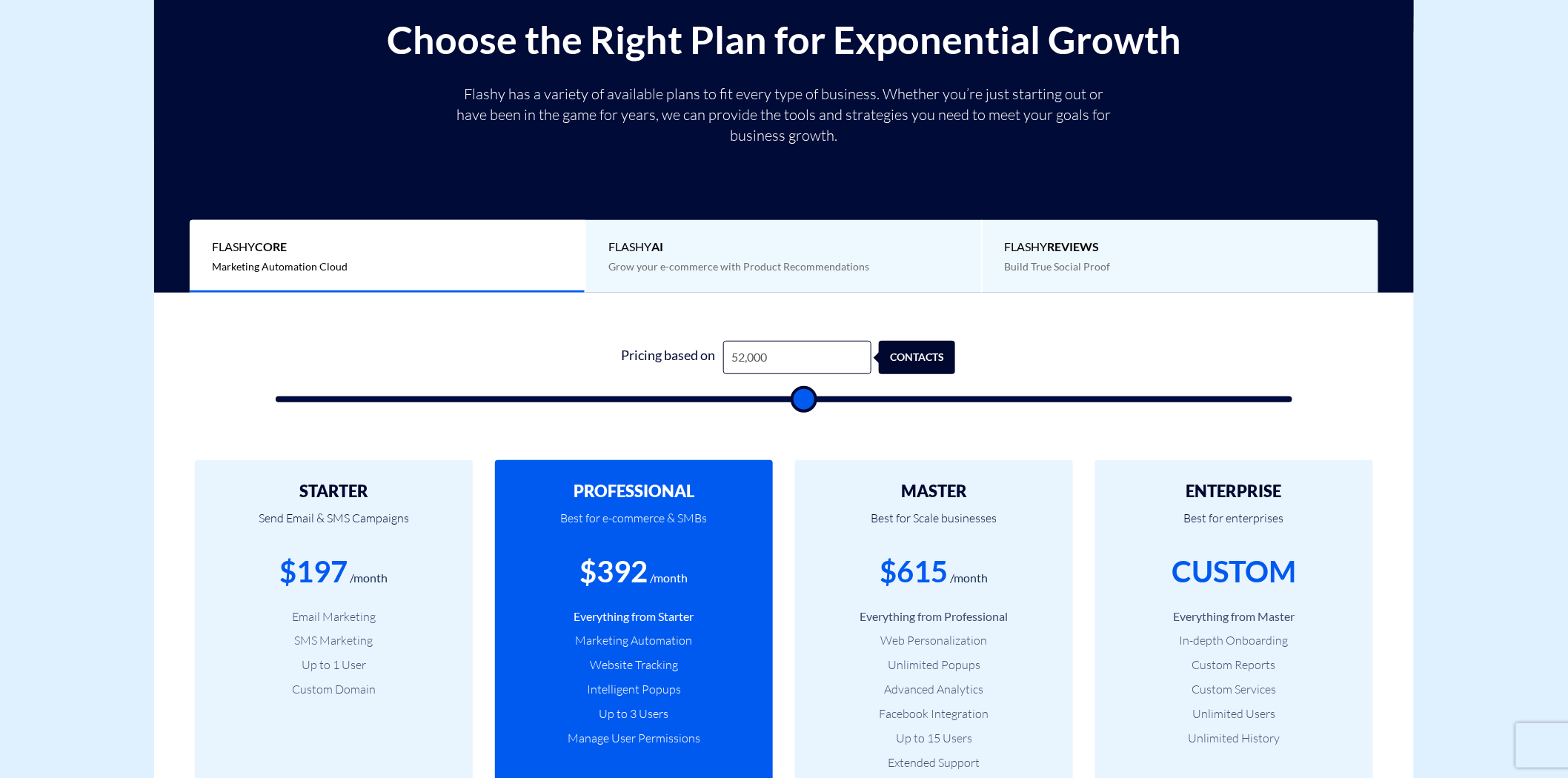
type input "53,000"
type input "53000"
type input "53,500"
drag, startPoint x: 0, startPoint y: 0, endPoint x: 817, endPoint y: 420, distance: 918.6
type input "53500"
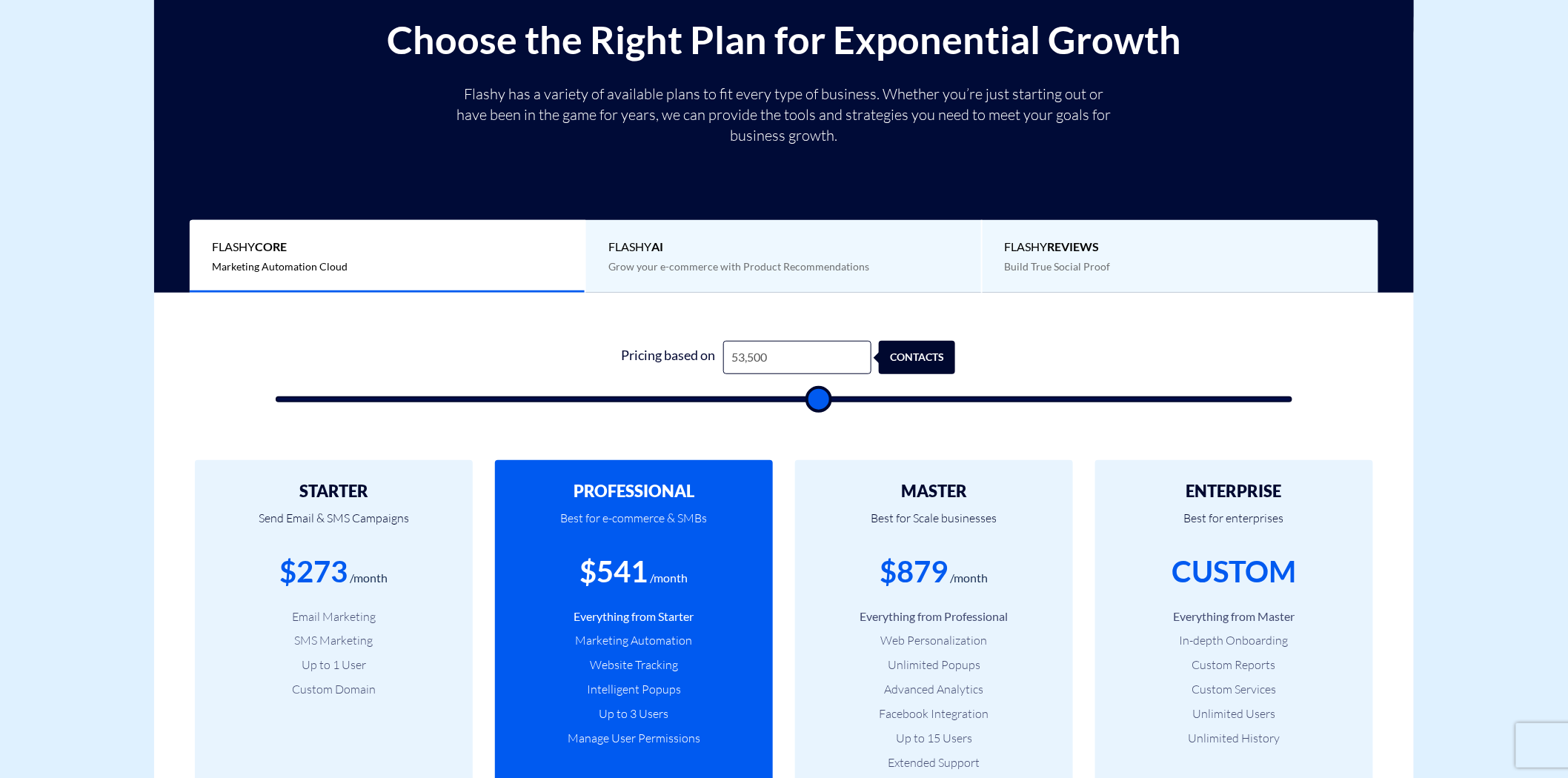
click at [817, 402] on input "range" at bounding box center [784, 399] width 1017 height 6
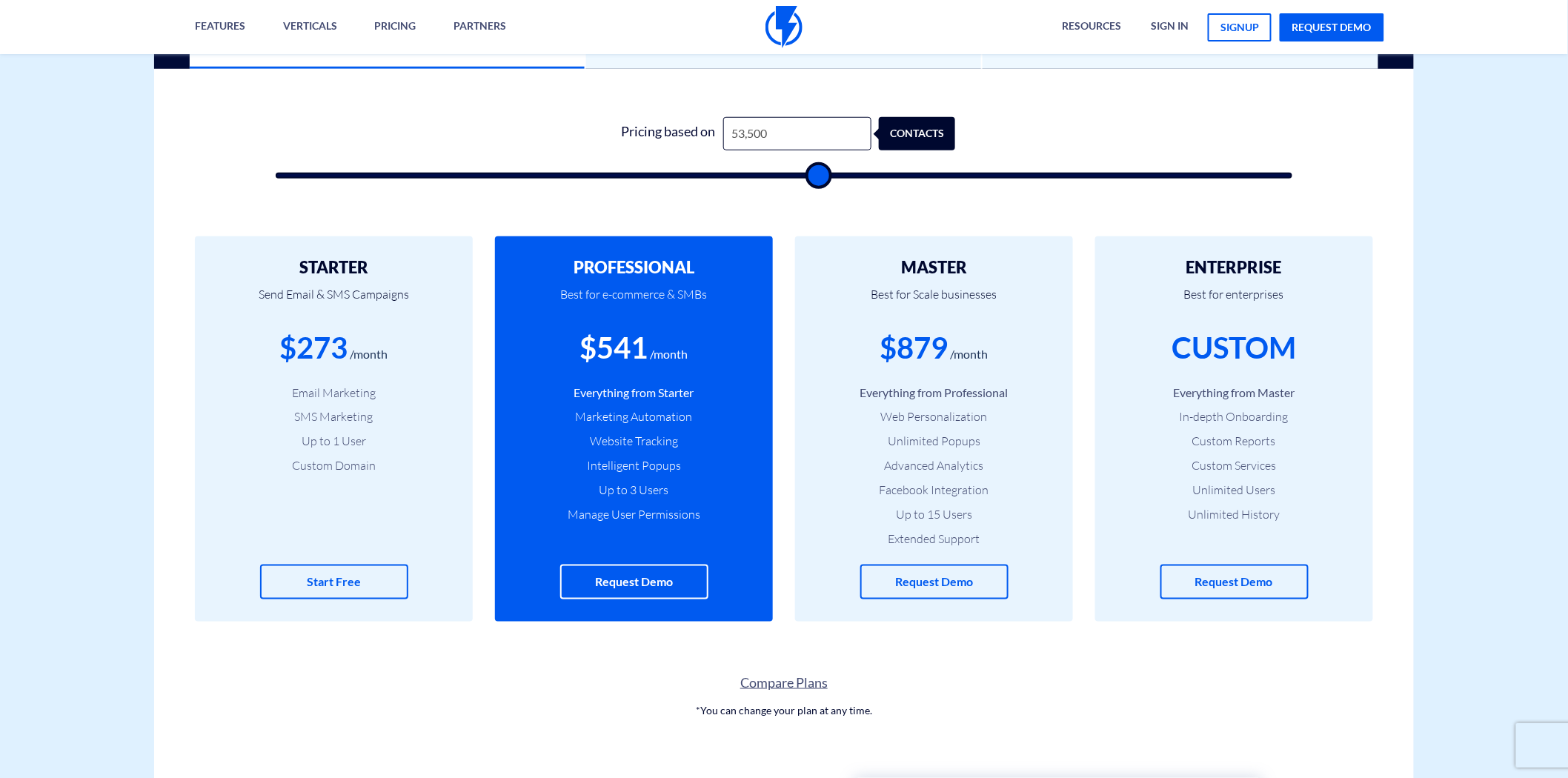
scroll to position [493, 0]
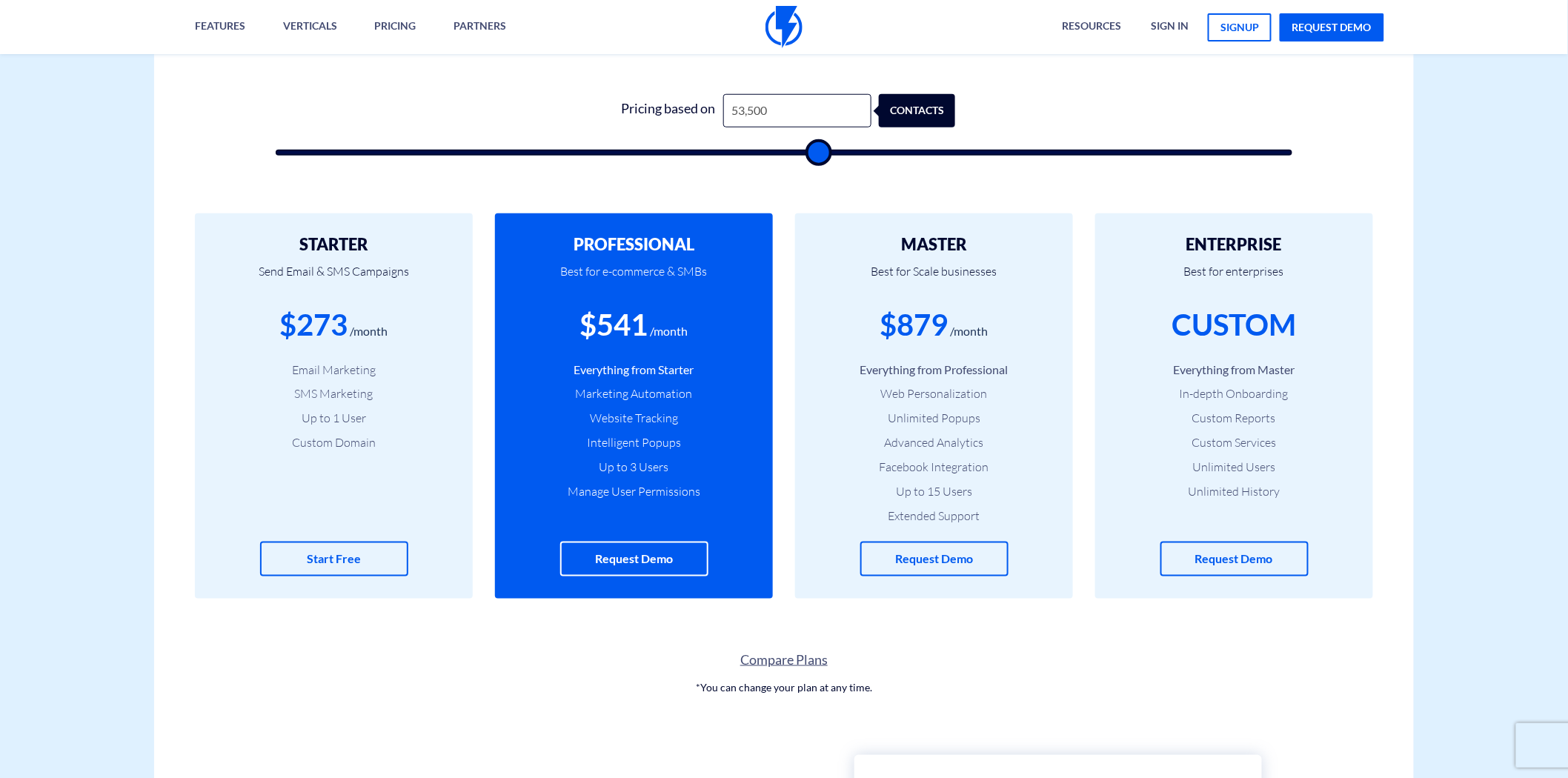
type input "51,000"
type input "51000"
type input "48,500"
type input "48500"
type input "47,000"
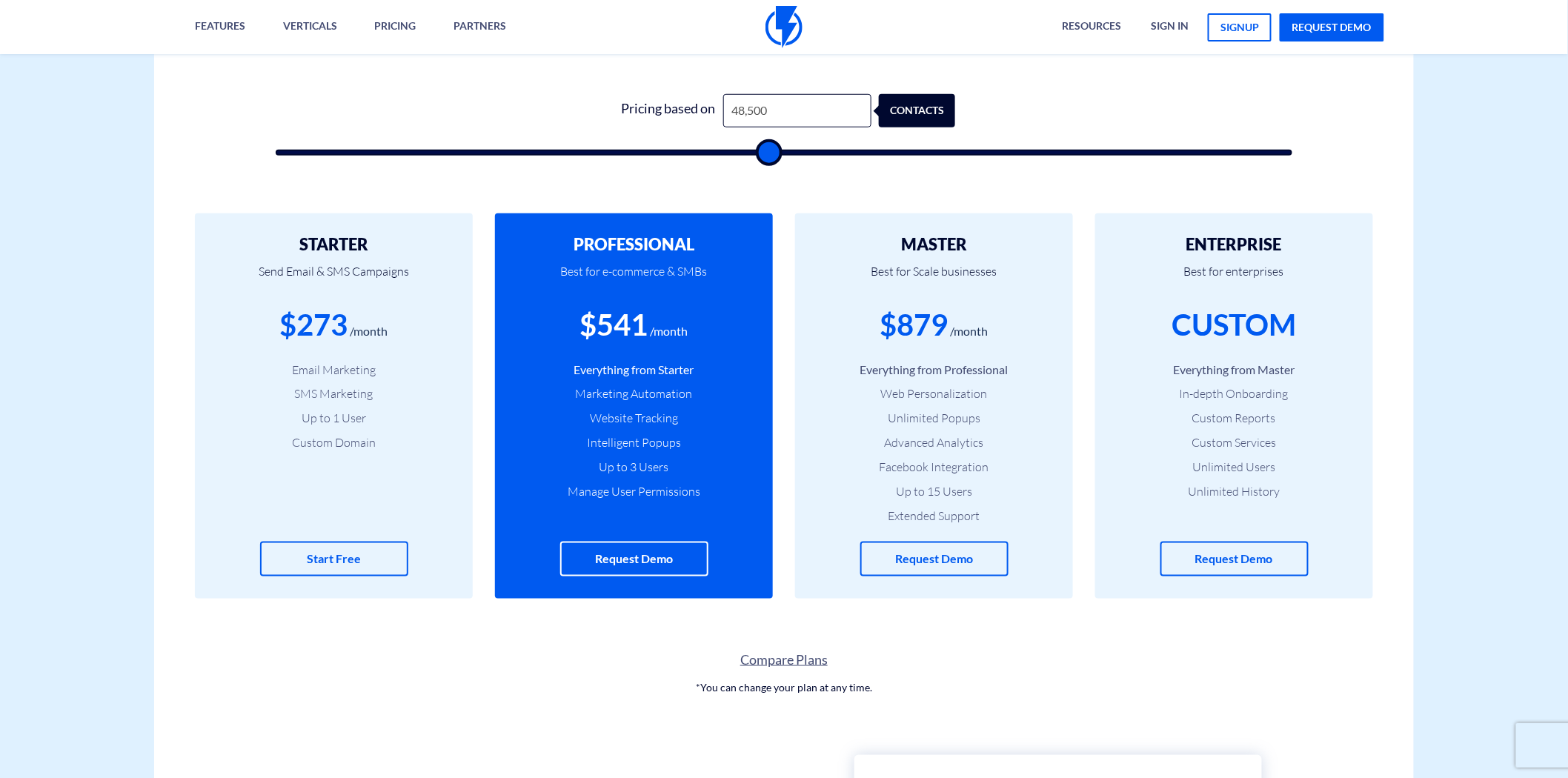
type input "47000"
type input "45,000"
type input "45000"
type input "43,000"
type input "43000"
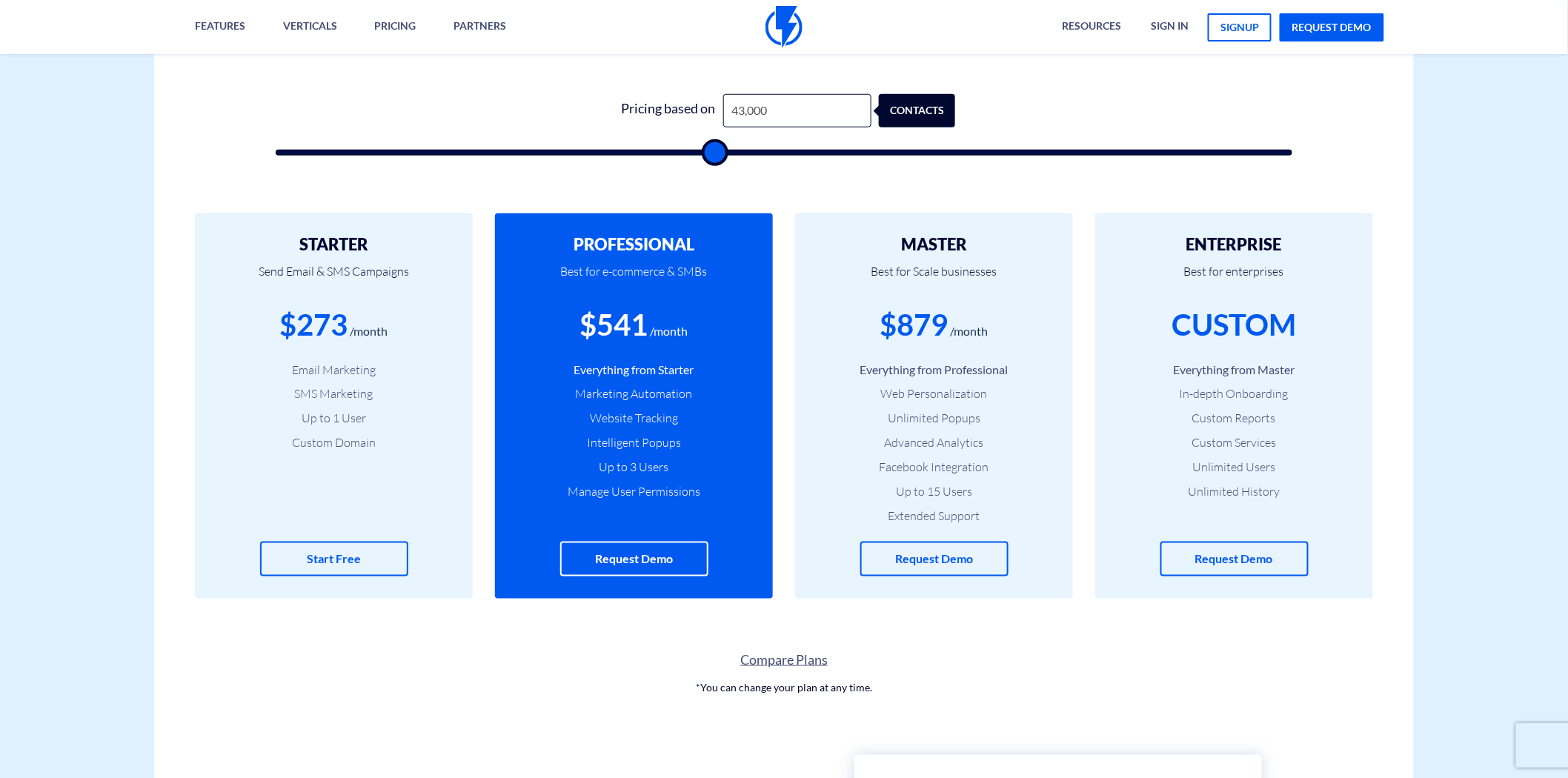
type input "41,500"
type input "41500"
type input "38,500"
type input "38500"
type input "37,000"
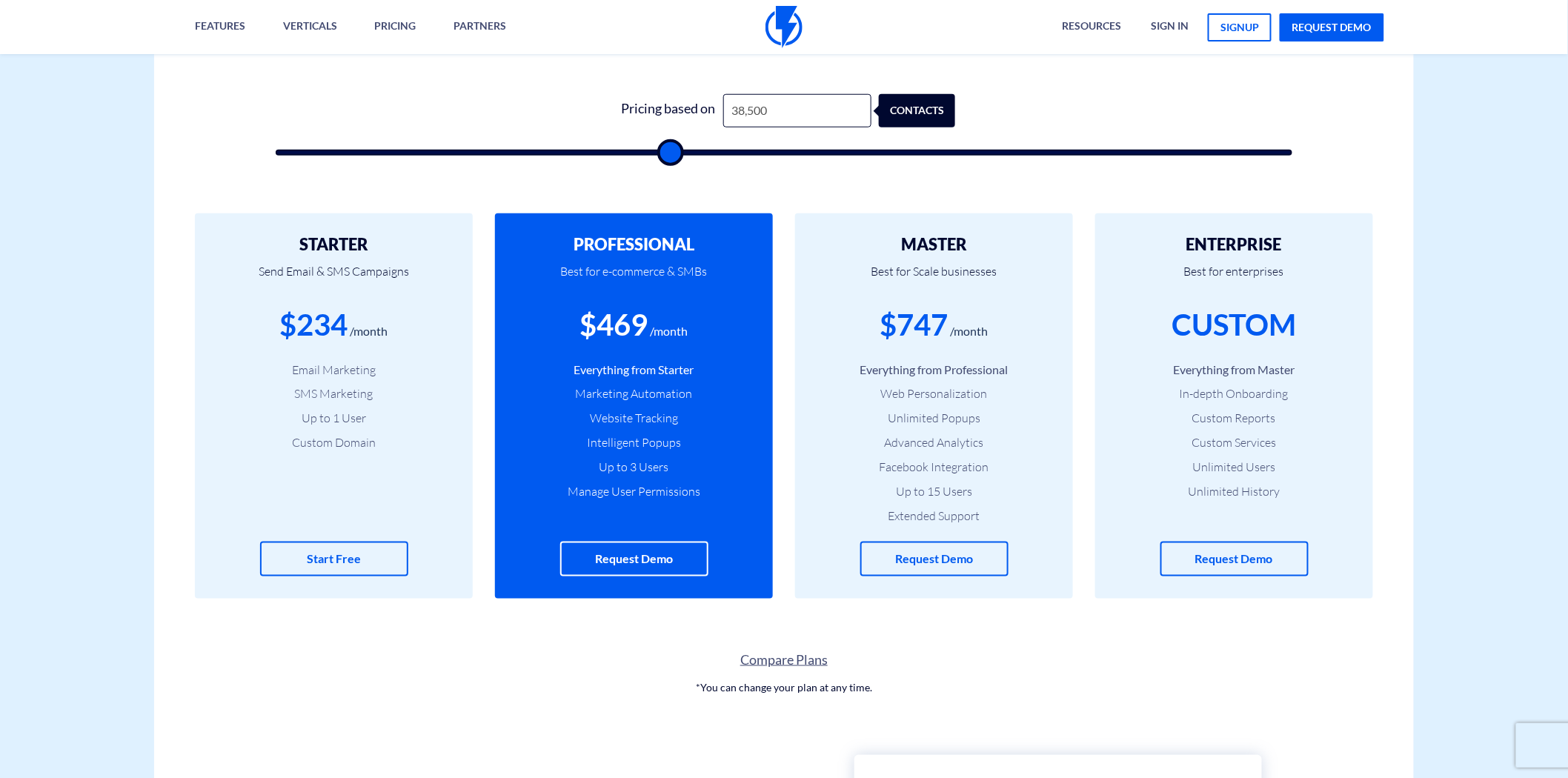
type input "37000"
type input "22,000"
type input "22000"
type input "14,500"
type input "14500"
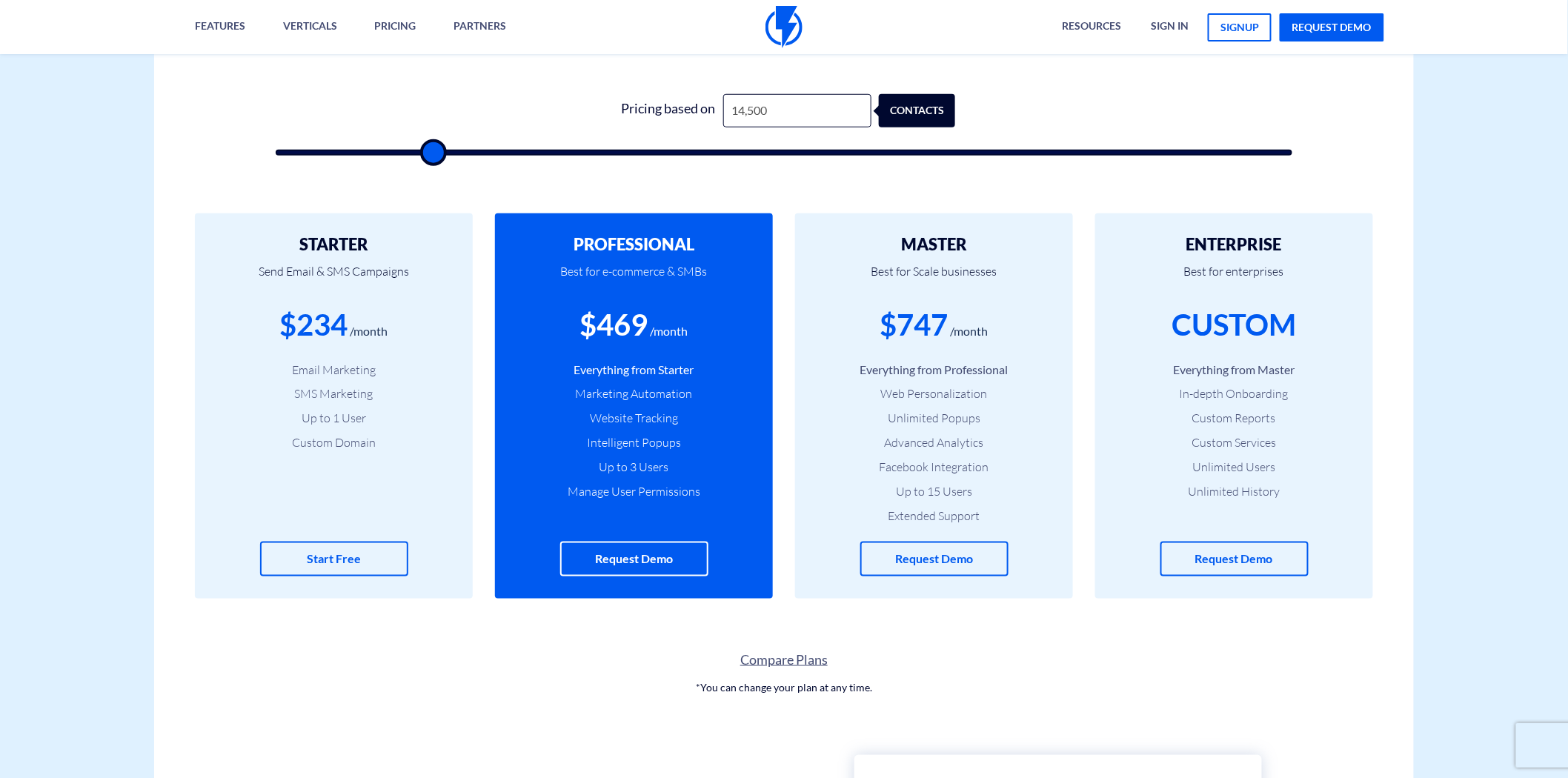
type input "12,500"
type input "12500"
type input "5,500"
type input "5500"
type input "3,500"
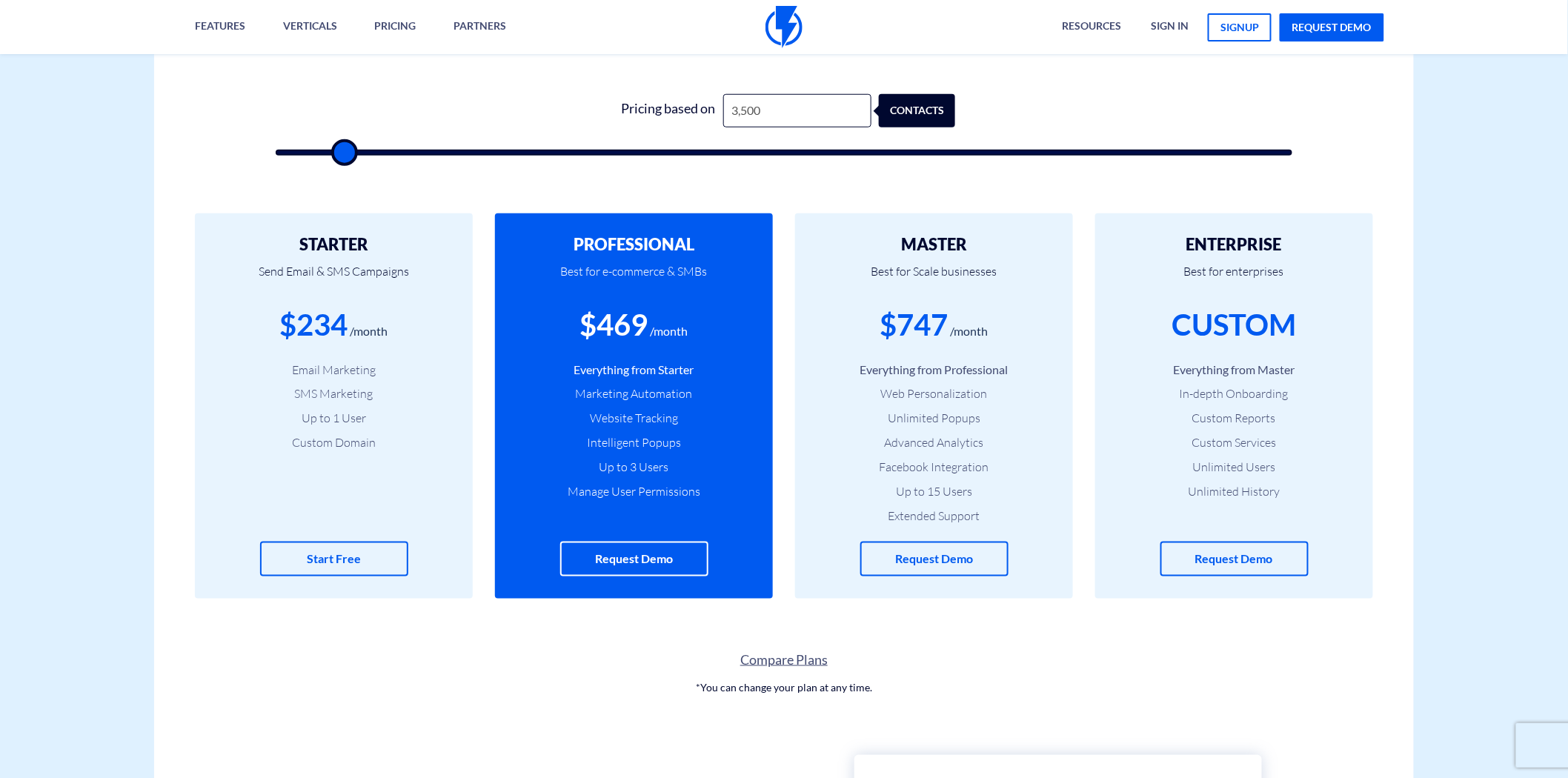
type input "3500"
type input "2,500"
type input "2500"
type input "1,000"
type input "1000"
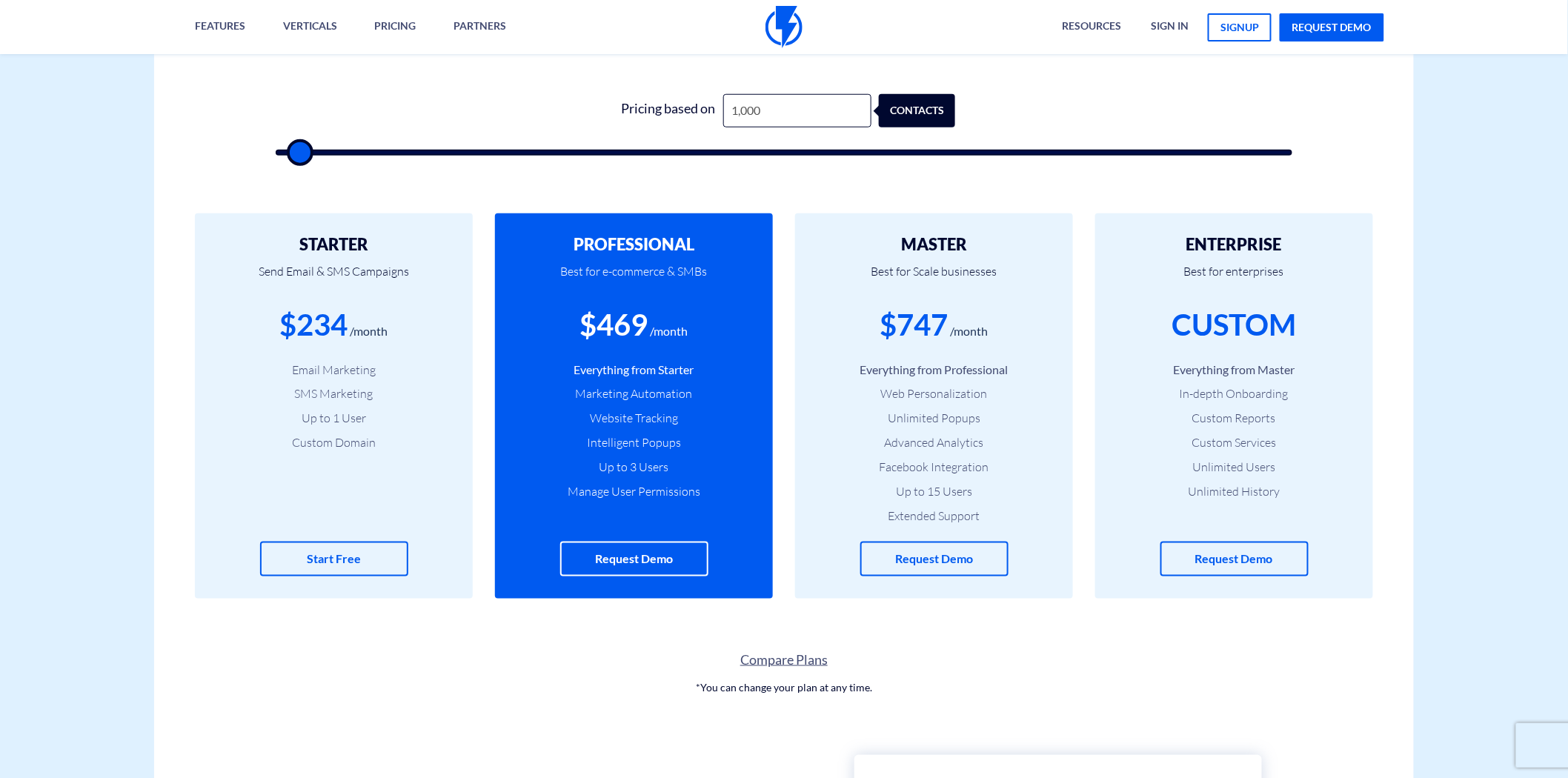
type input "500"
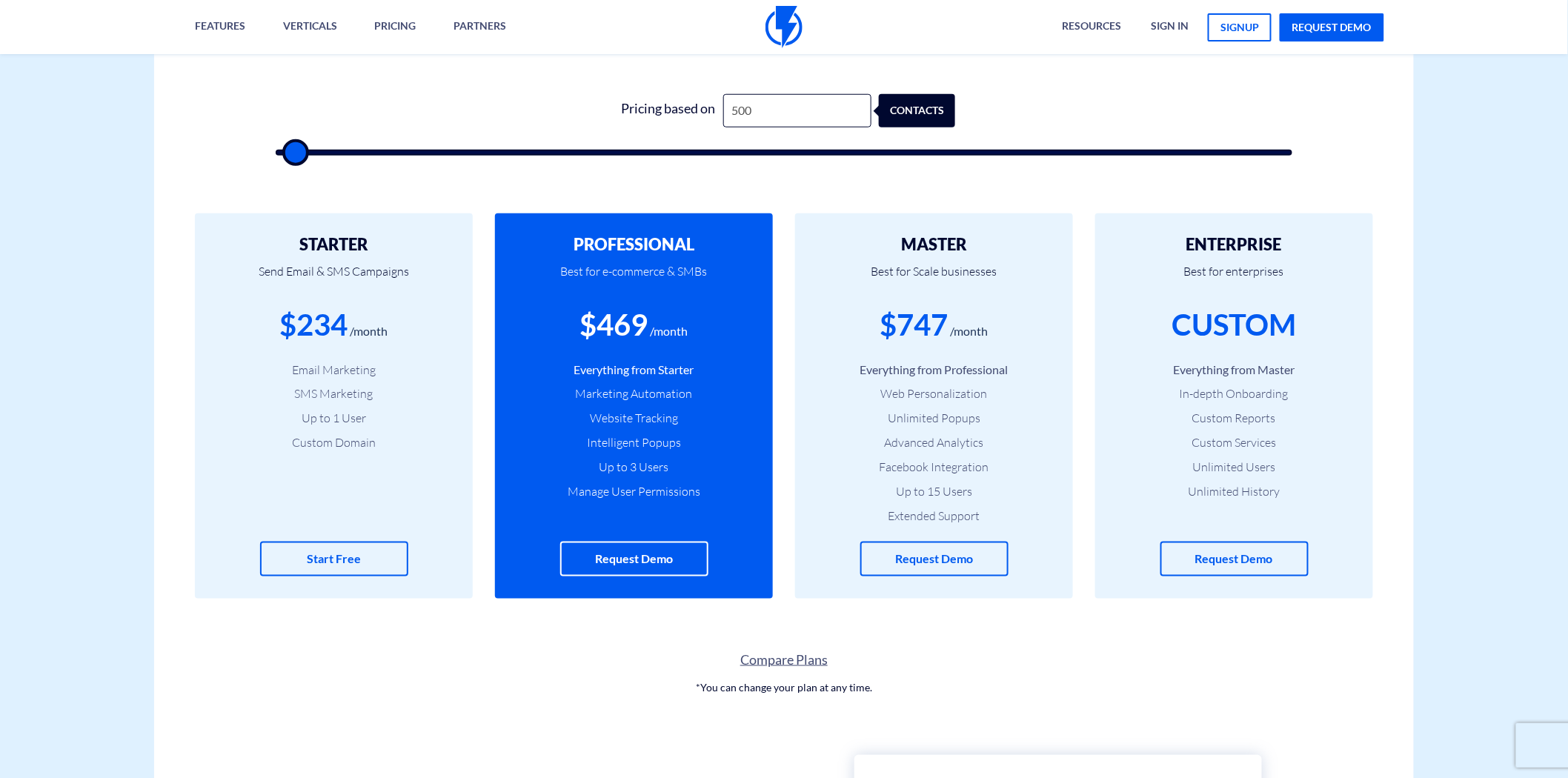
type input "500"
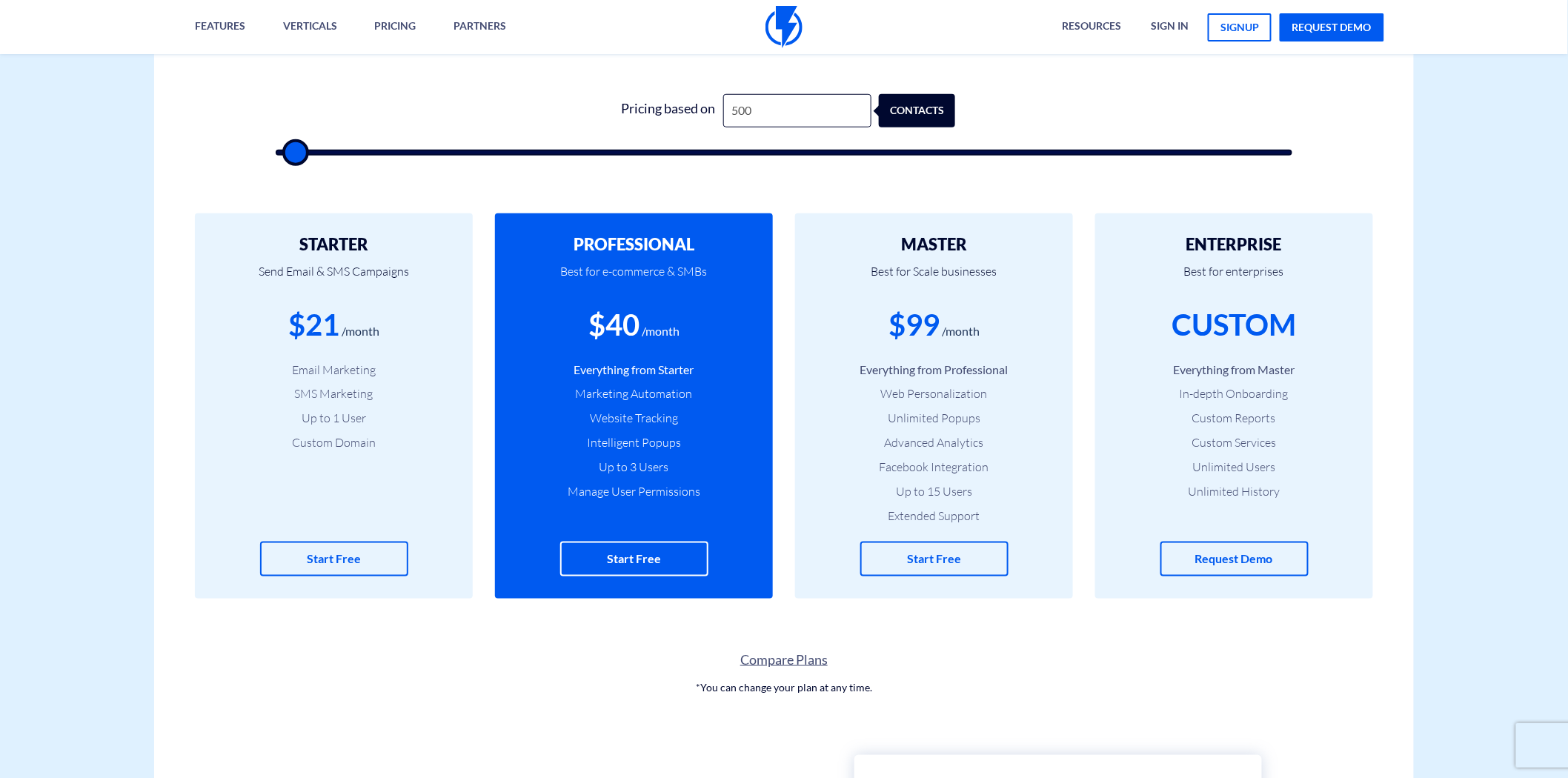
type input "500"
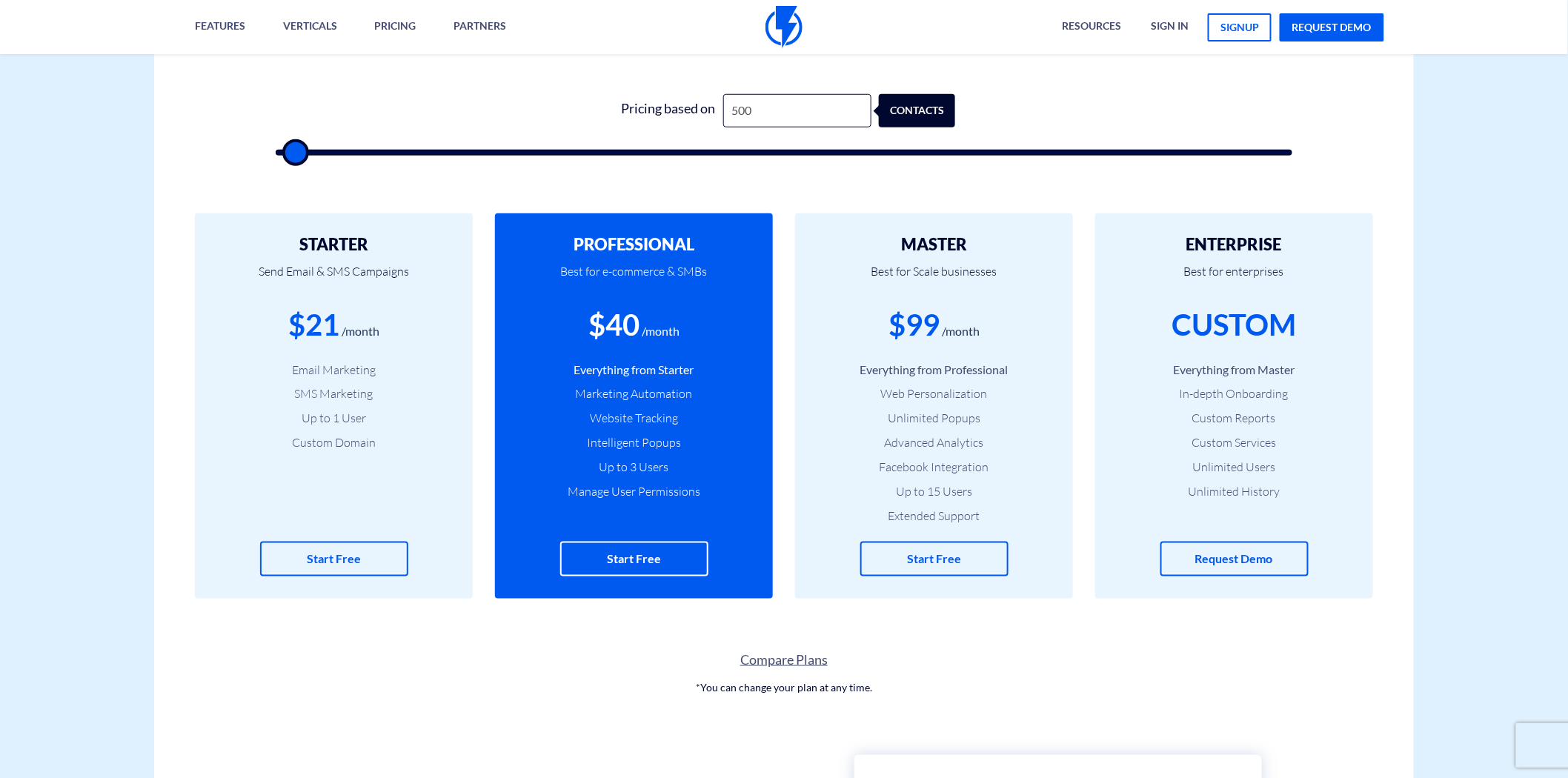
type input "500"
drag, startPoint x: 825, startPoint y: 157, endPoint x: 235, endPoint y: 178, distance: 590.4
type input "500"
click at [276, 155] on input "range" at bounding box center [784, 152] width 1017 height 6
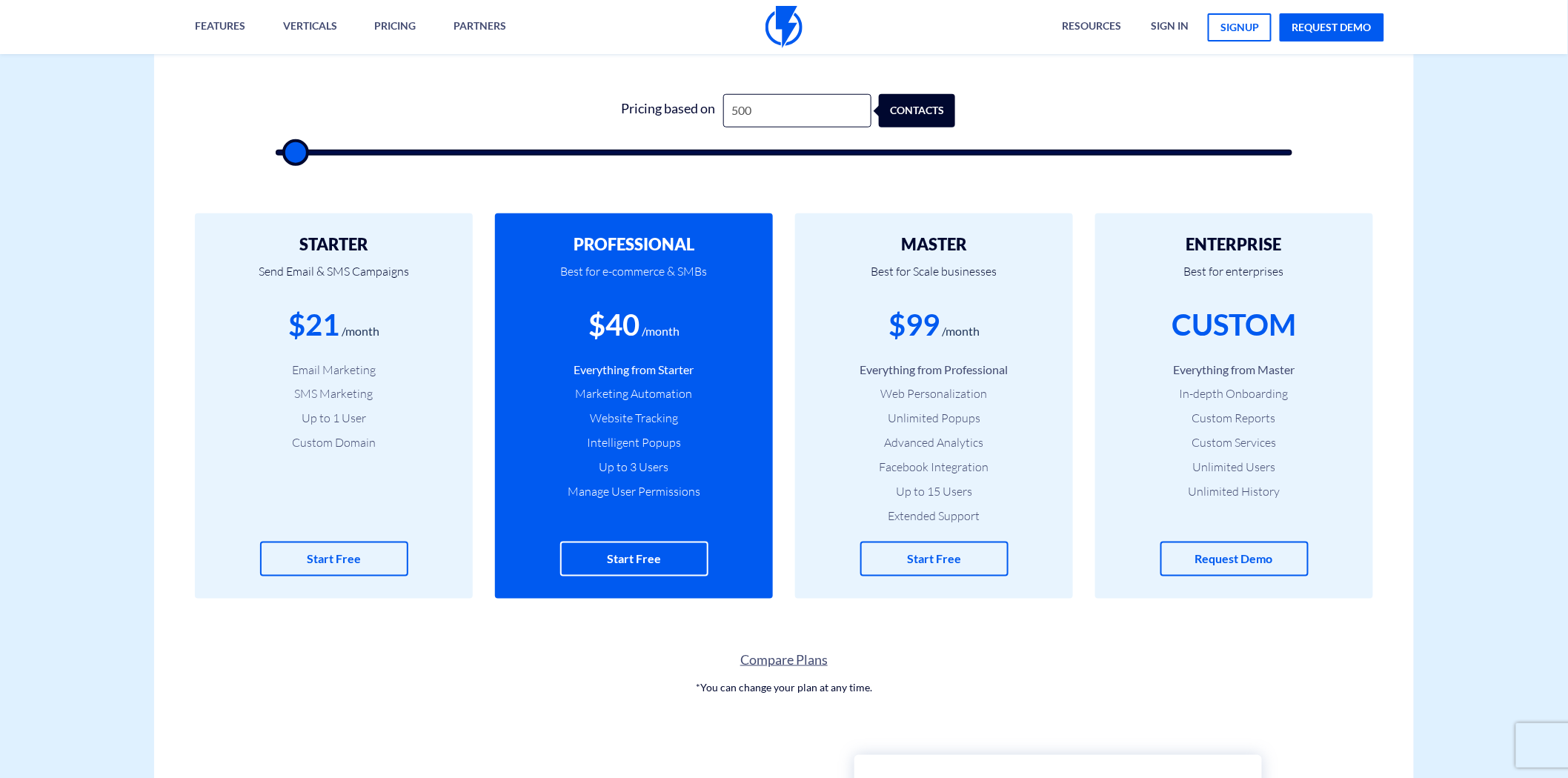
type input "500"
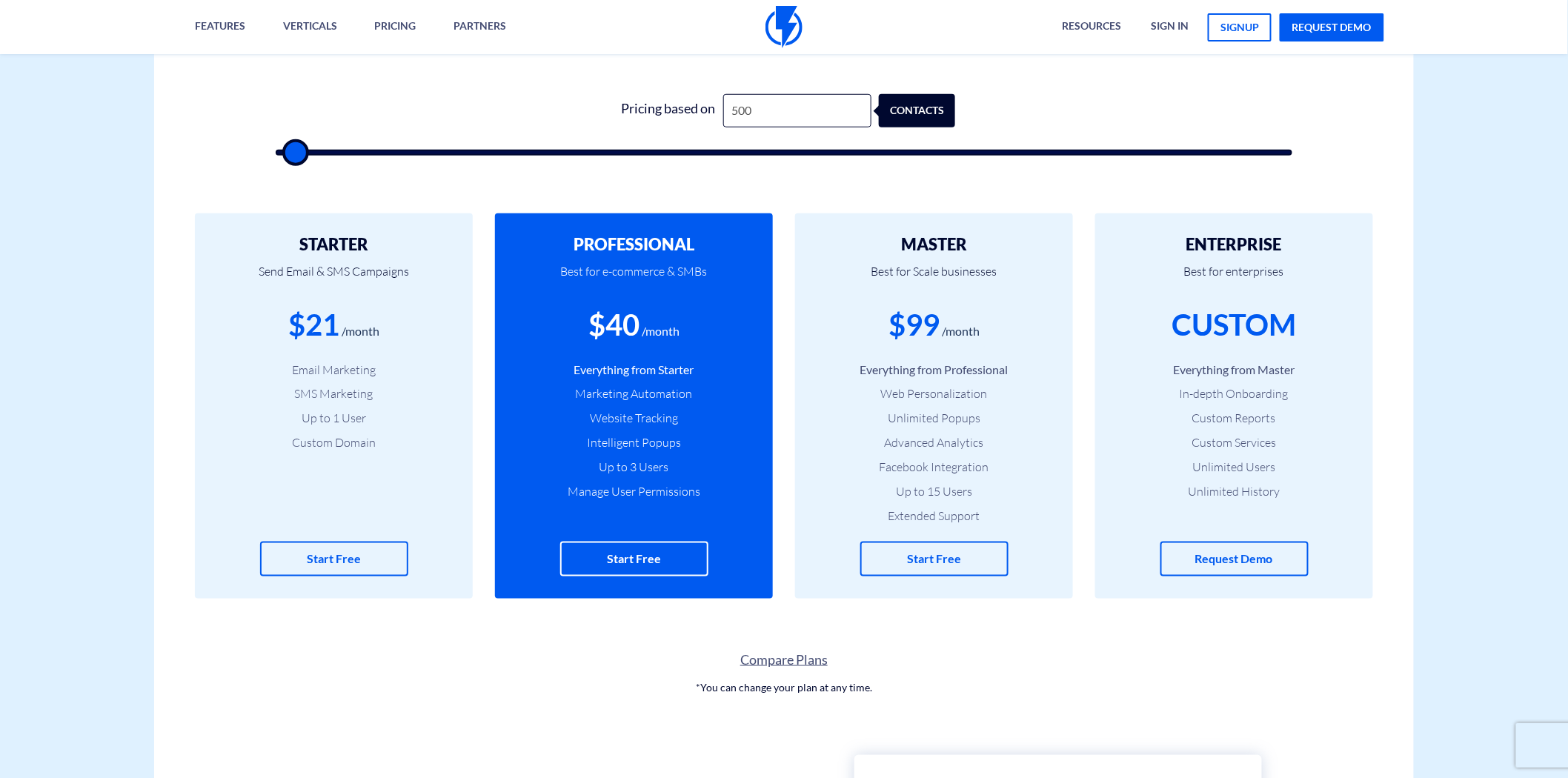
type input "500"
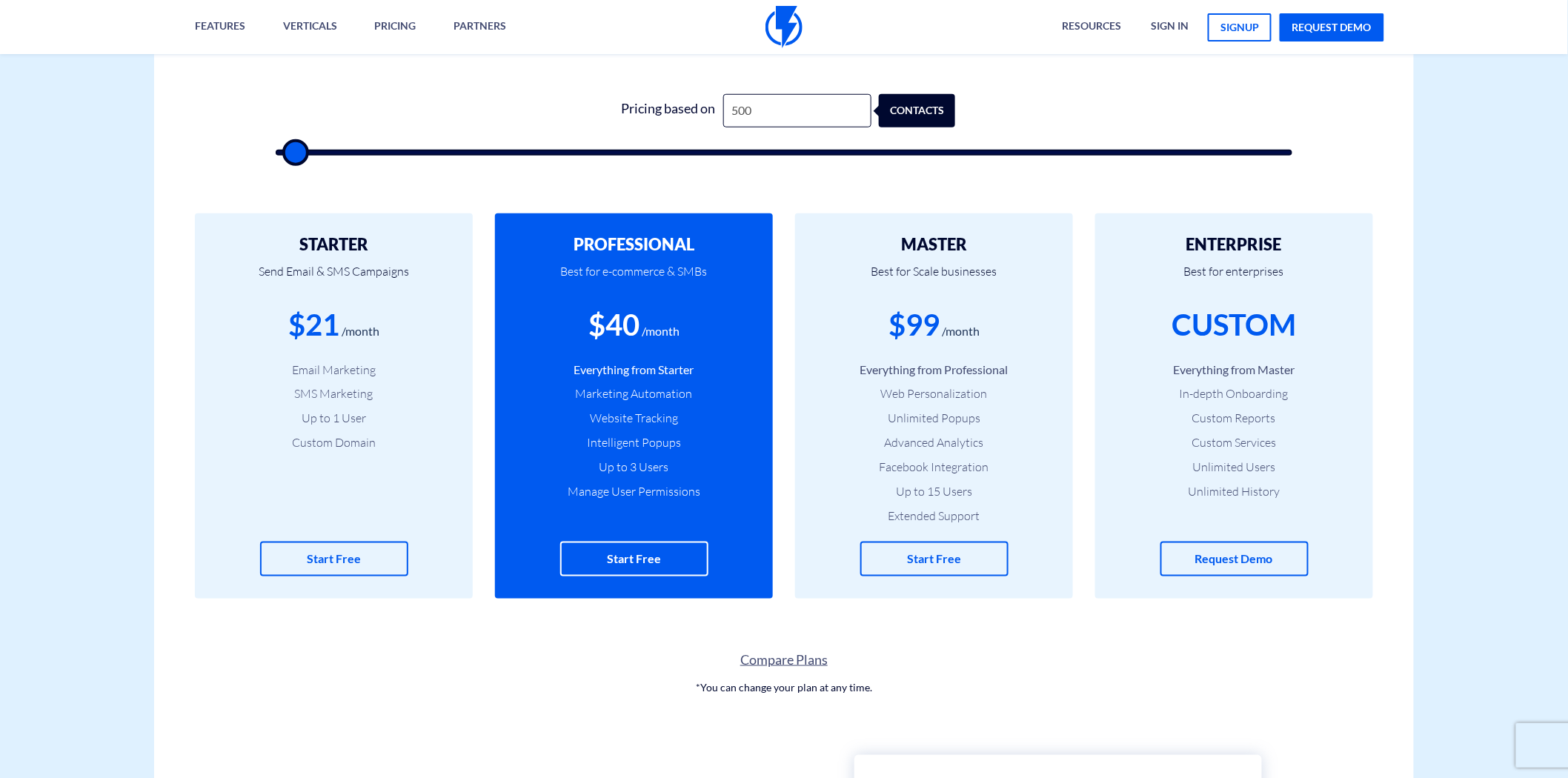
type input "500"
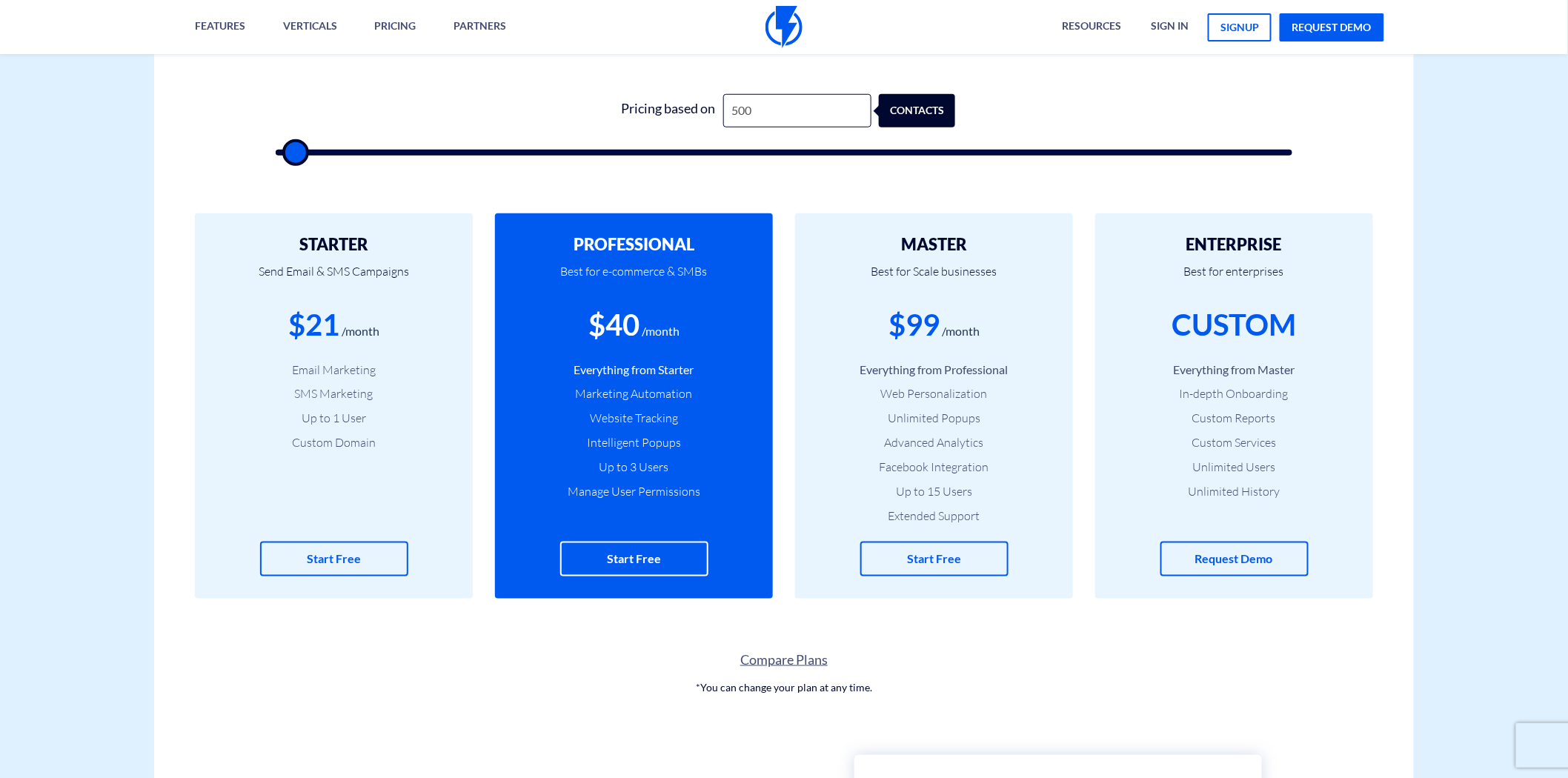
type input "500"
drag, startPoint x: 289, startPoint y: 153, endPoint x: 270, endPoint y: 149, distance: 19.4
click at [276, 152] on input "range" at bounding box center [784, 152] width 1017 height 6
